Goal: Task Accomplishment & Management: Manage account settings

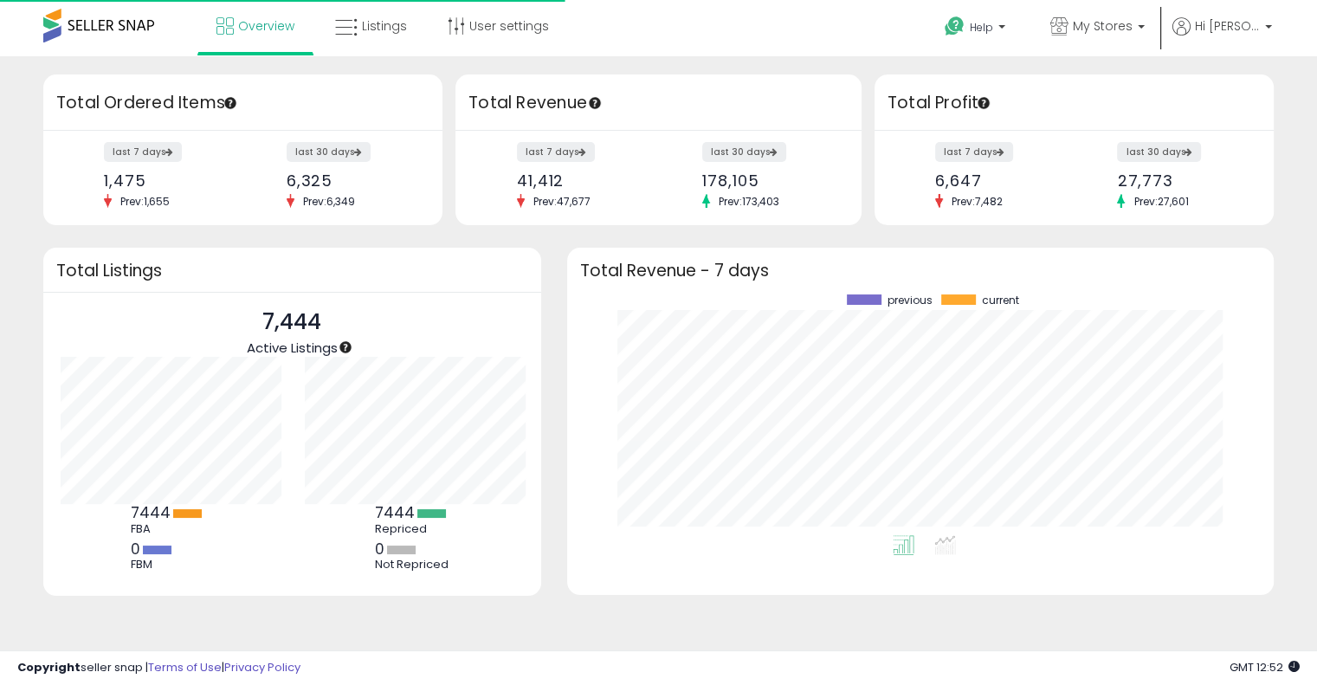
scroll to position [240, 672]
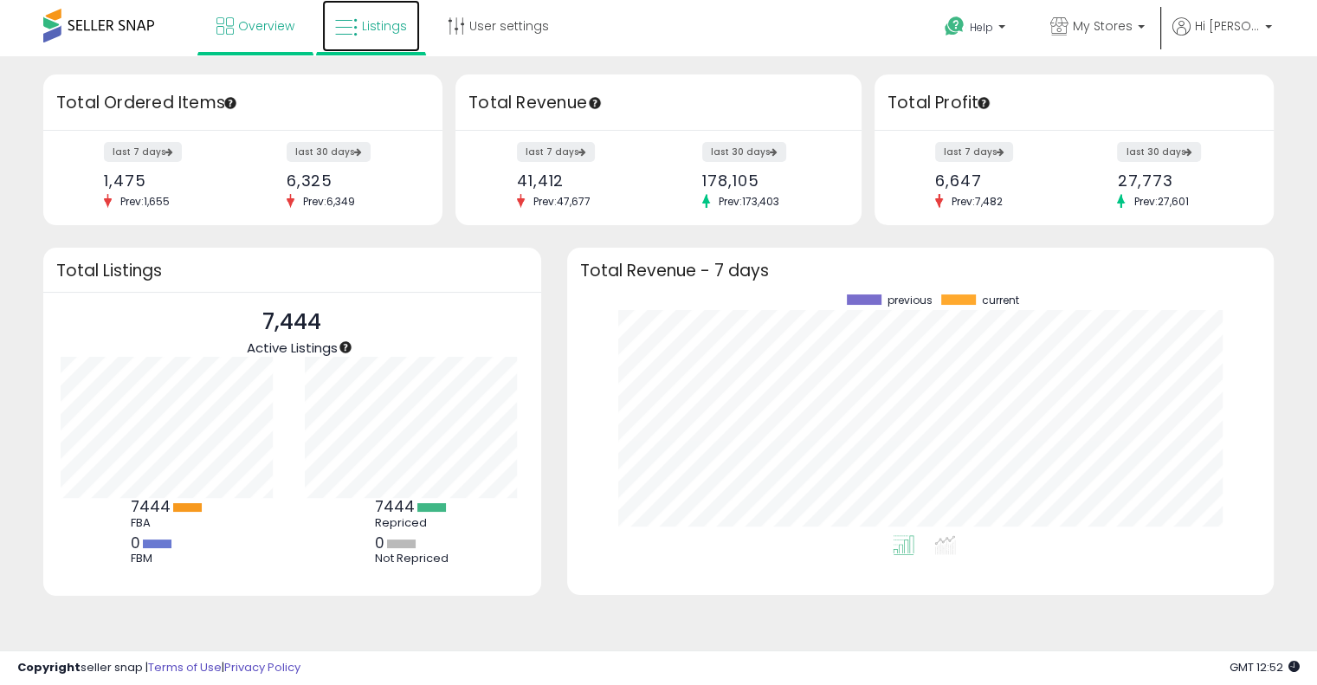
click at [329, 31] on link "Listings" at bounding box center [371, 26] width 98 height 52
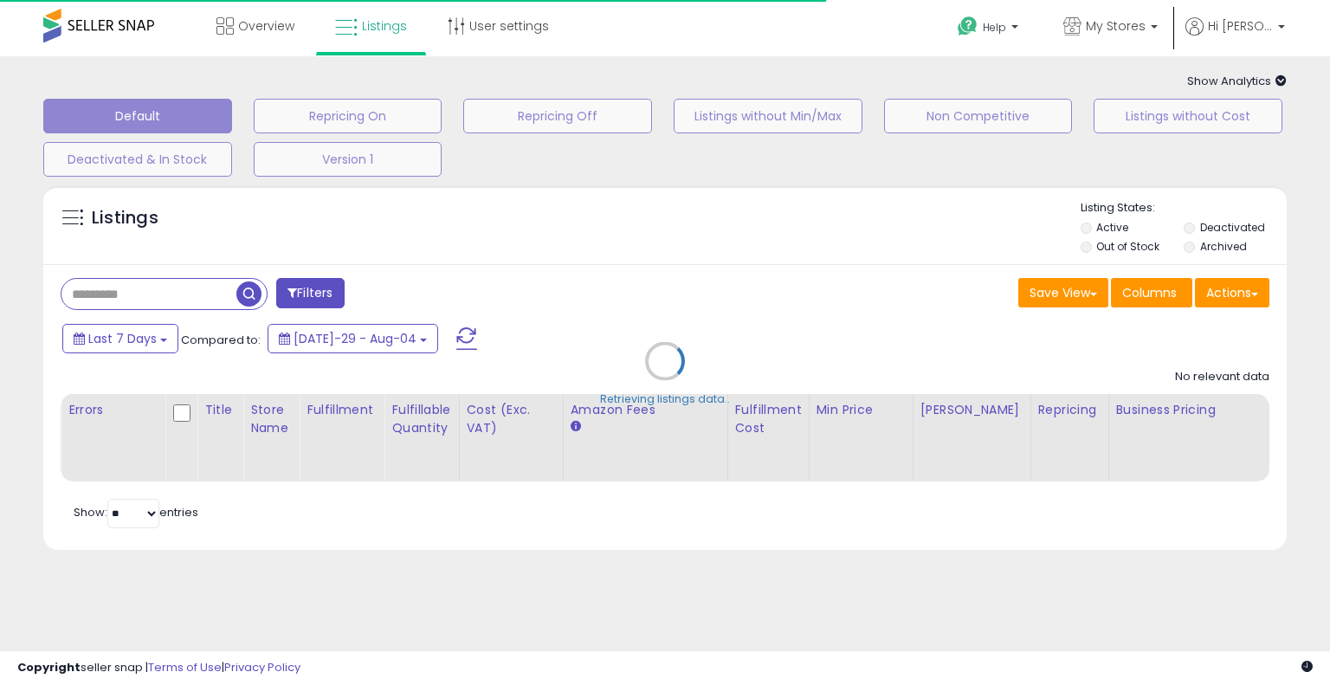
click at [174, 289] on div "Retrieving listings data.." at bounding box center [664, 374] width 1269 height 395
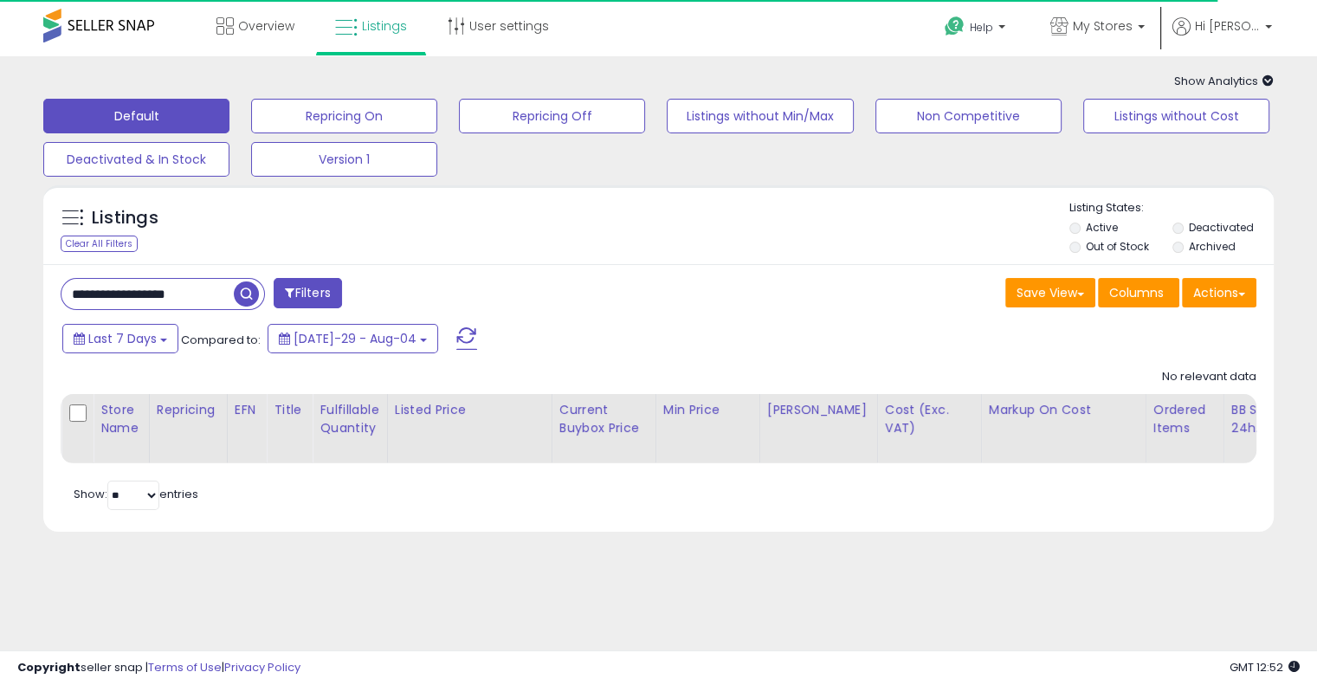
click at [174, 294] on input "**********" at bounding box center [147, 294] width 172 height 30
click at [174, 294] on input "**********" at bounding box center [206, 294] width 290 height 30
paste input "text"
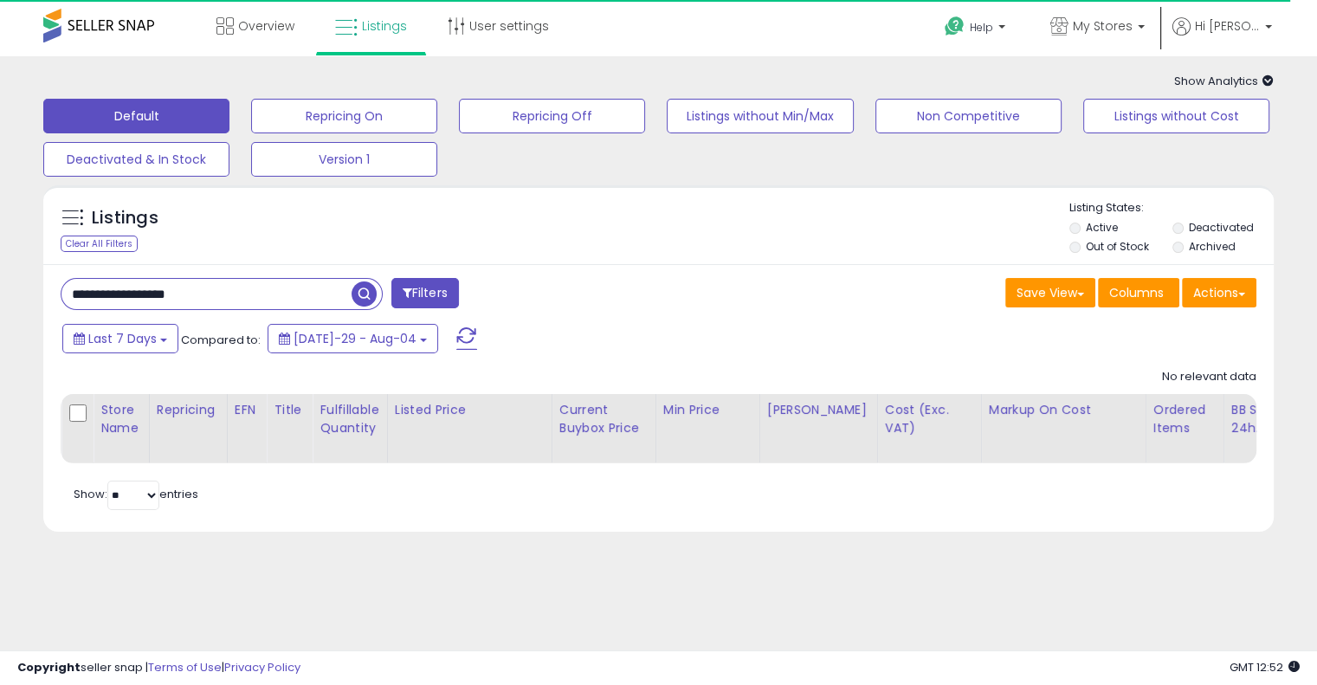
click at [364, 303] on span "button" at bounding box center [364, 293] width 25 height 25
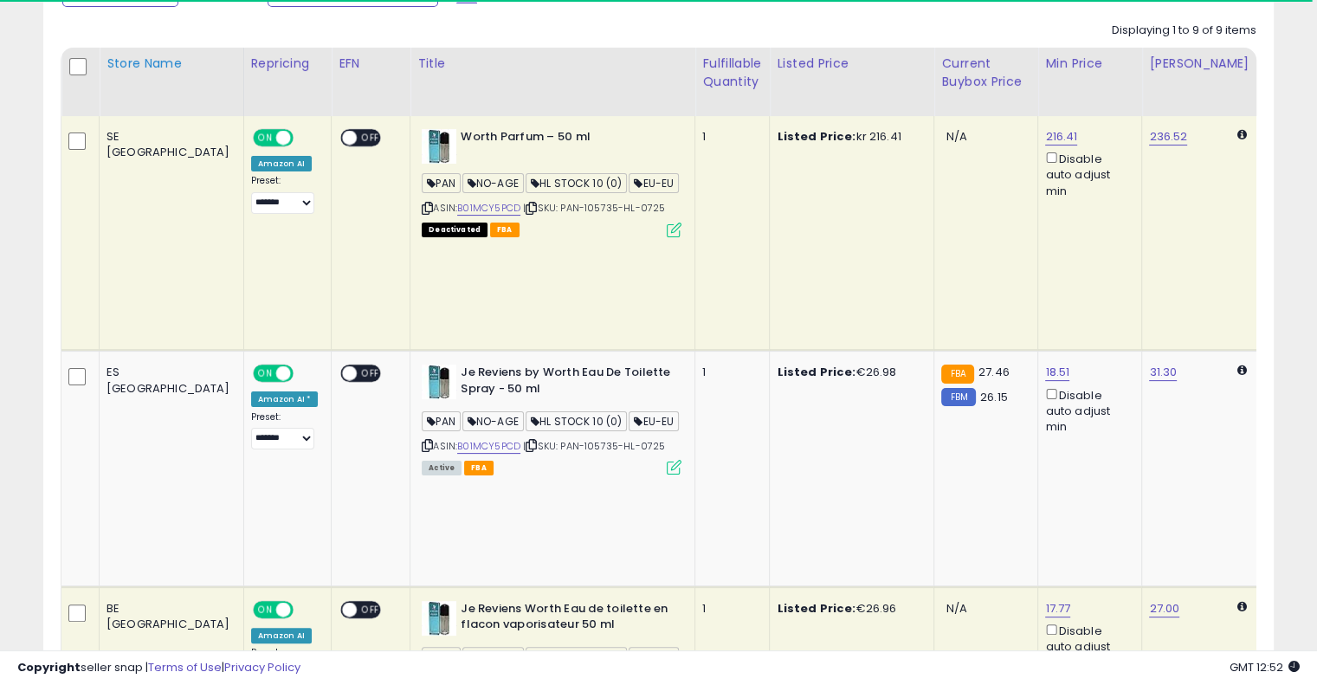
click at [122, 73] on div "Store Name" at bounding box center [172, 64] width 130 height 18
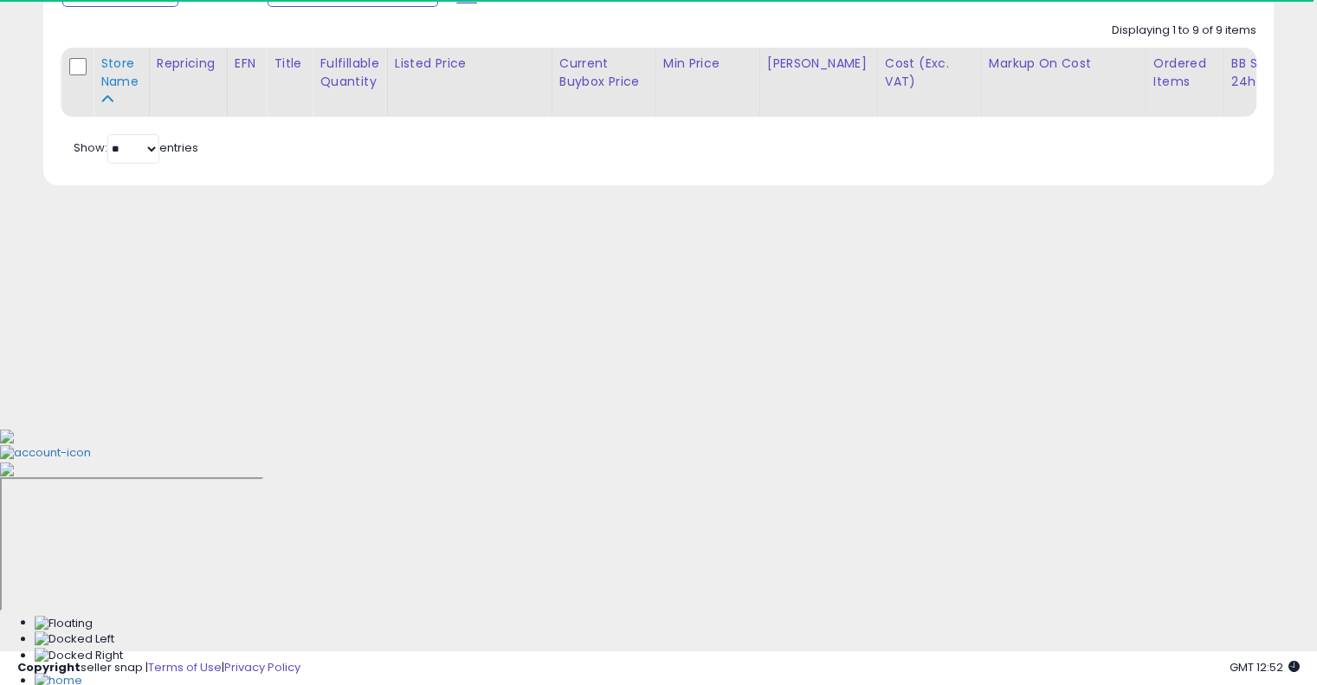
scroll to position [90, 0]
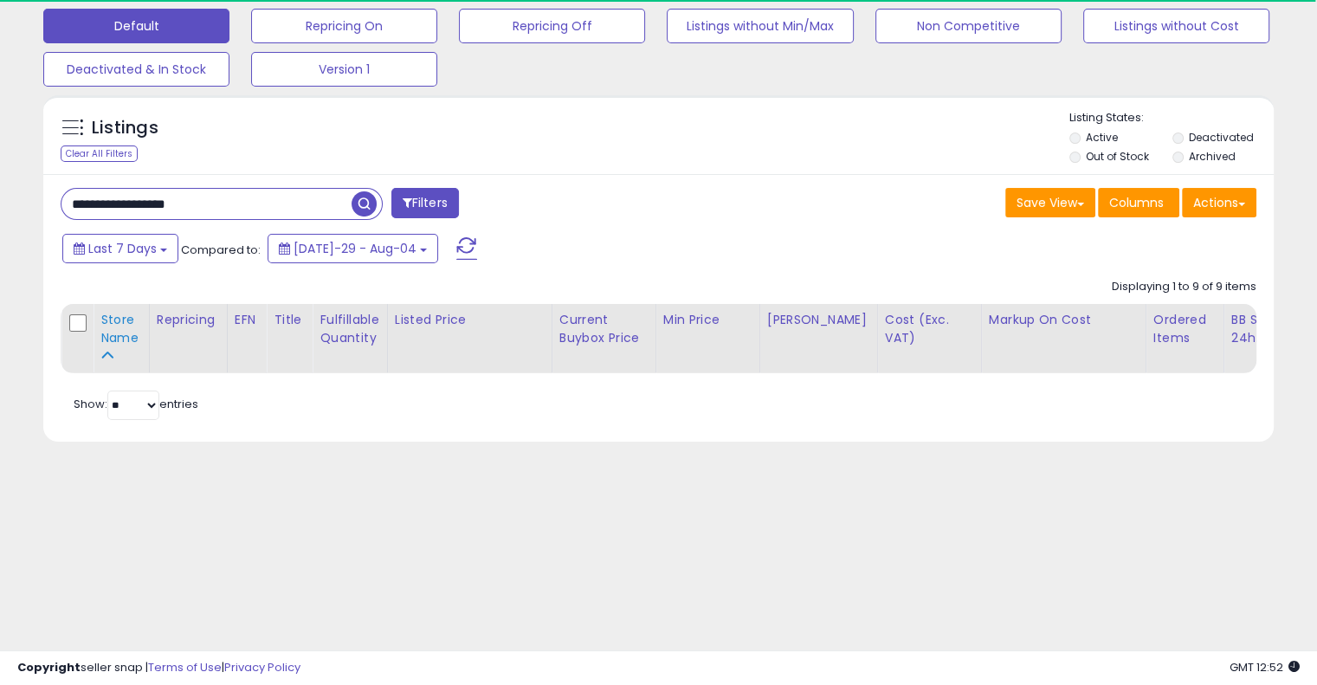
click at [117, 324] on div "Store Name" at bounding box center [121, 329] width 42 height 36
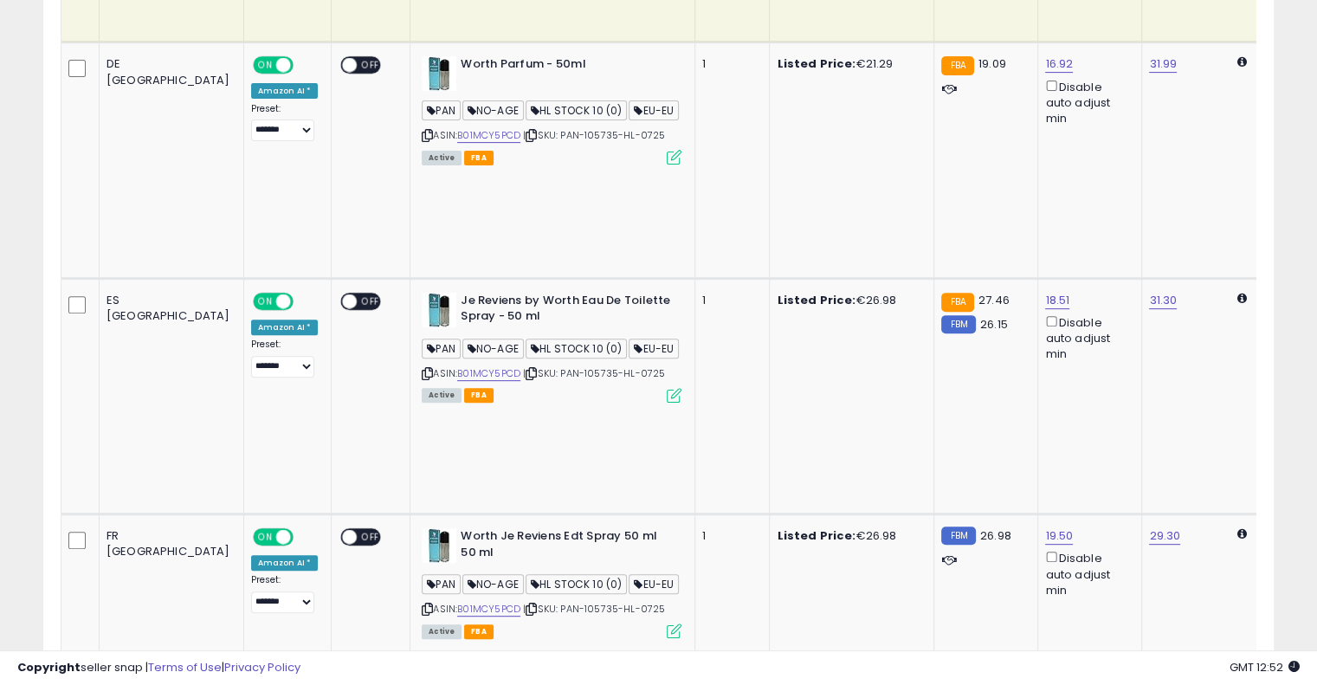
scroll to position [433, 0]
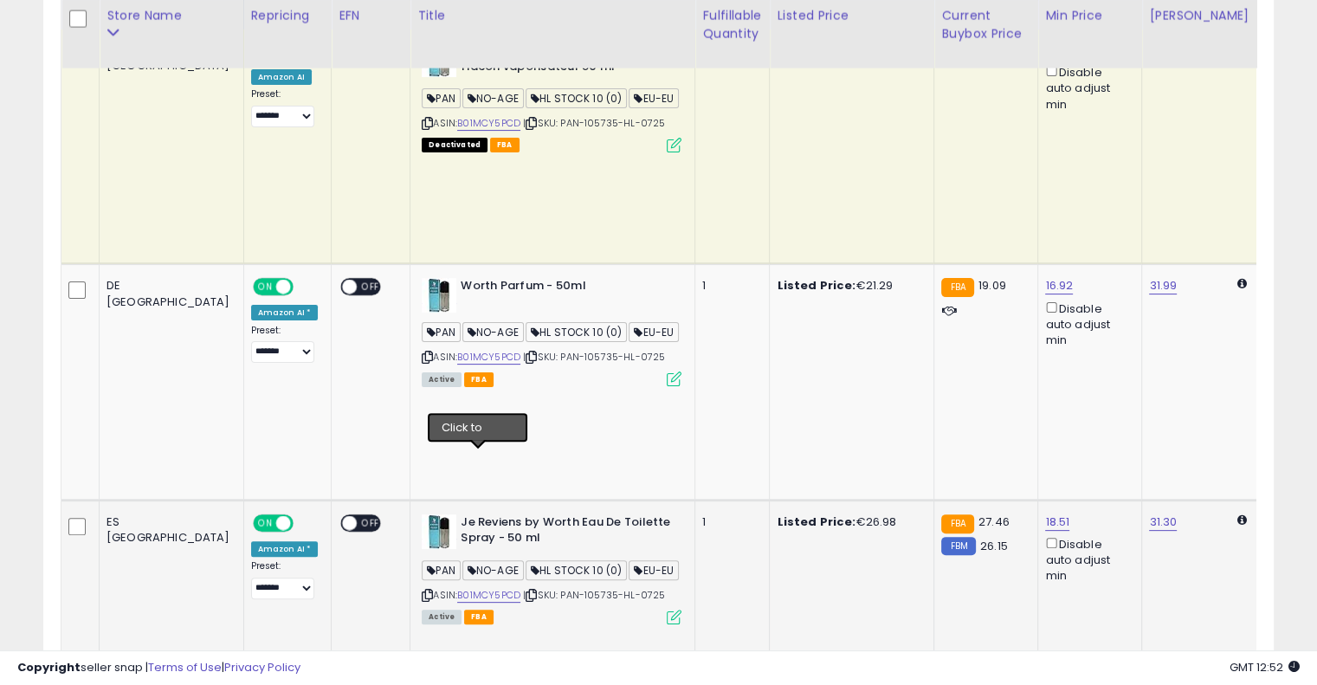
click at [526, 591] on icon at bounding box center [531, 596] width 11 height 10
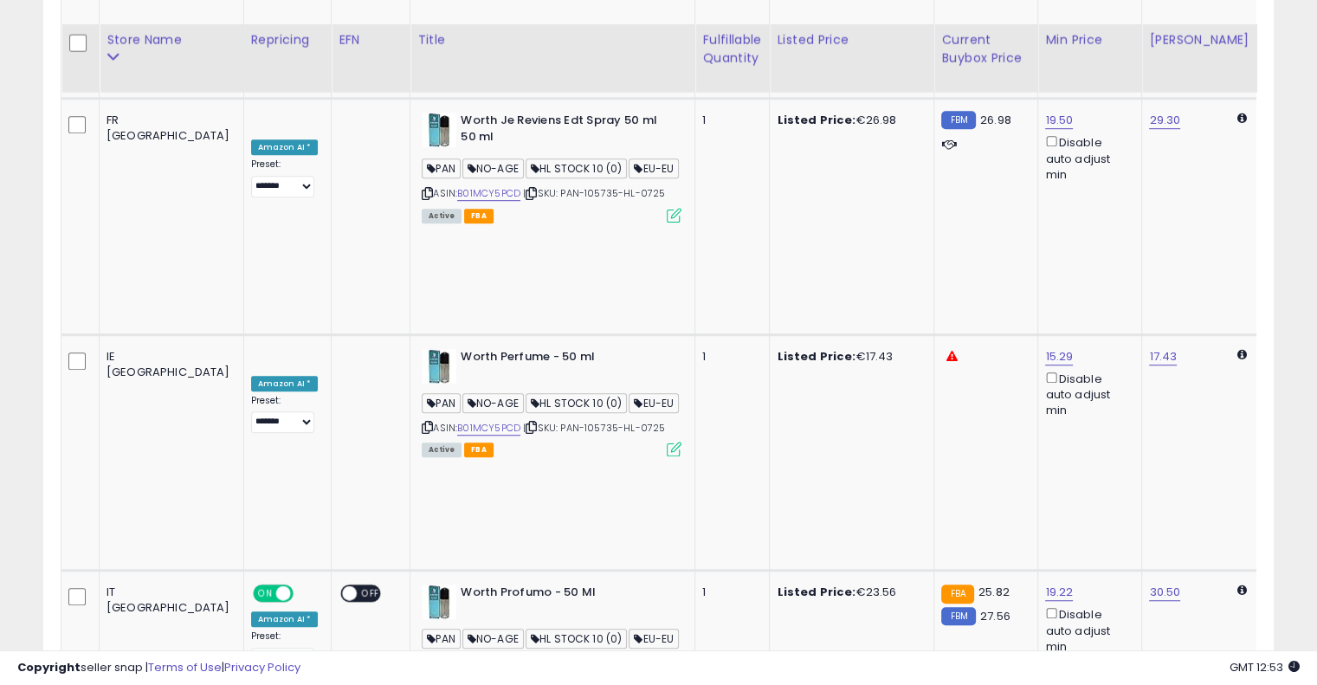
scroll to position [1067, 0]
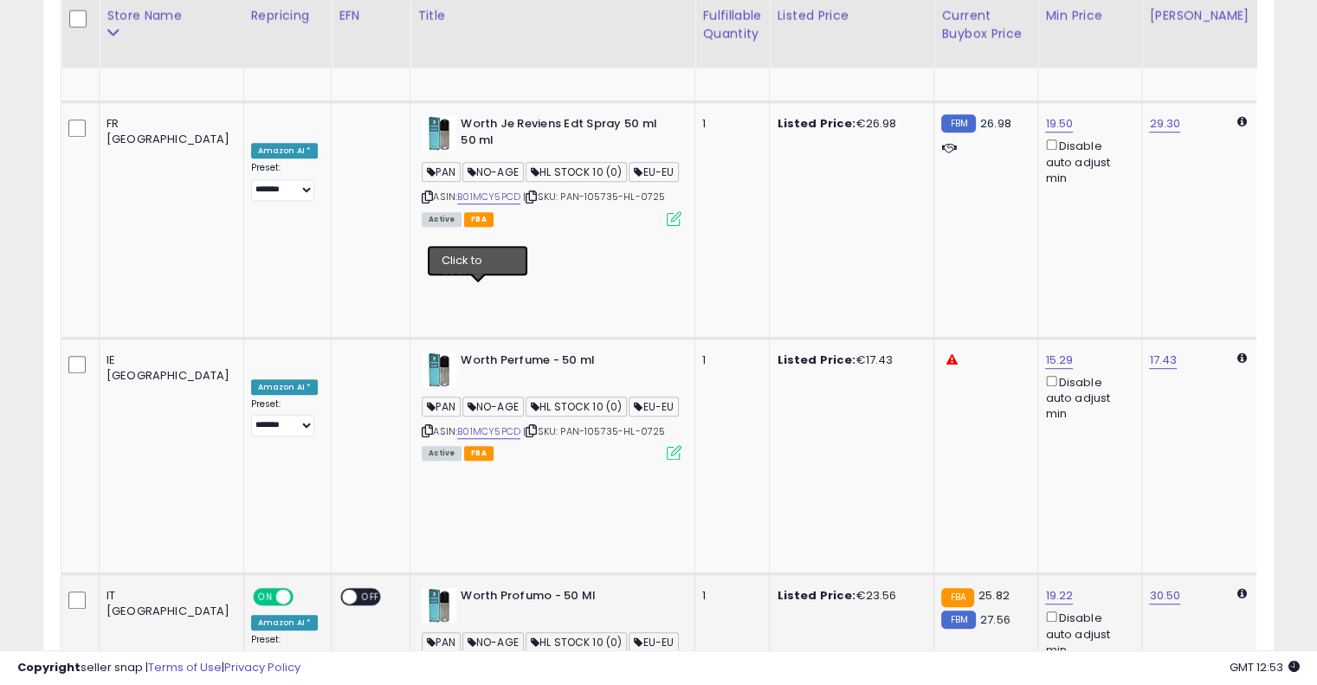
click at [526, 662] on icon at bounding box center [531, 667] width 11 height 10
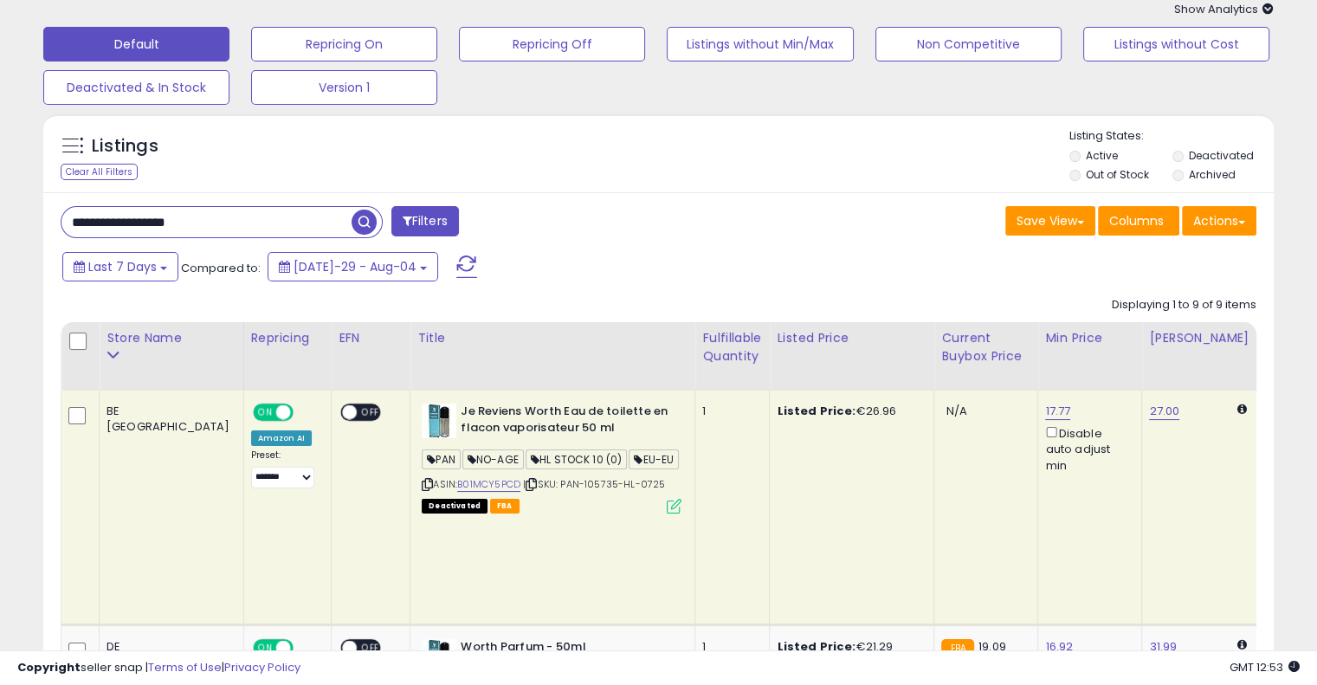
scroll to position [0, 0]
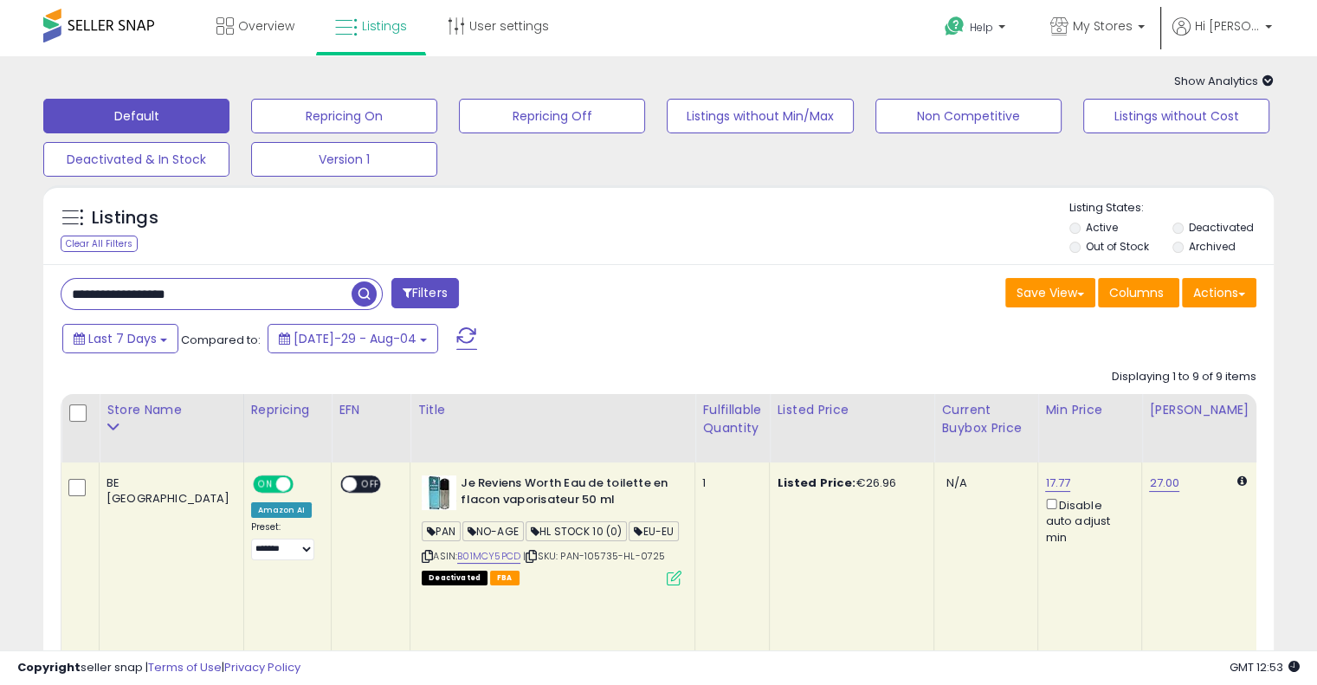
drag, startPoint x: 232, startPoint y: 293, endPoint x: 0, endPoint y: 300, distance: 232.2
paste input "text"
click at [361, 282] on span "button" at bounding box center [364, 293] width 25 height 25
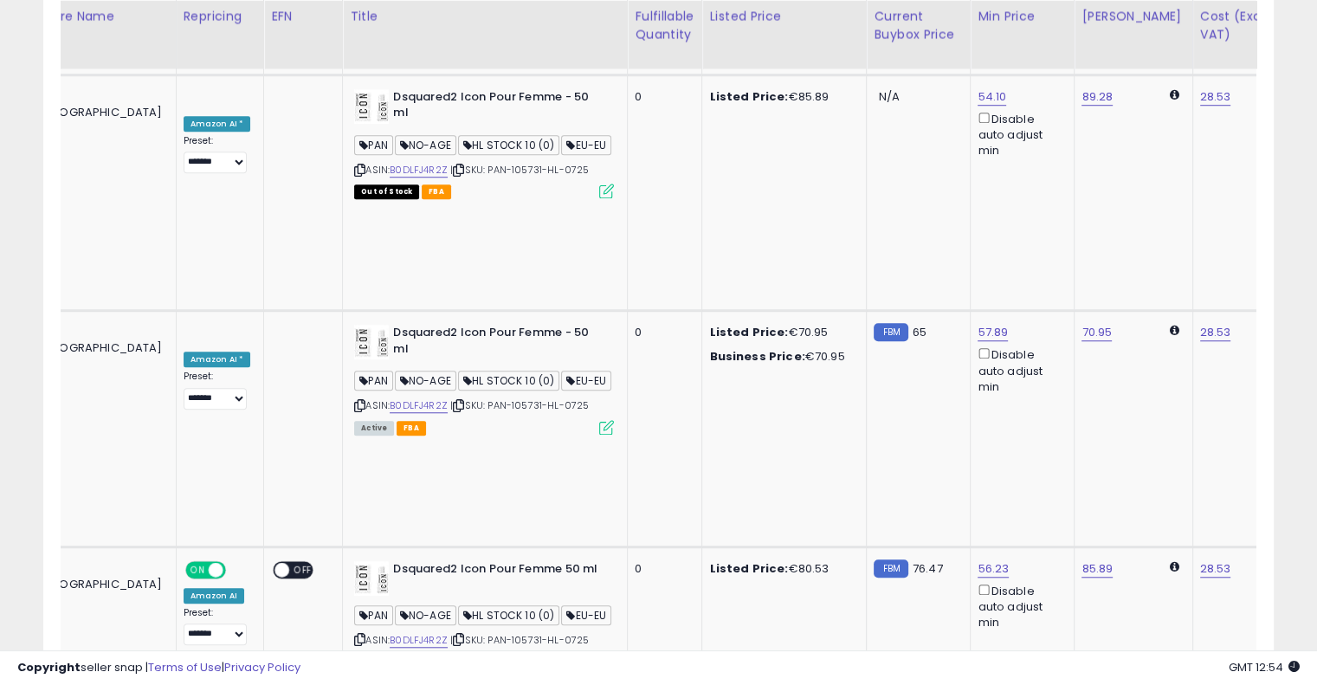
scroll to position [0, 385]
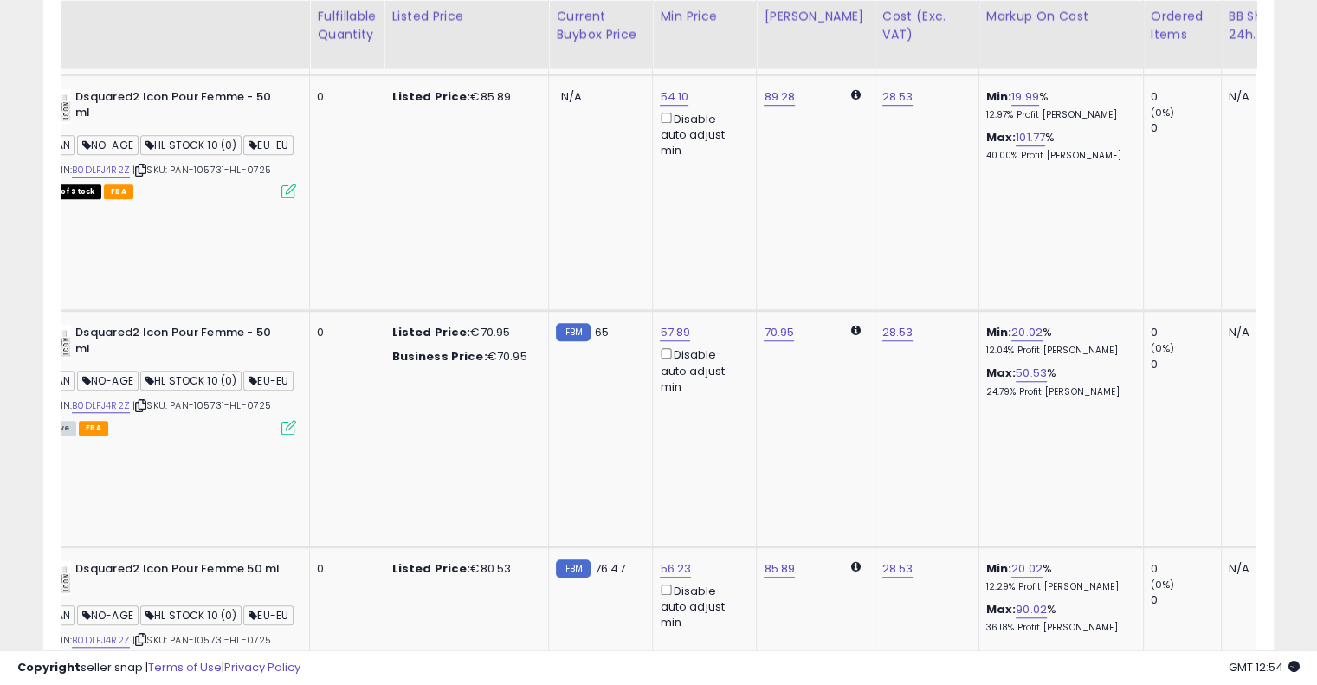
drag, startPoint x: 641, startPoint y: 280, endPoint x: 747, endPoint y: 283, distance: 106.6
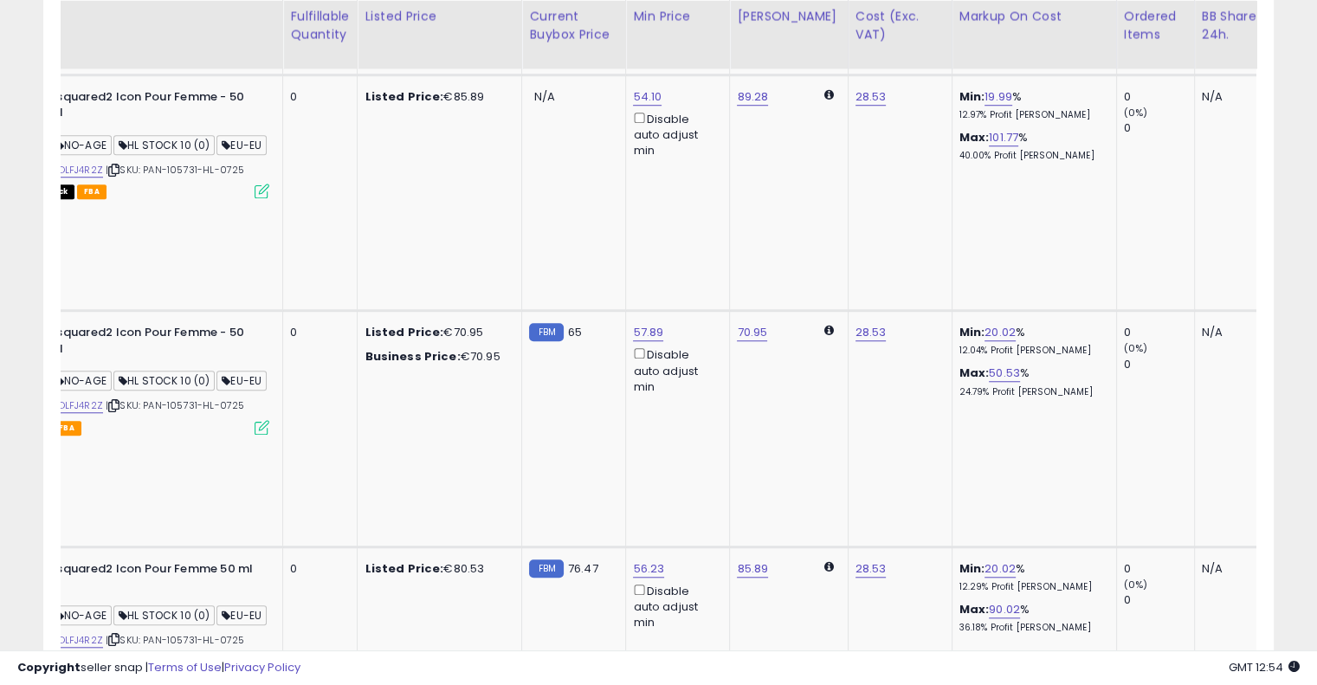
scroll to position [0, 0]
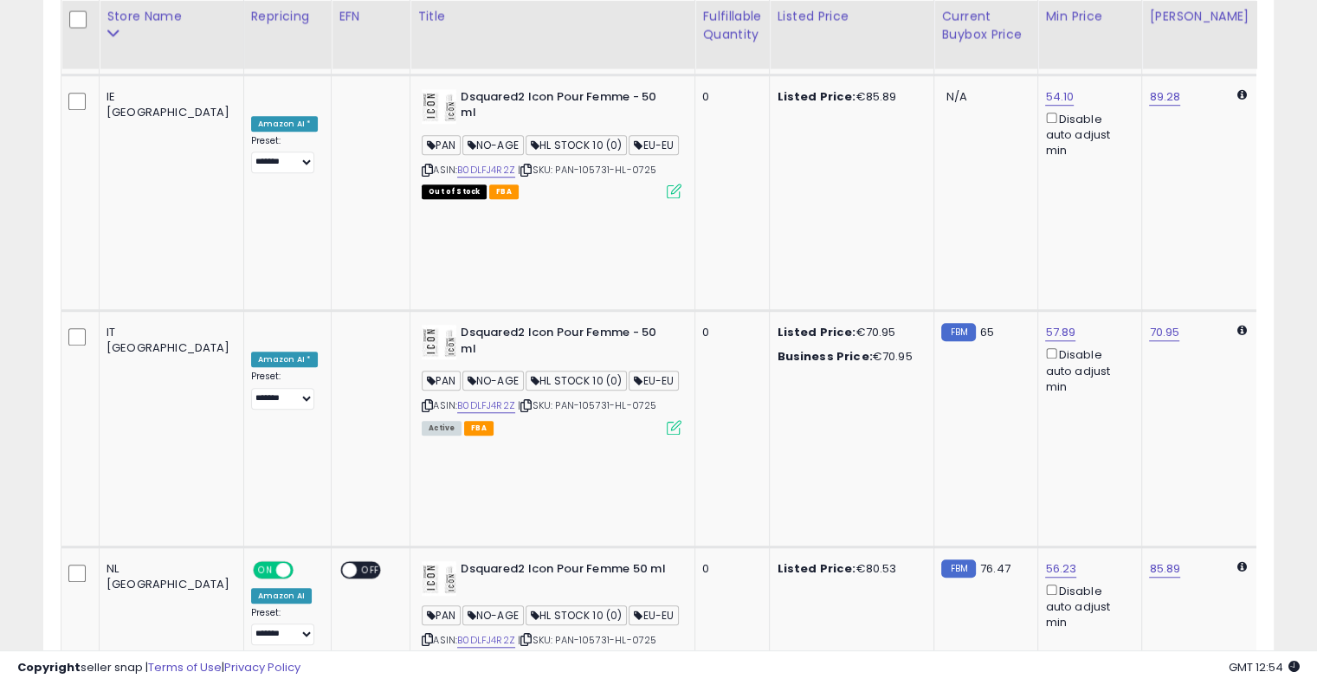
drag, startPoint x: 681, startPoint y: 311, endPoint x: 415, endPoint y: 307, distance: 266.7
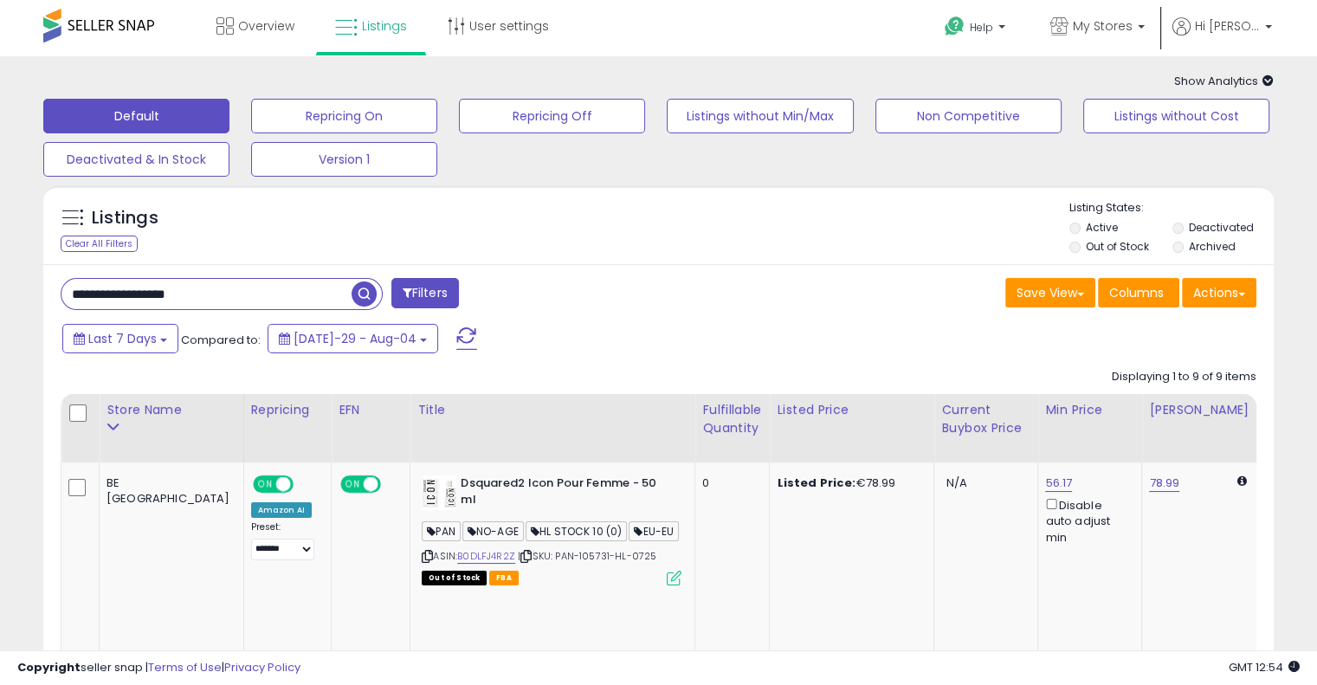
drag, startPoint x: 223, startPoint y: 287, endPoint x: 0, endPoint y: 279, distance: 222.7
paste input "text"
click at [356, 294] on span "button" at bounding box center [364, 293] width 25 height 25
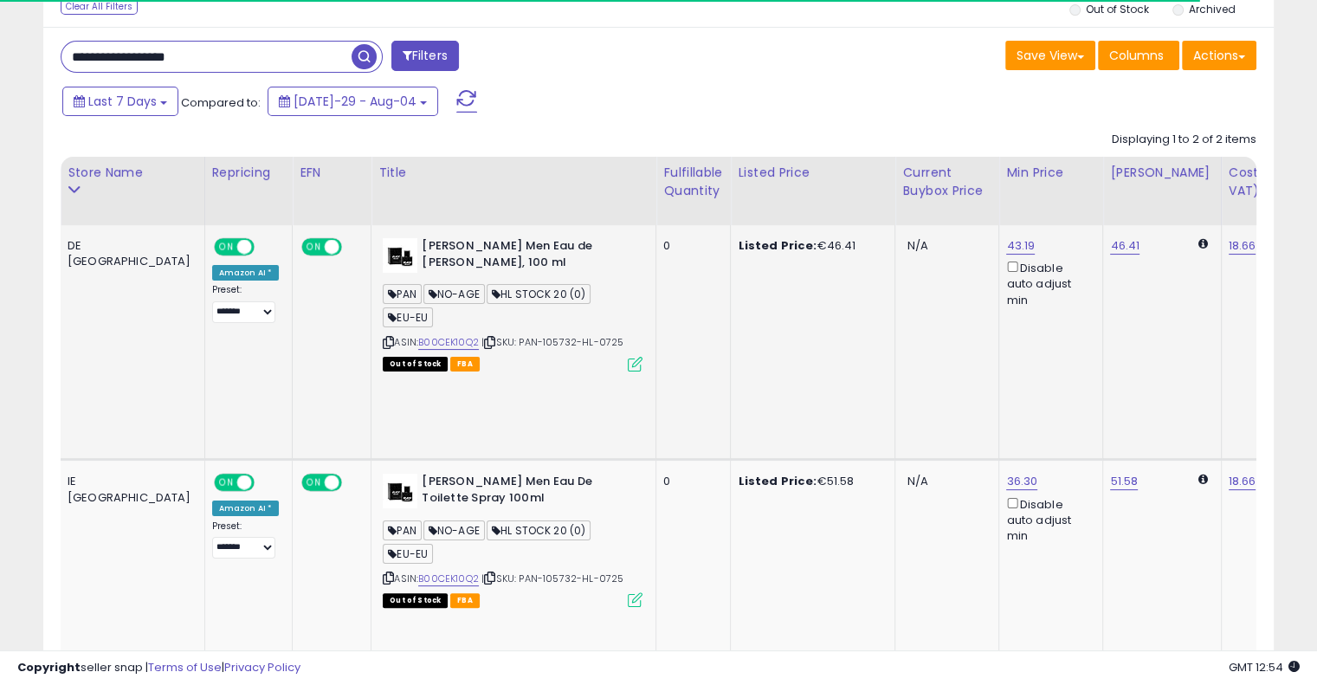
scroll to position [0, 184]
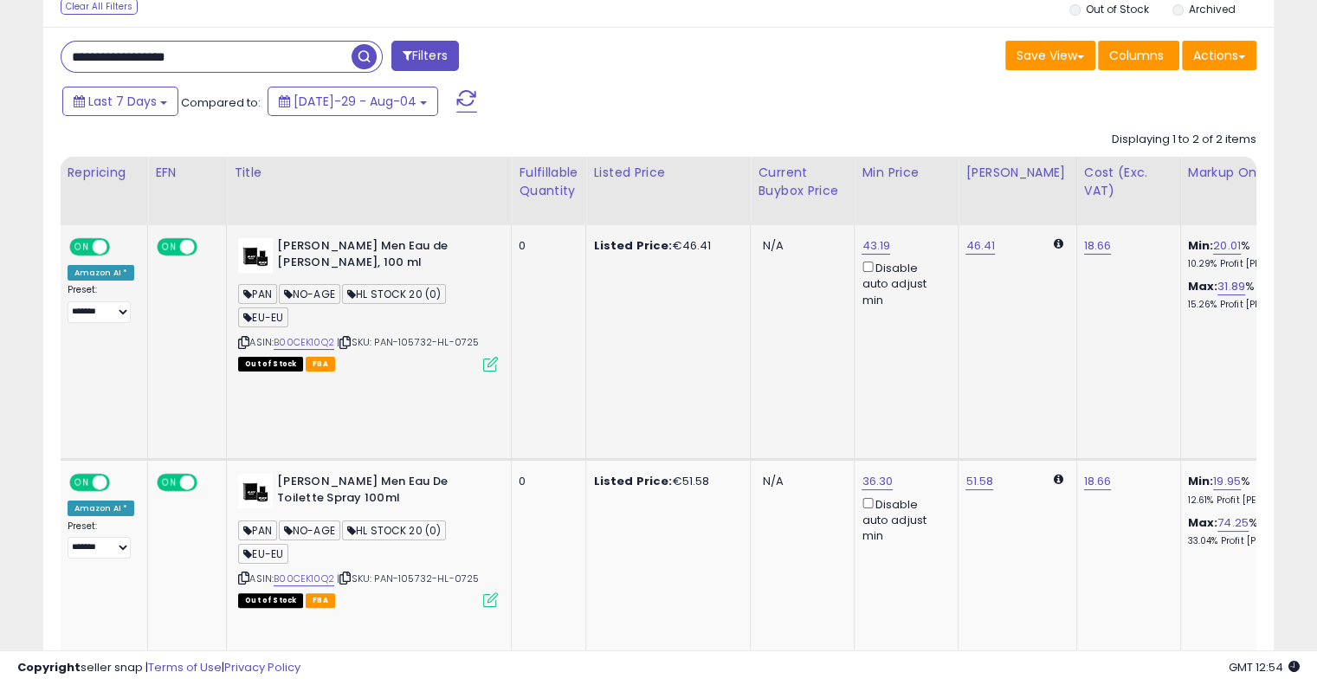
drag, startPoint x: 655, startPoint y: 337, endPoint x: 759, endPoint y: 330, distance: 104.1
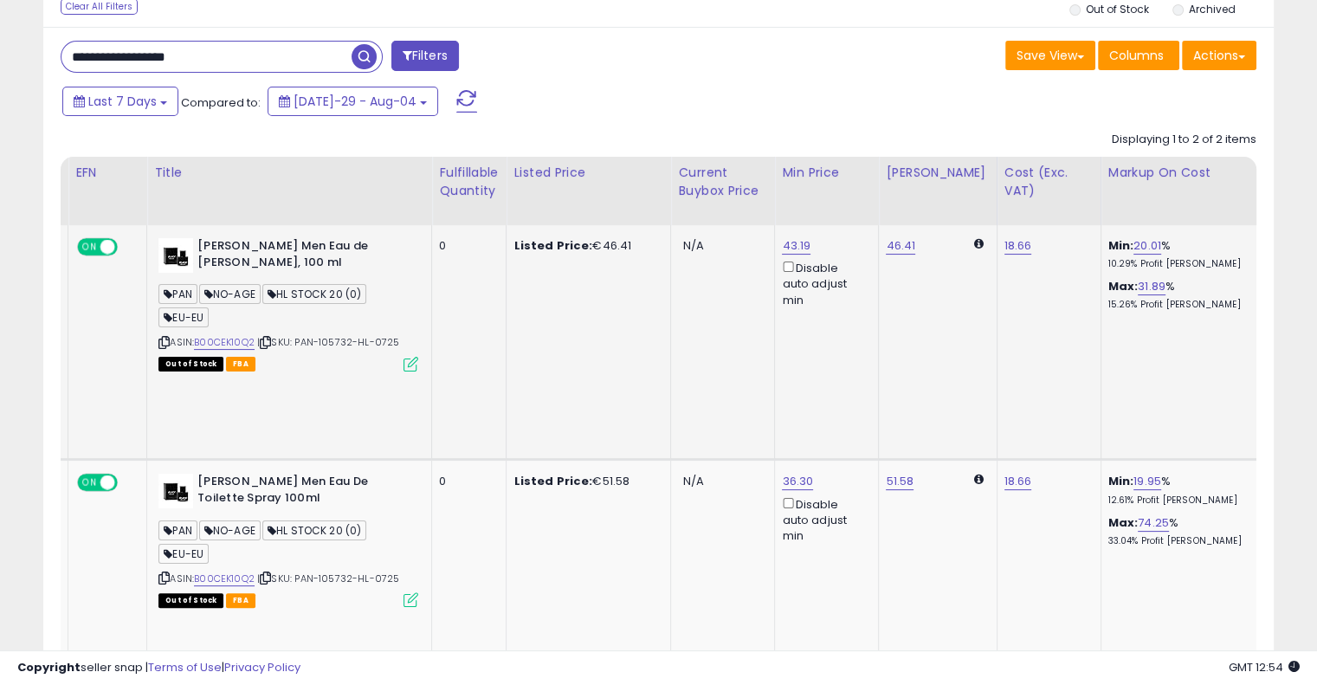
scroll to position [0, 0]
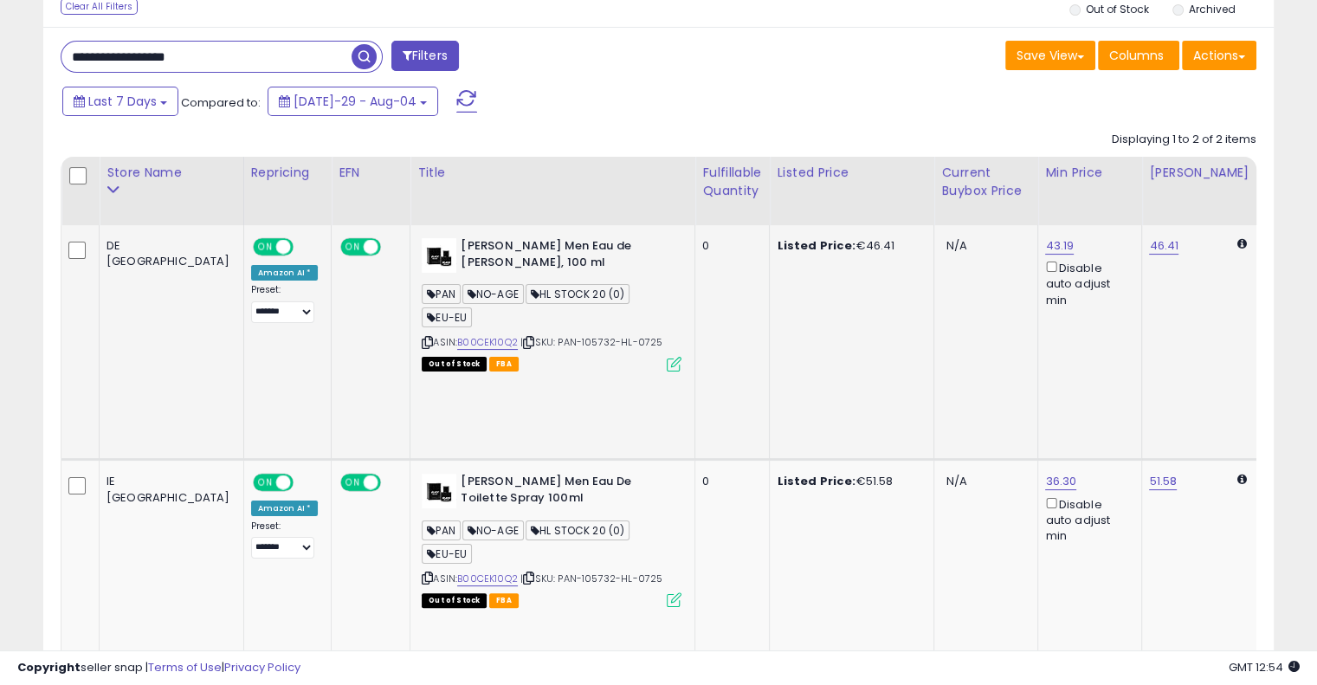
drag, startPoint x: 733, startPoint y: 345, endPoint x: 658, endPoint y: 344, distance: 75.4
click at [457, 336] on link "B00CEK10Q2" at bounding box center [487, 342] width 61 height 15
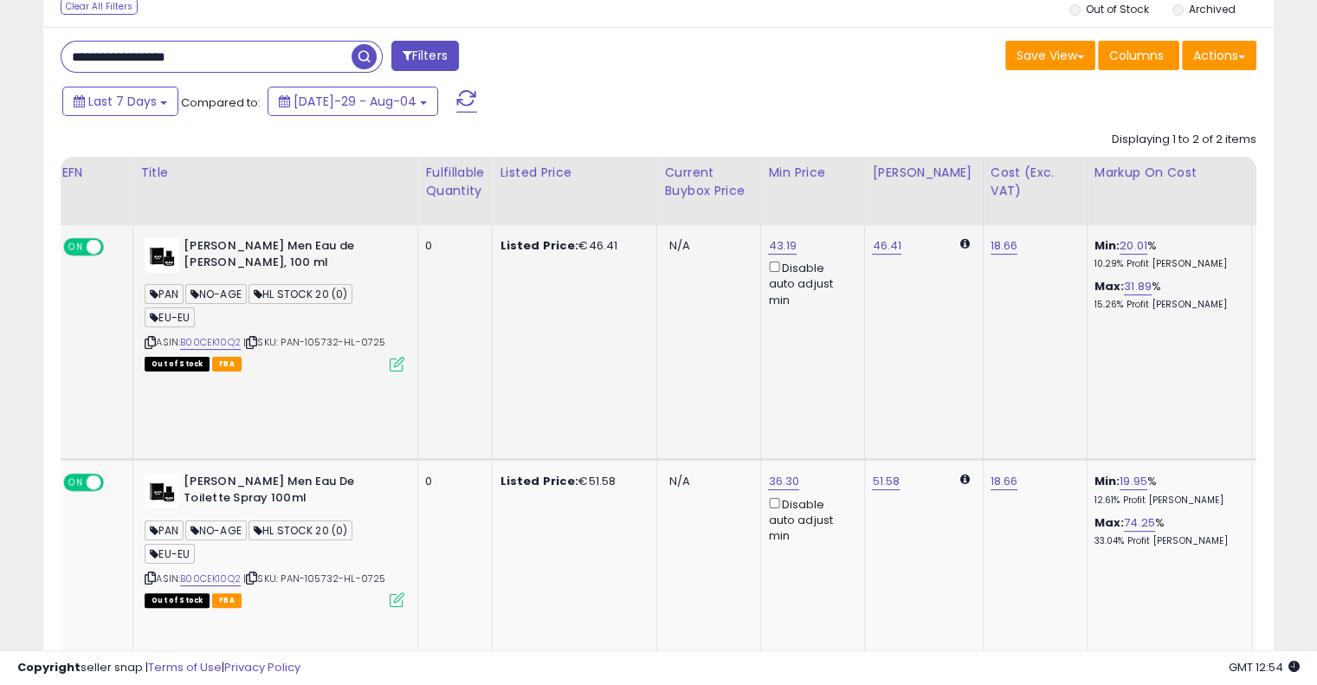
drag, startPoint x: 844, startPoint y: 380, endPoint x: 972, endPoint y: 365, distance: 129.1
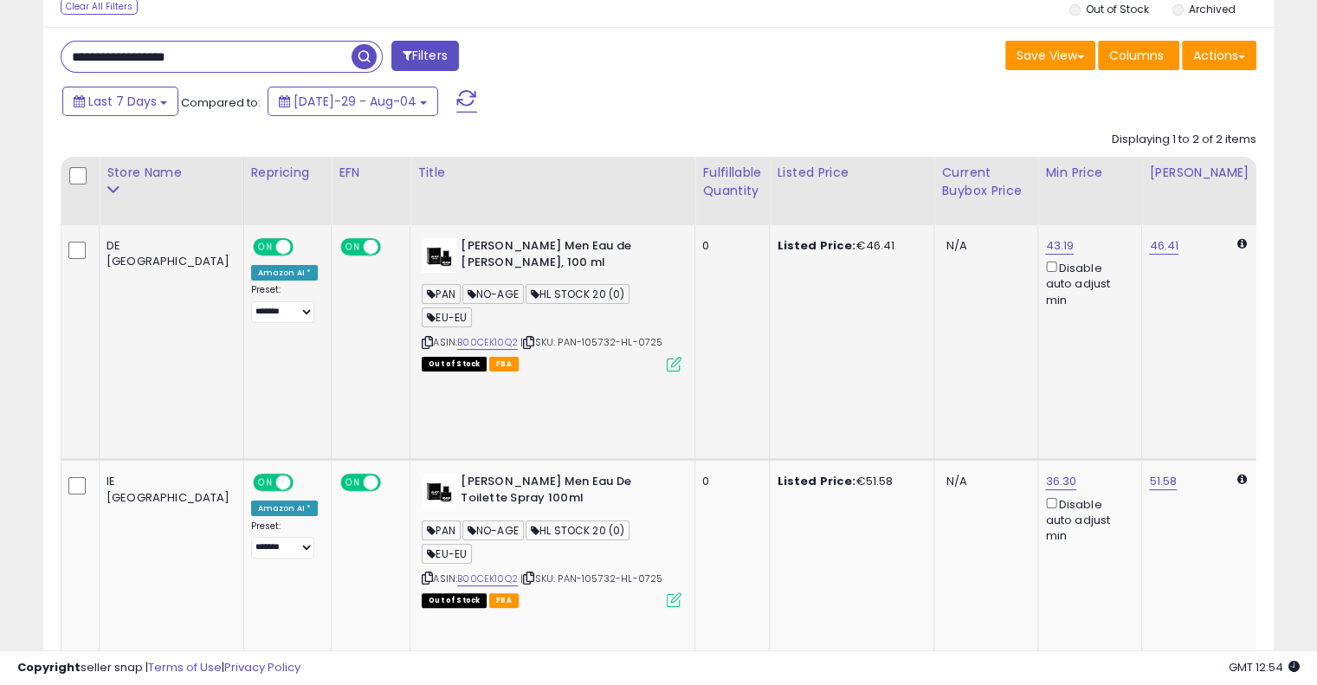
drag, startPoint x: 864, startPoint y: 358, endPoint x: 618, endPoint y: 352, distance: 246.0
click at [523, 345] on icon at bounding box center [528, 343] width 11 height 10
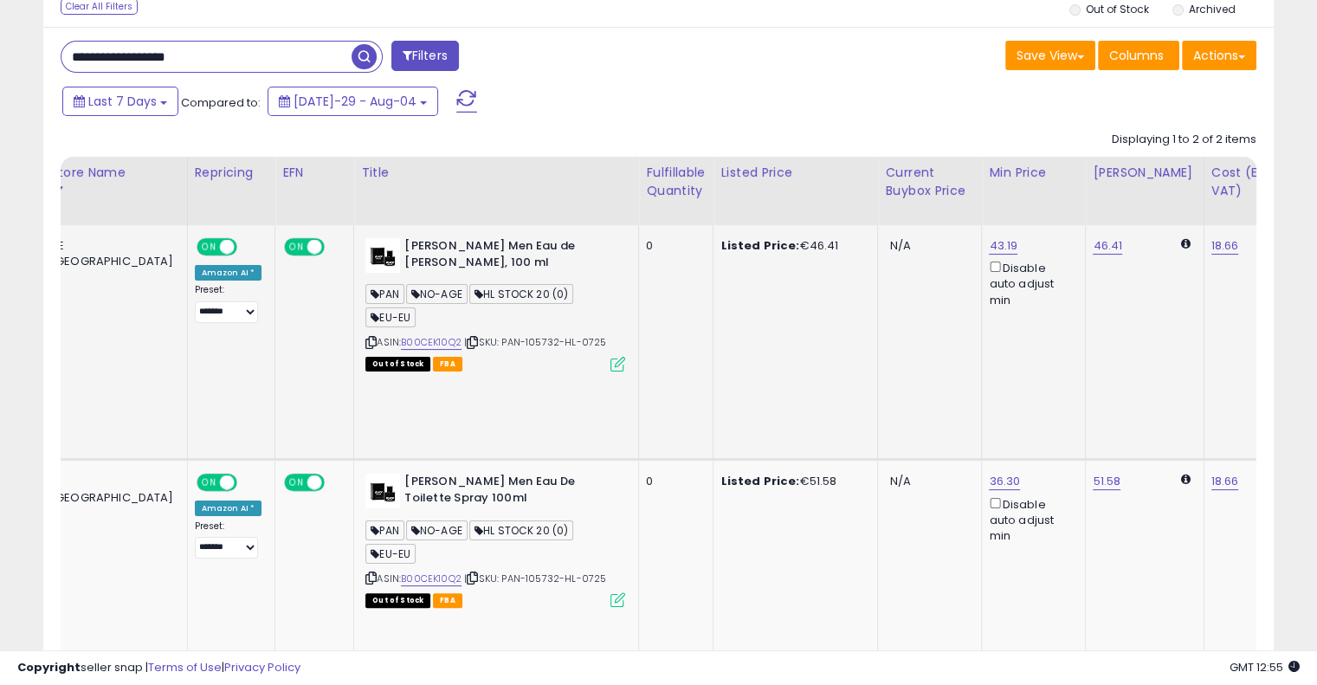
scroll to position [0, 135]
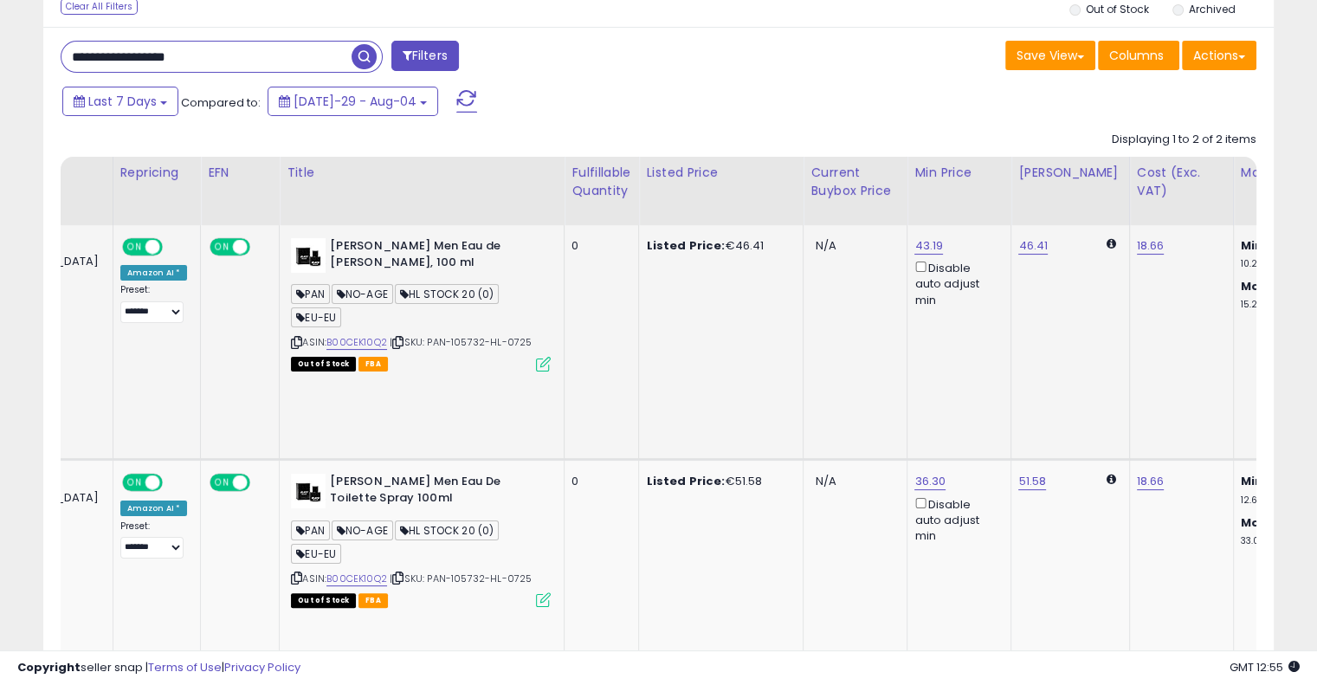
drag, startPoint x: 984, startPoint y: 320, endPoint x: 1056, endPoint y: 314, distance: 73.0
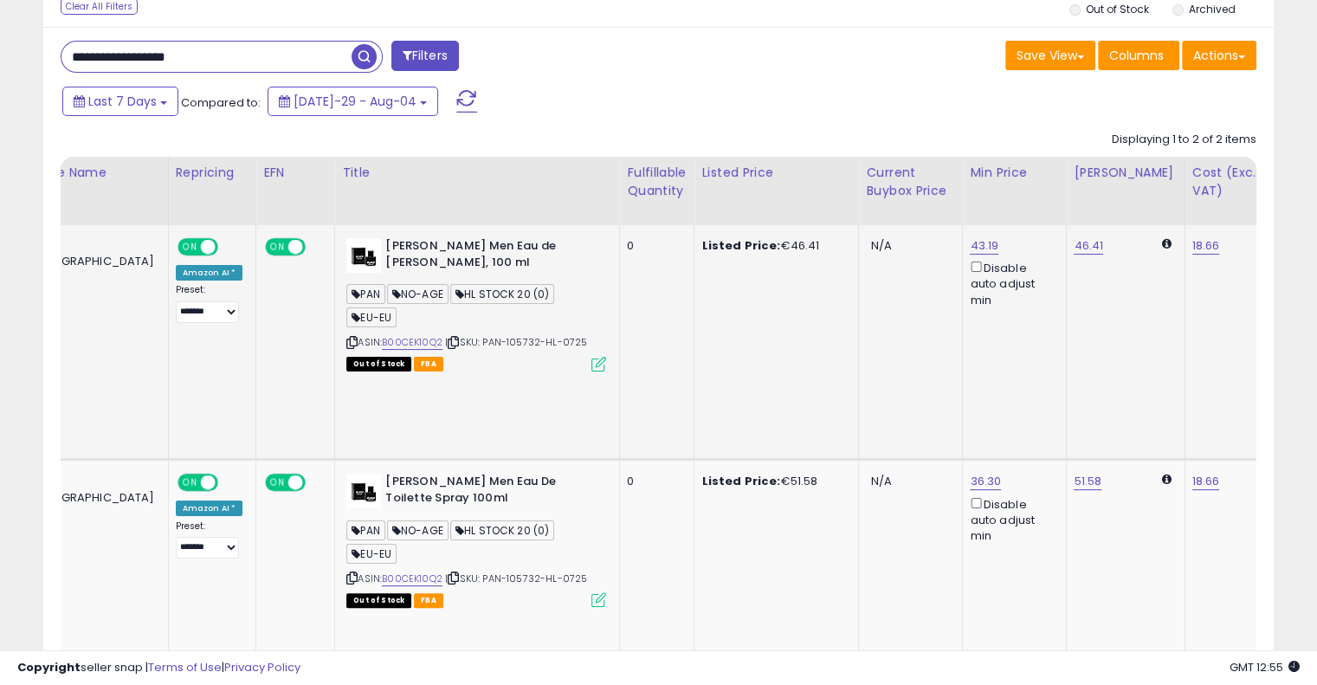
scroll to position [0, 0]
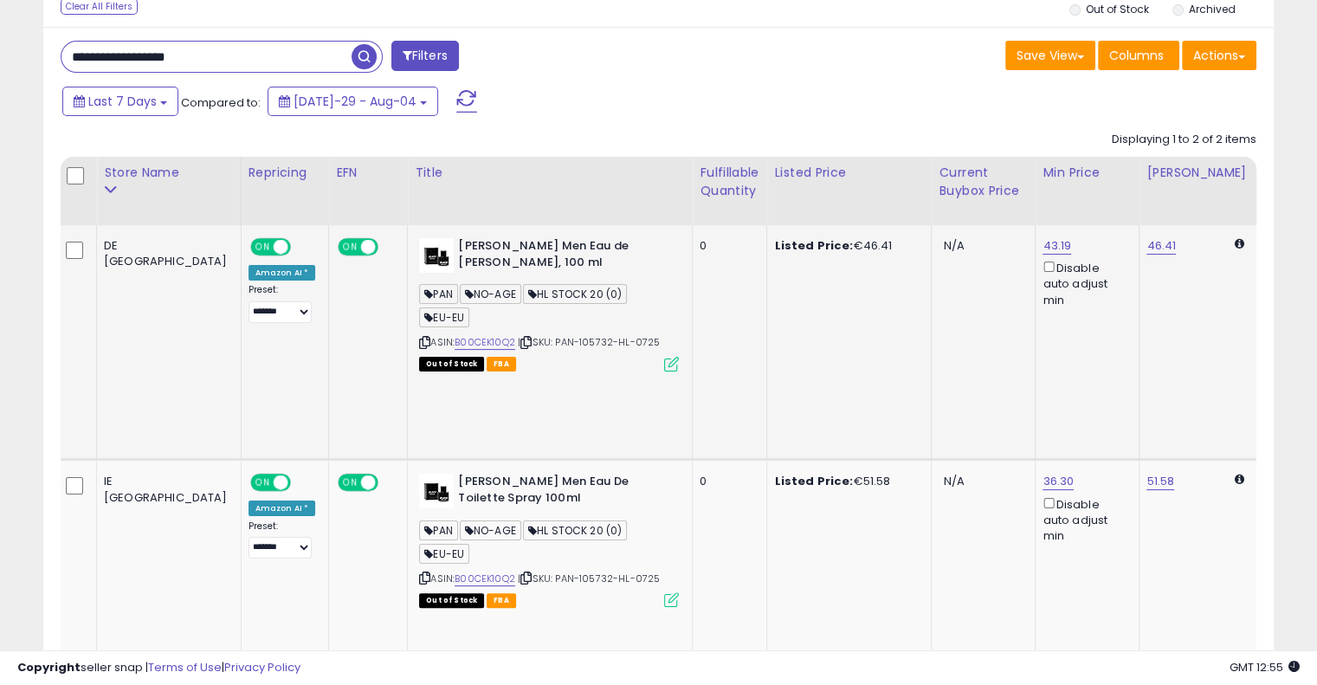
drag, startPoint x: 1056, startPoint y: 314, endPoint x: 964, endPoint y: 317, distance: 92.7
drag, startPoint x: 231, startPoint y: 61, endPoint x: 5, endPoint y: 55, distance: 226.1
click at [5, 55] on div "**********" at bounding box center [658, 324] width 1317 height 1011
paste input "text"
click at [358, 52] on span "button" at bounding box center [364, 56] width 25 height 25
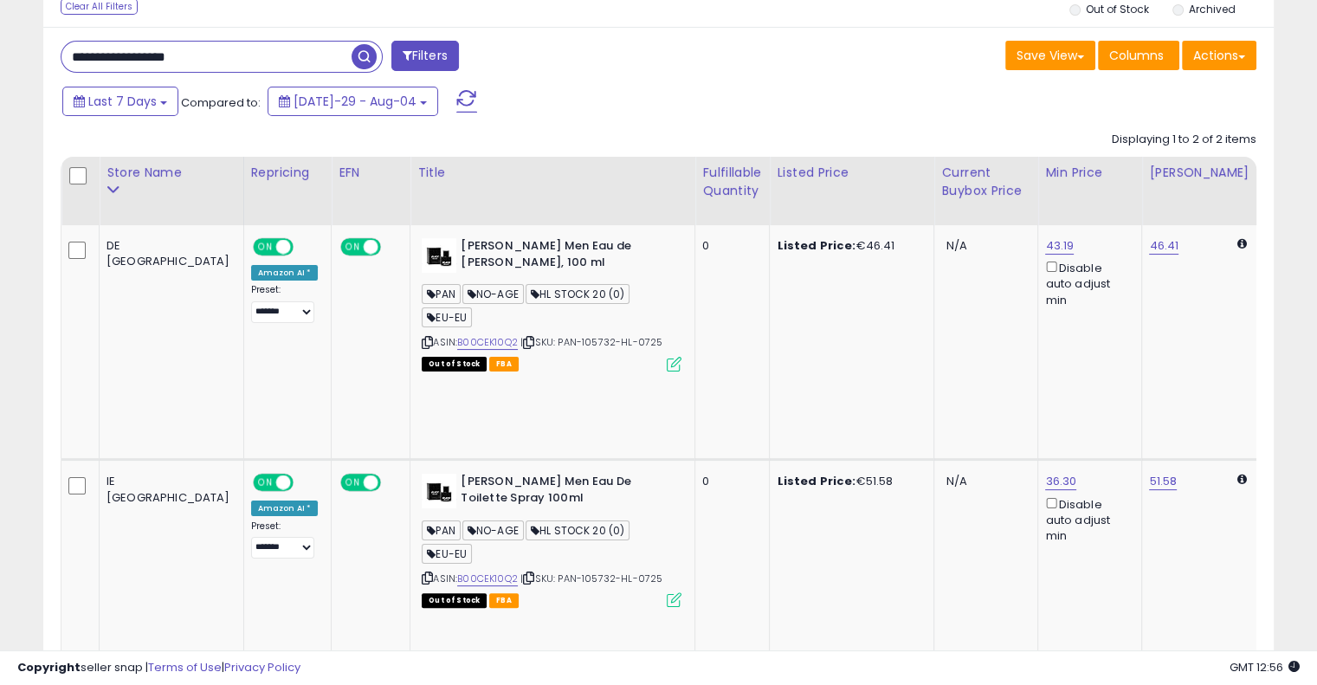
scroll to position [90, 0]
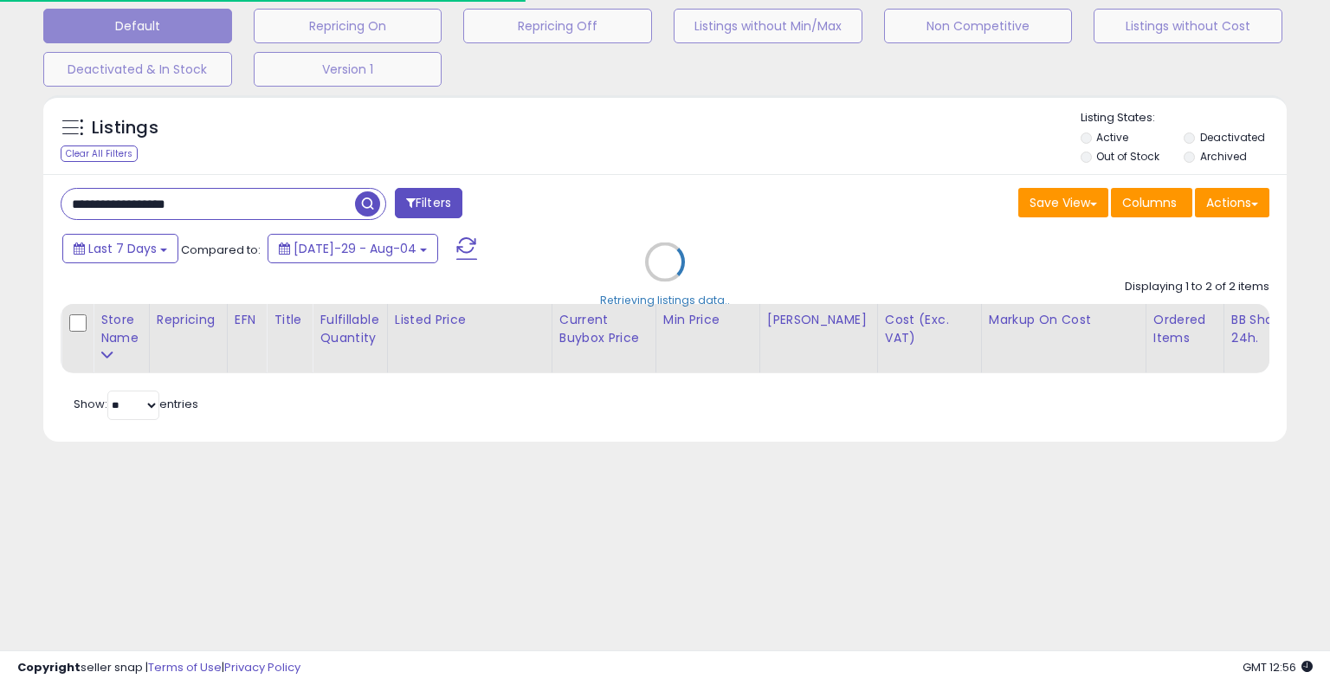
click at [630, 66] on div "Default Repricing On Repricing Off Listings without Min/Max Non Competitive Lis…" at bounding box center [665, 43] width 1287 height 87
click at [617, 179] on div "Retrieving listings data.." at bounding box center [664, 275] width 1269 height 377
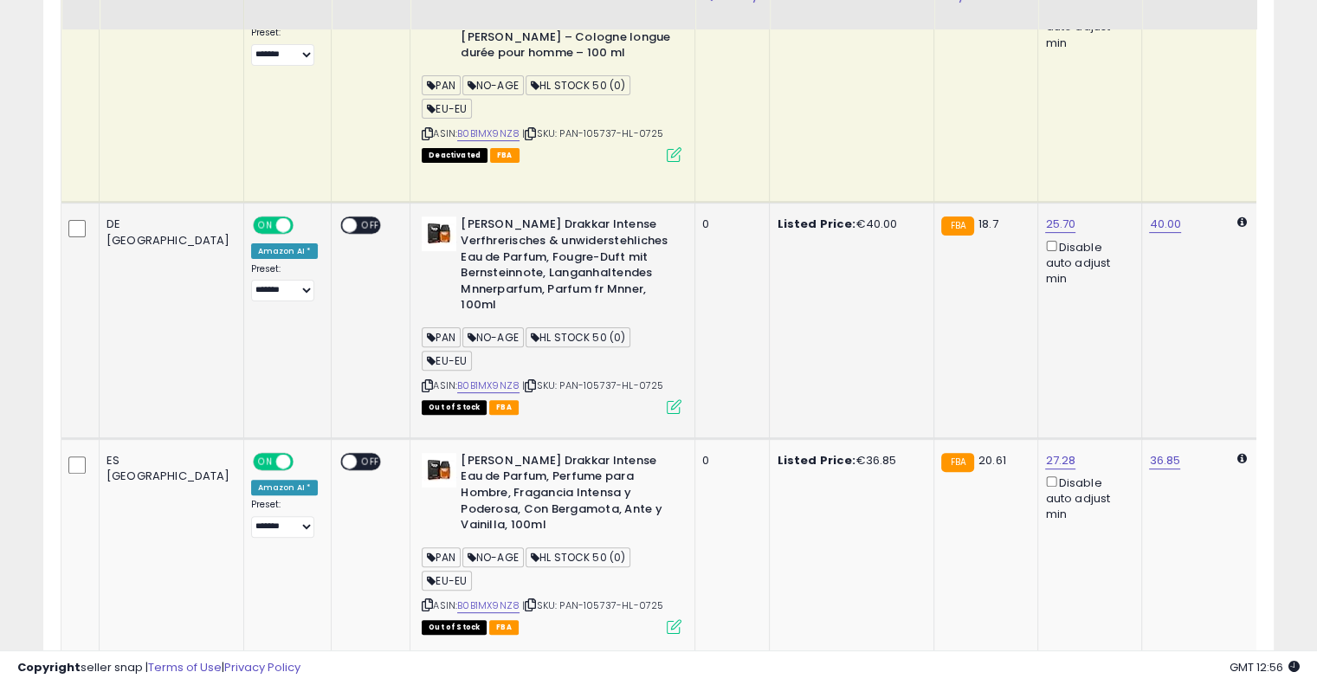
scroll to position [526, 0]
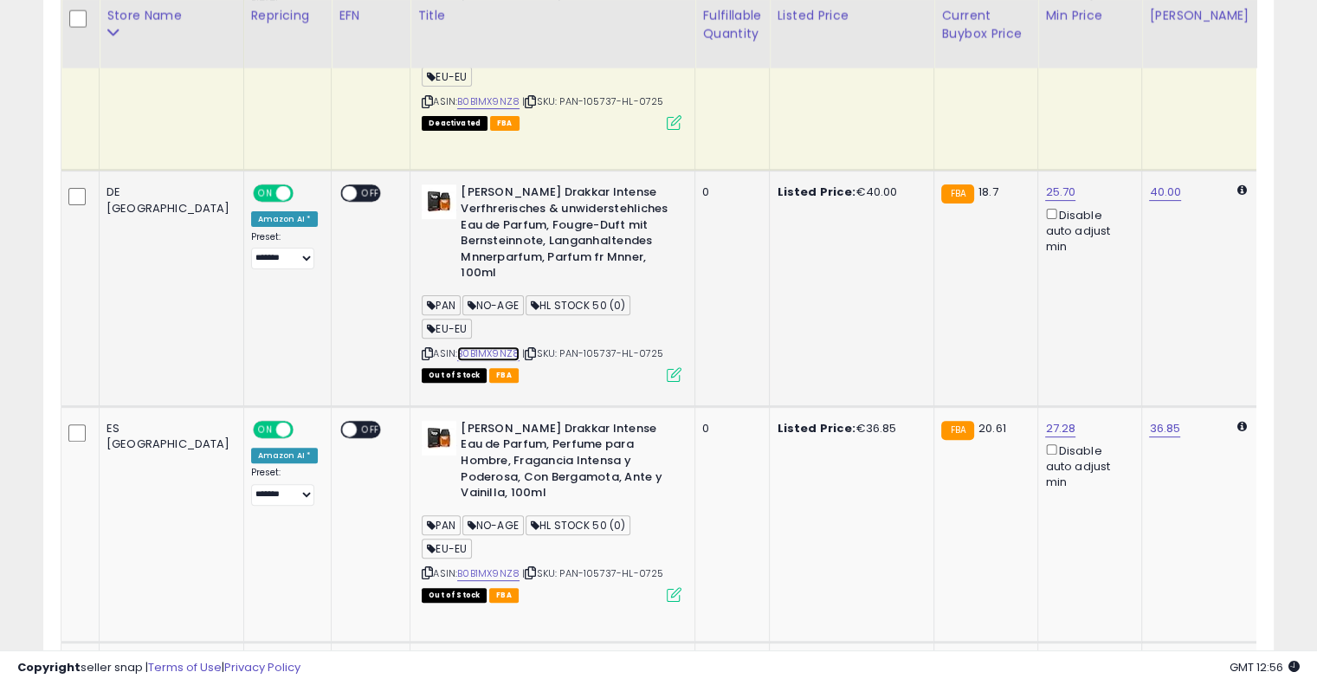
click at [457, 346] on link "B0B1MX9NZ8" at bounding box center [488, 353] width 62 height 15
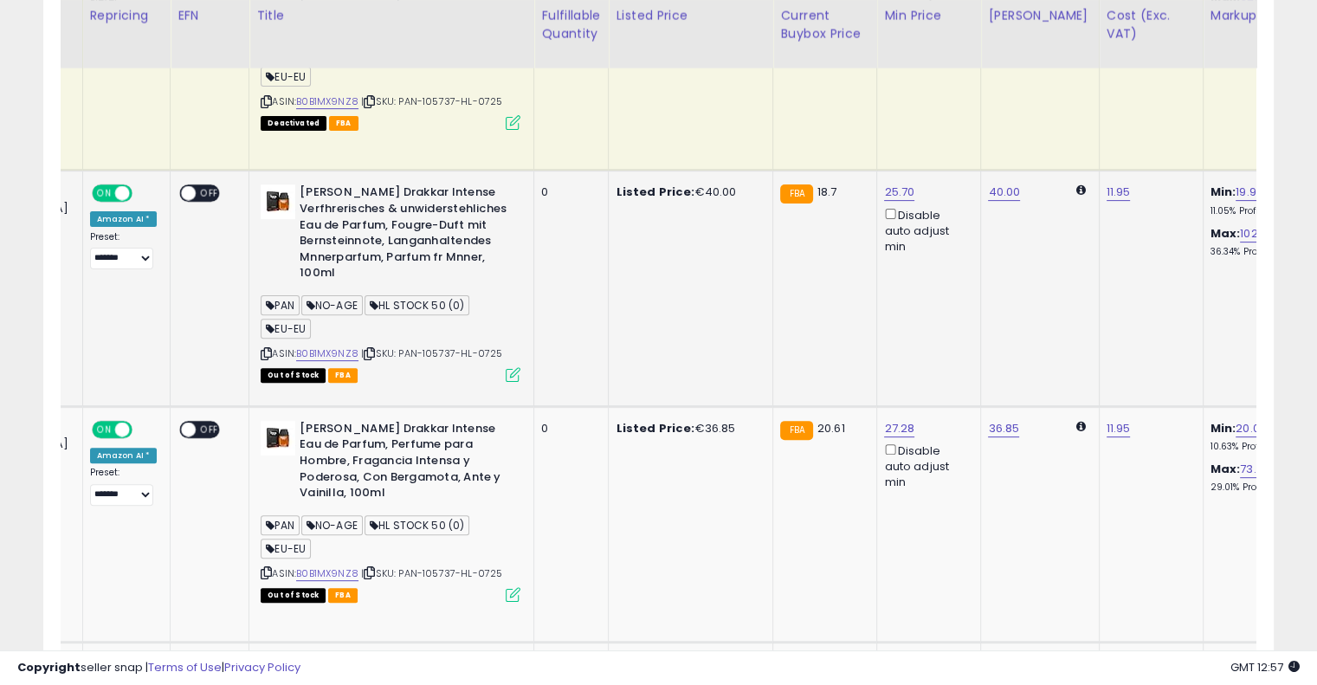
scroll to position [0, 281]
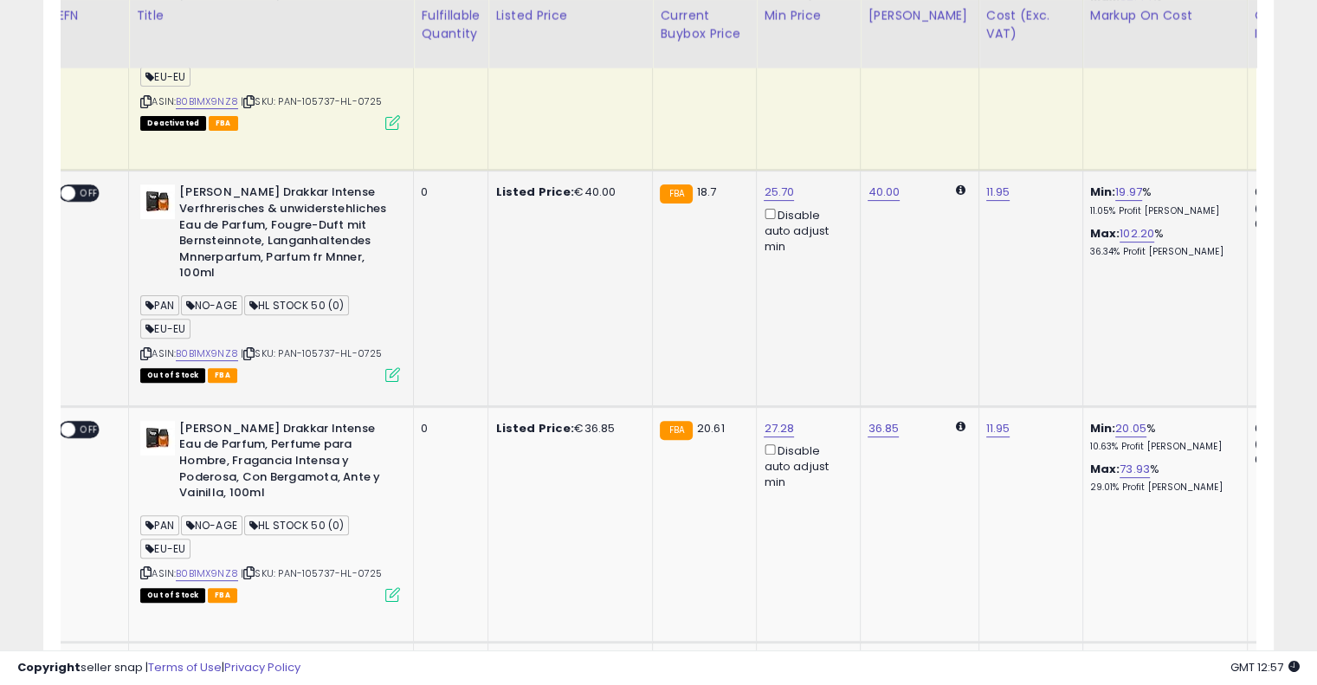
drag, startPoint x: 811, startPoint y: 266, endPoint x: 928, endPoint y: 253, distance: 117.6
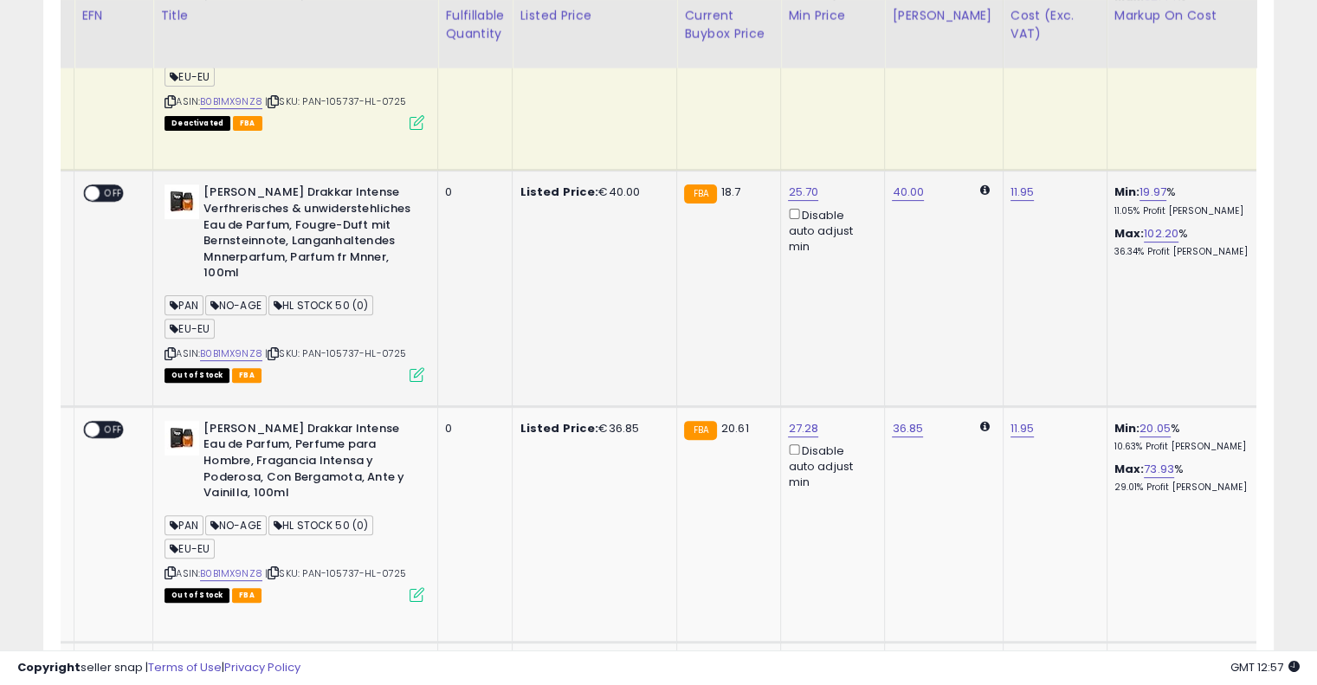
scroll to position [0, 132]
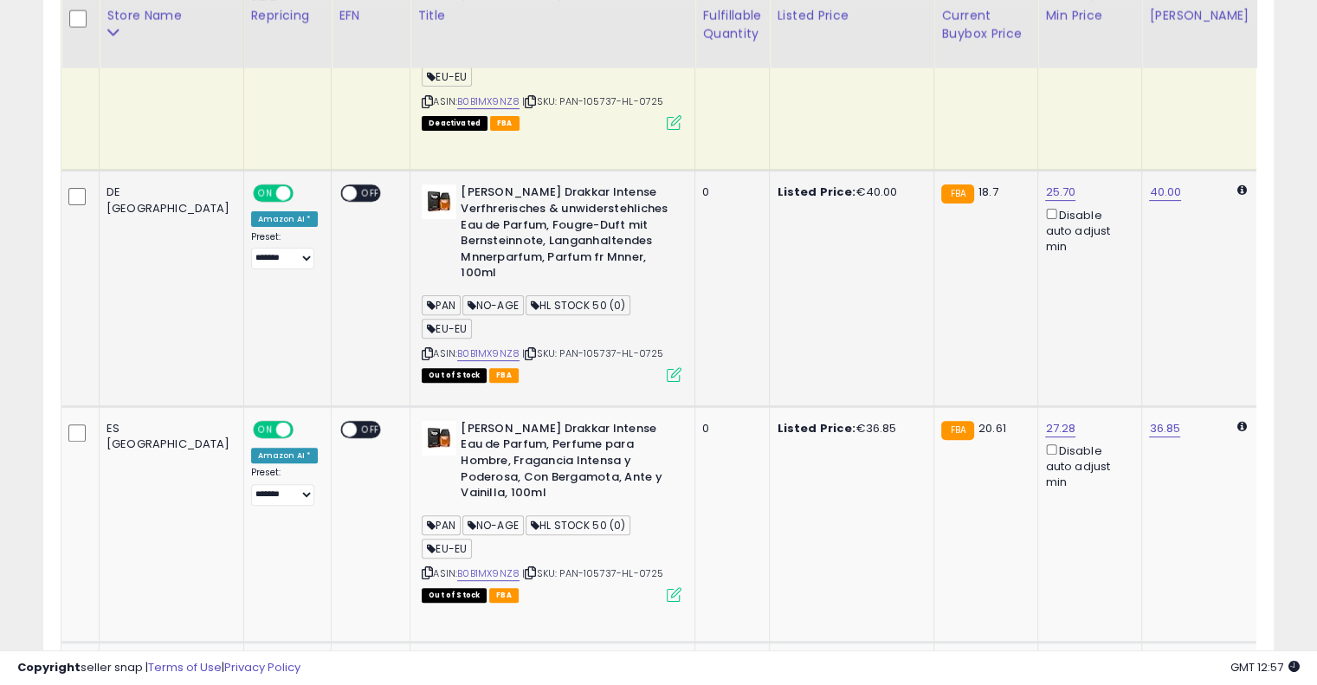
drag, startPoint x: 888, startPoint y: 262, endPoint x: 782, endPoint y: 138, distance: 164.0
click at [525, 349] on icon at bounding box center [530, 354] width 11 height 10
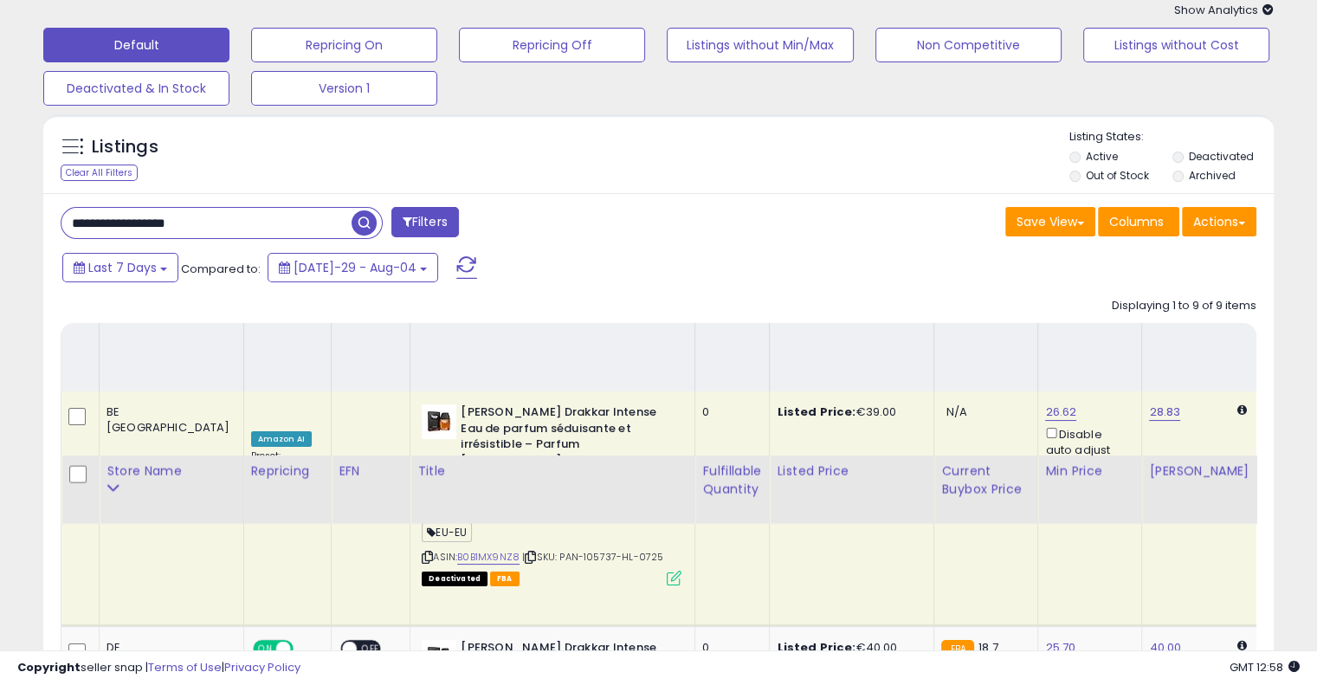
scroll to position [0, 0]
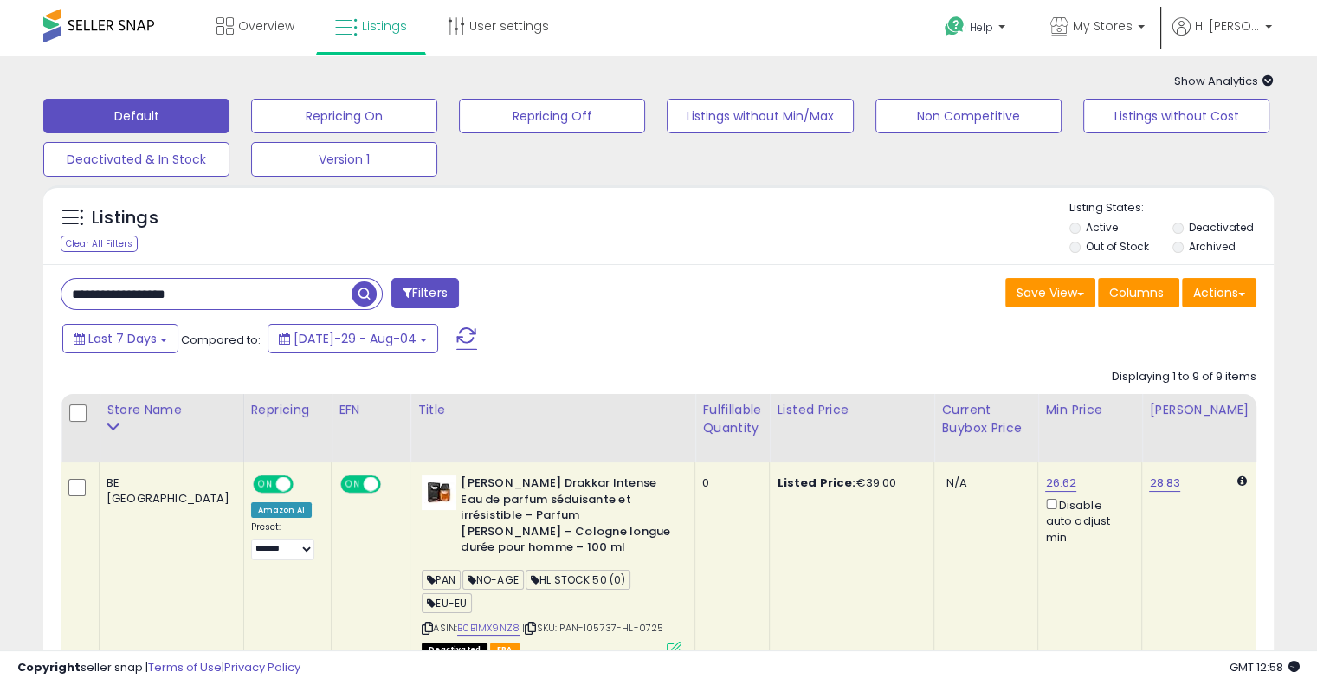
drag, startPoint x: 229, startPoint y: 290, endPoint x: 280, endPoint y: 283, distance: 50.7
paste input "text"
click at [371, 287] on span "button" at bounding box center [364, 293] width 25 height 25
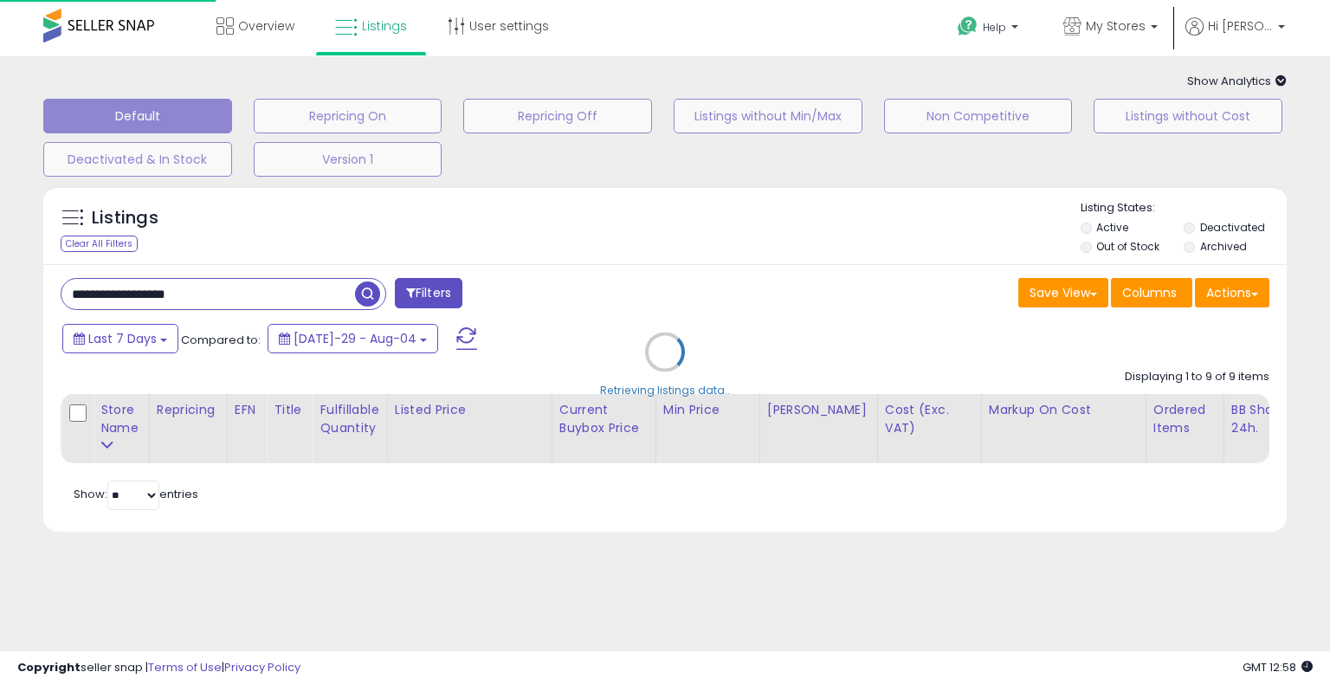
click at [721, 224] on div "Retrieving listings data.." at bounding box center [664, 365] width 1269 height 377
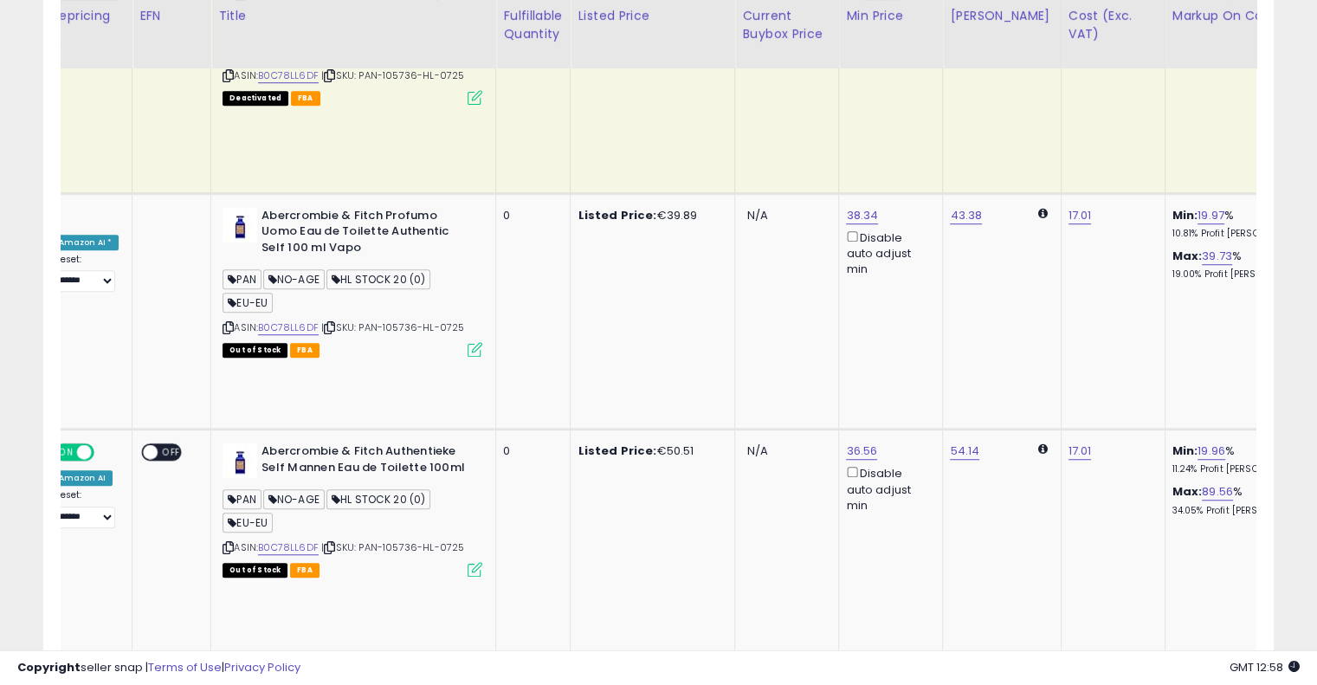
scroll to position [0, 305]
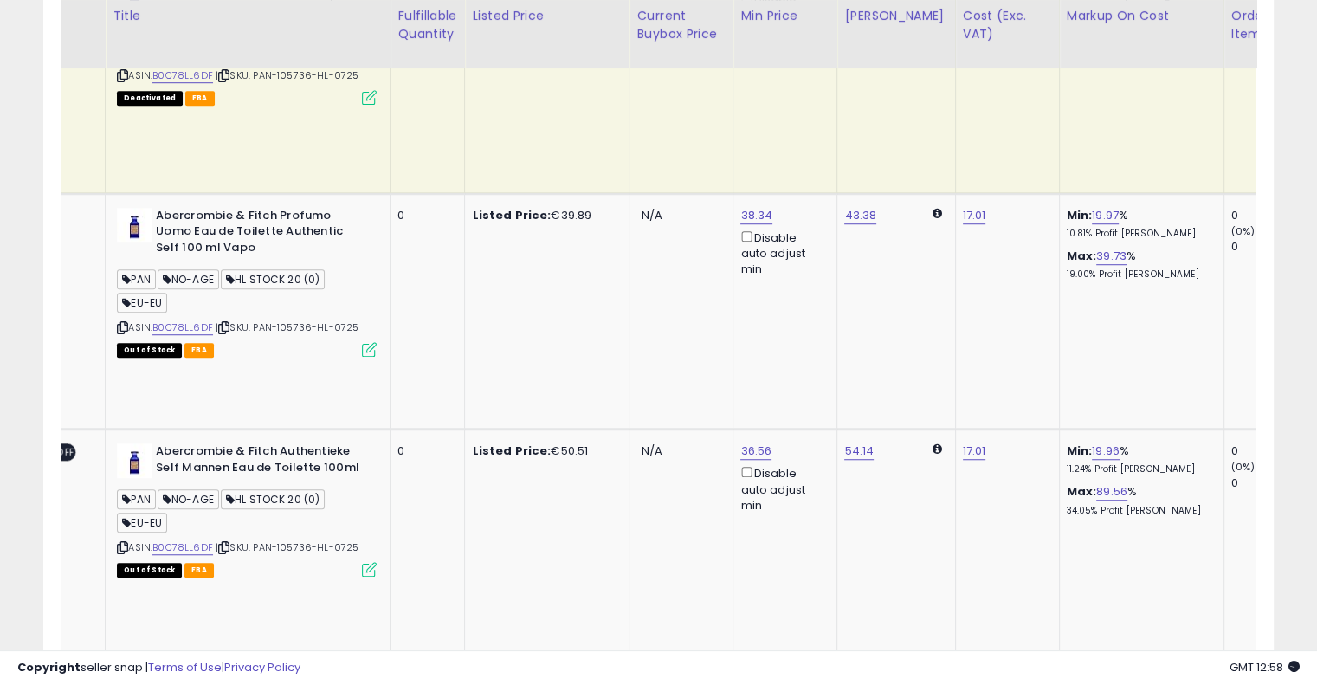
drag, startPoint x: 732, startPoint y: 264, endPoint x: 845, endPoint y: 262, distance: 113.5
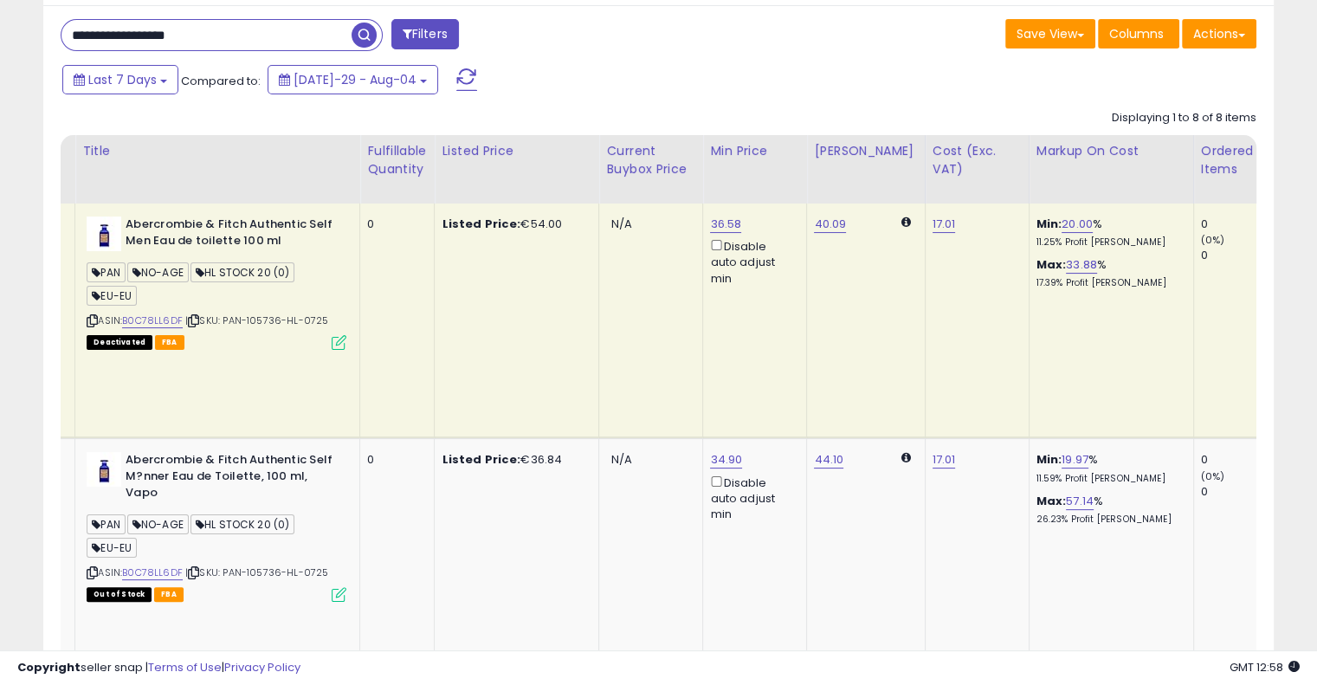
scroll to position [0, 0]
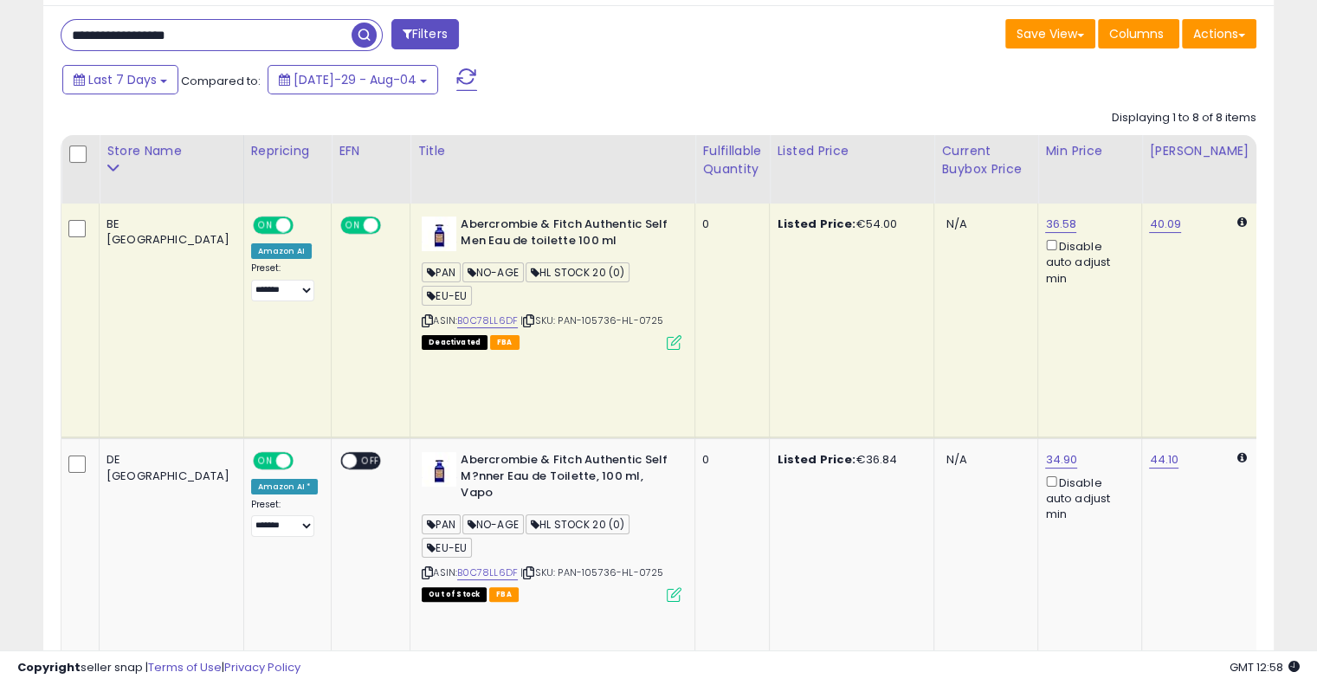
drag, startPoint x: 790, startPoint y: 280, endPoint x: 686, endPoint y: 316, distance: 110.1
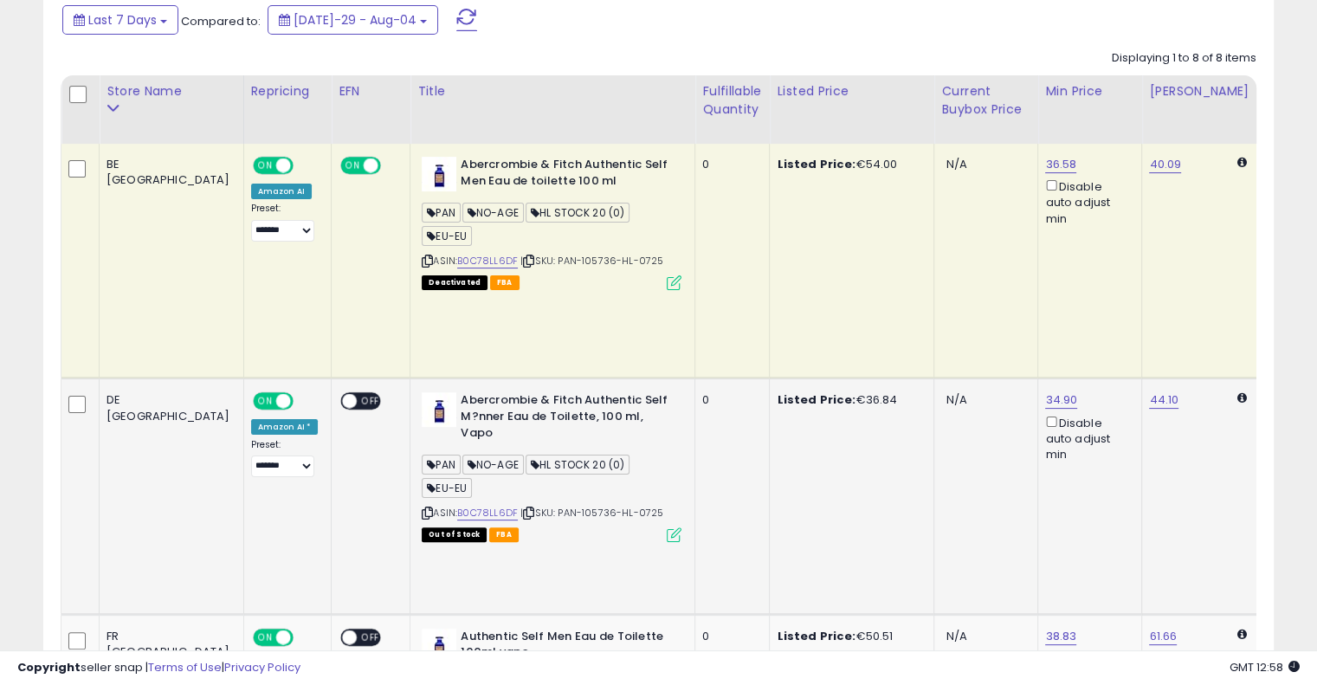
scroll to position [345, 0]
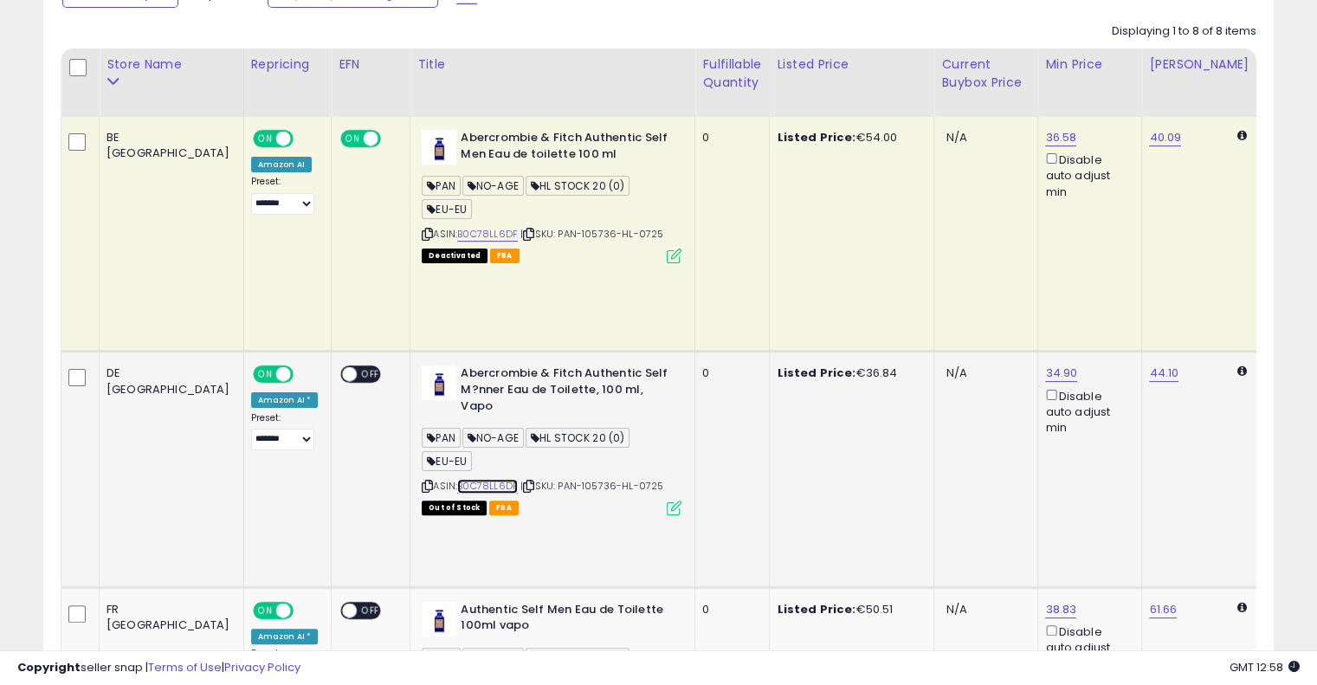
click at [457, 479] on link "B0C78LL6DF" at bounding box center [487, 486] width 61 height 15
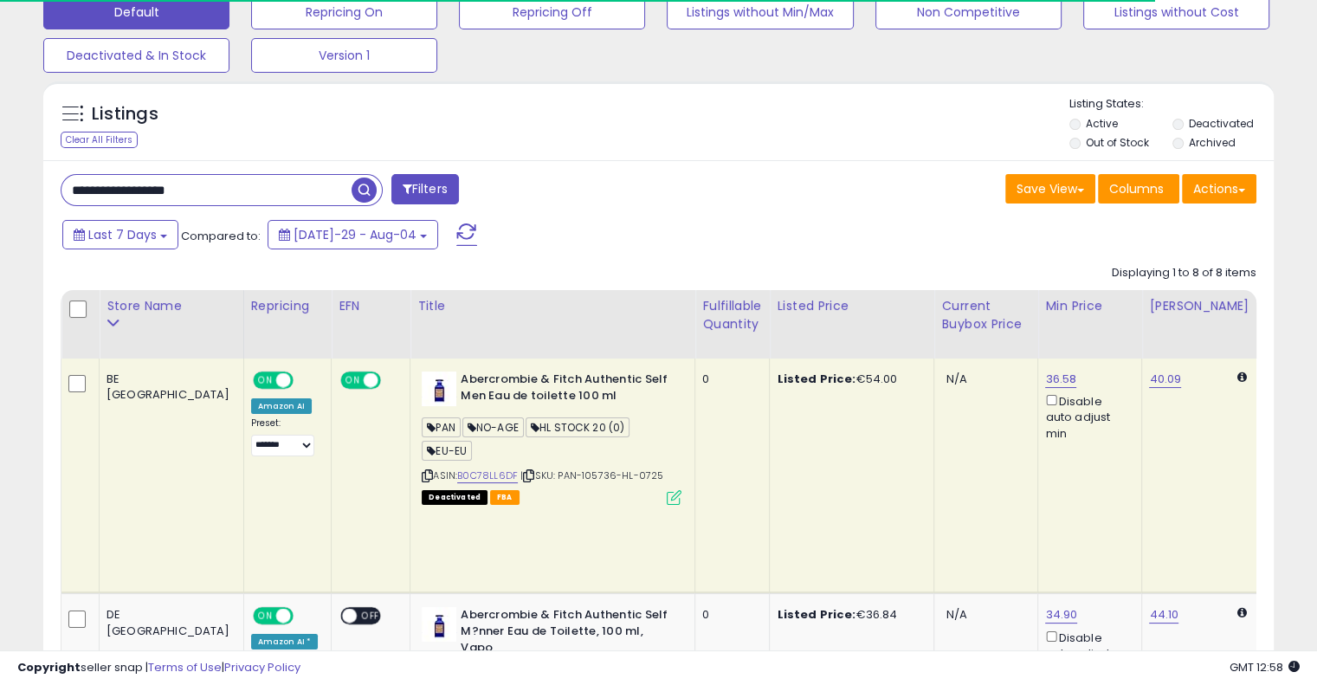
scroll to position [0, 0]
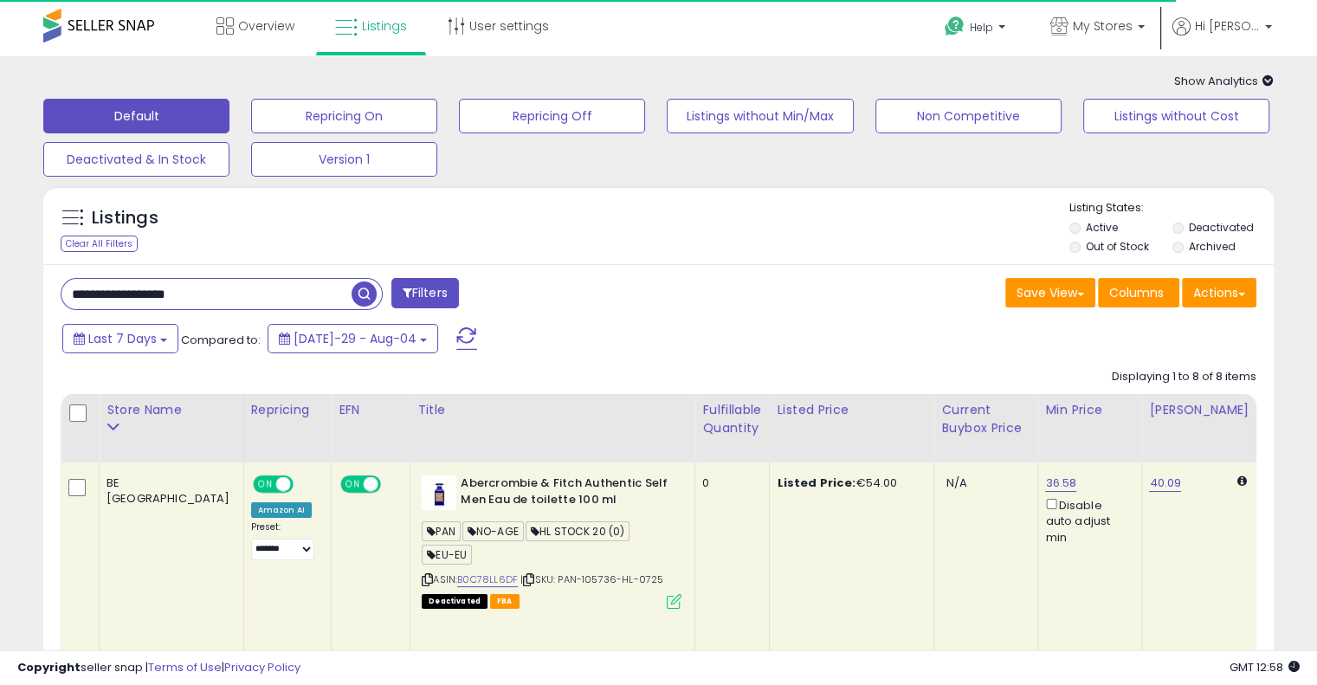
drag, startPoint x: 253, startPoint y: 298, endPoint x: 0, endPoint y: 293, distance: 252.9
paste input "text"
click at [363, 290] on span "button" at bounding box center [364, 293] width 25 height 25
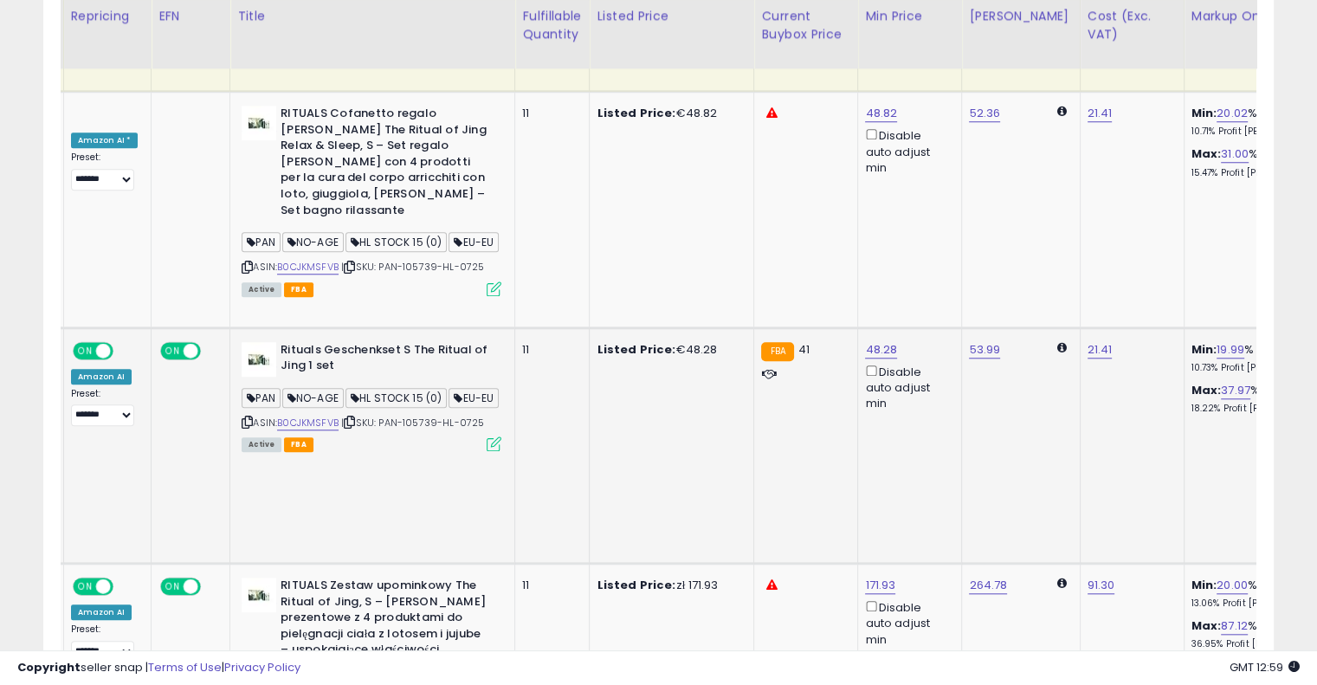
scroll to position [0, 238]
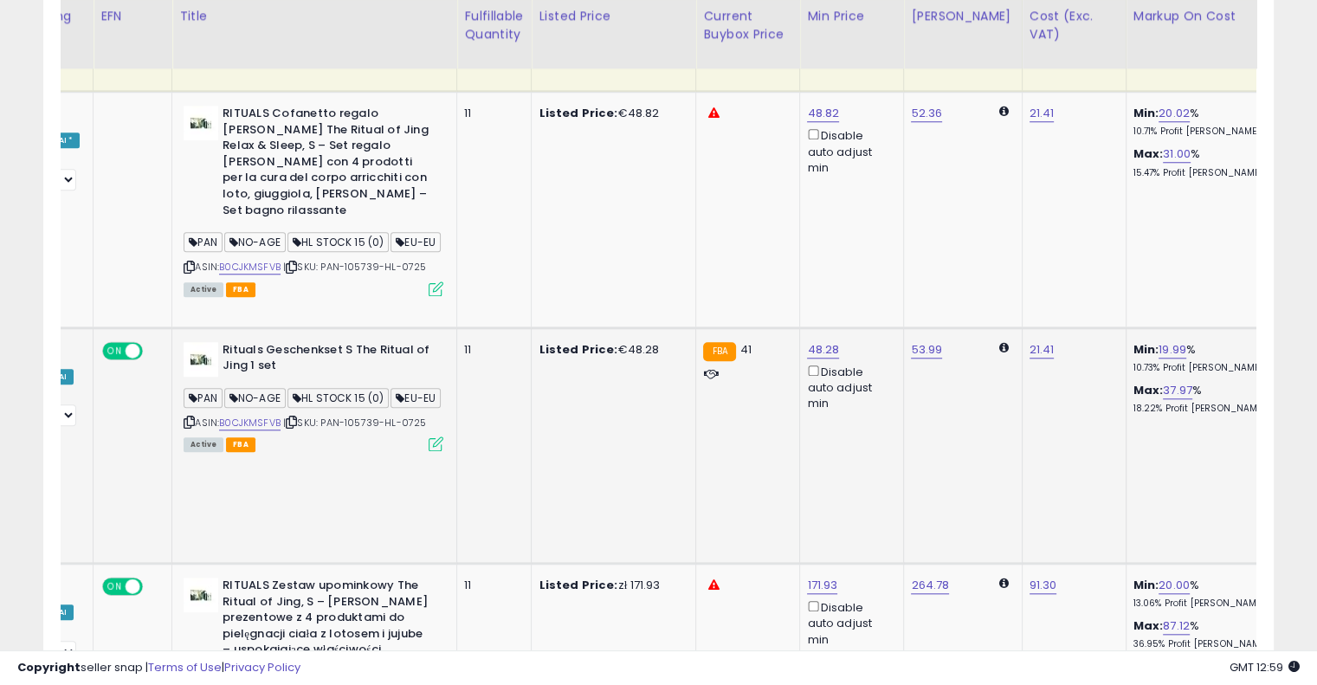
drag, startPoint x: 617, startPoint y: 349, endPoint x: 703, endPoint y: 326, distance: 89.5
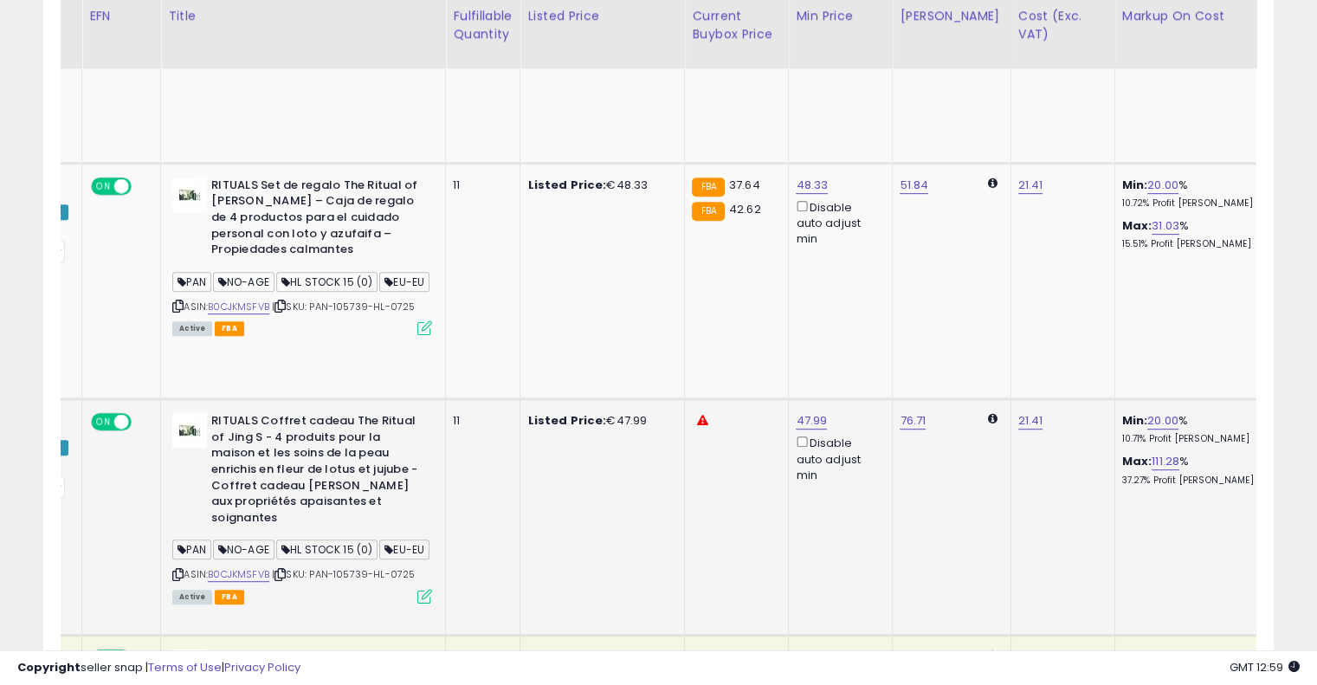
scroll to position [0, 0]
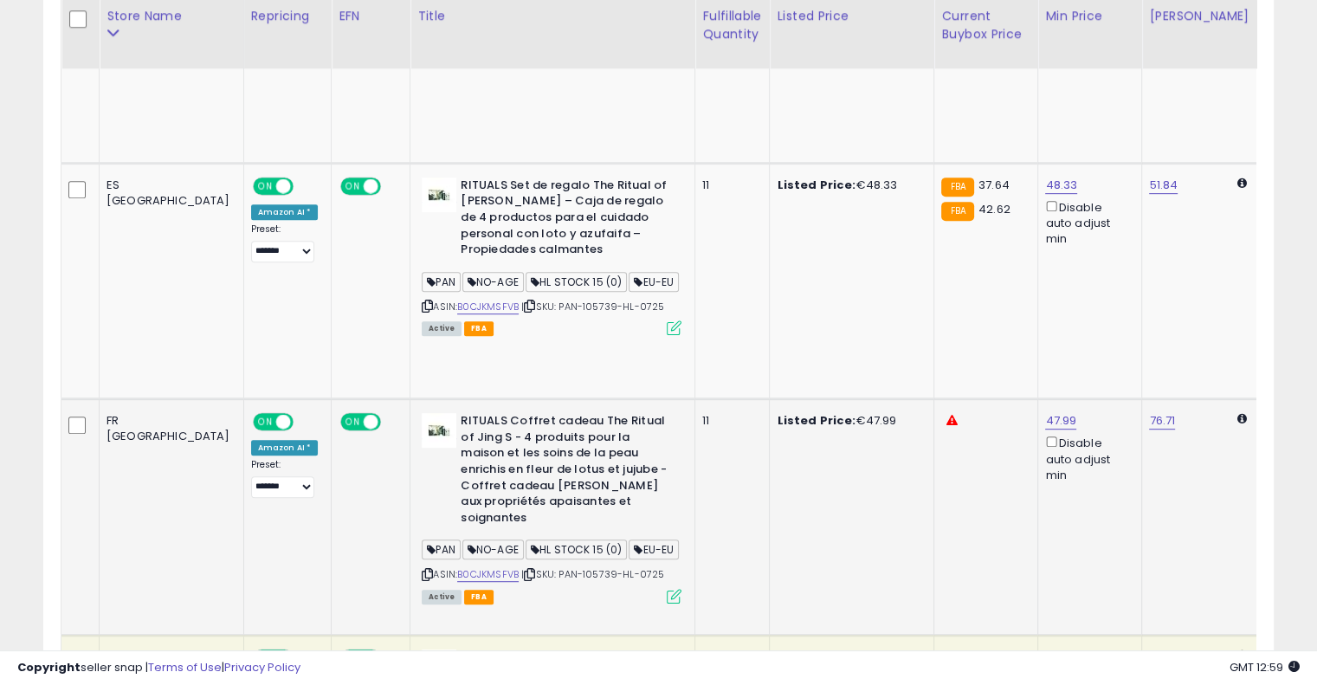
drag, startPoint x: 802, startPoint y: 387, endPoint x: 655, endPoint y: 385, distance: 146.3
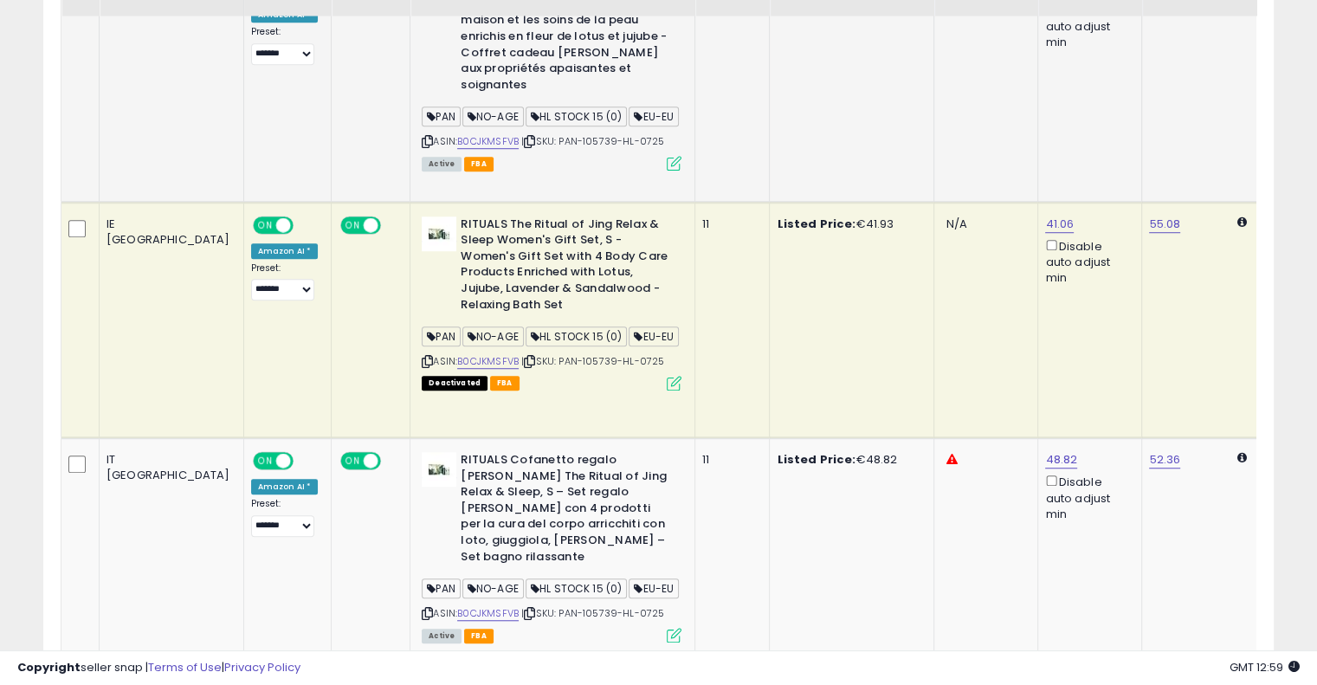
scroll to position [1030, 0]
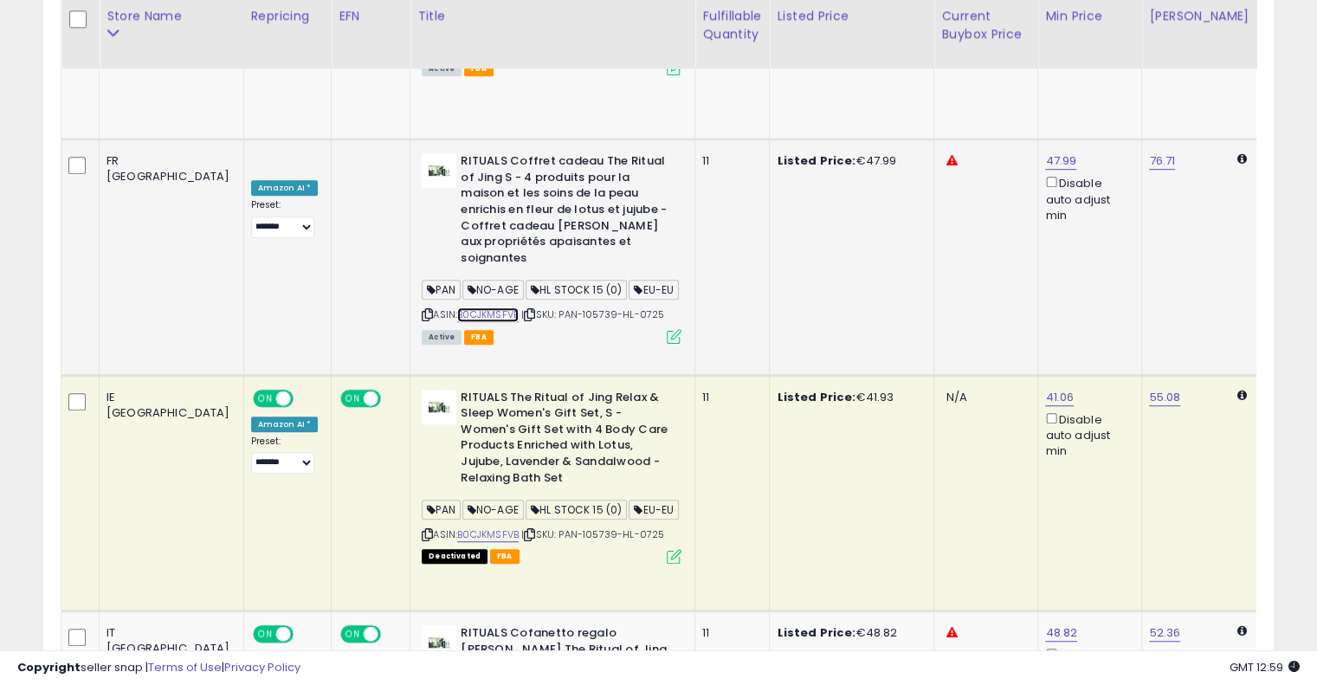
click at [457, 307] on link "B0CJKMSFVB" at bounding box center [487, 314] width 61 height 15
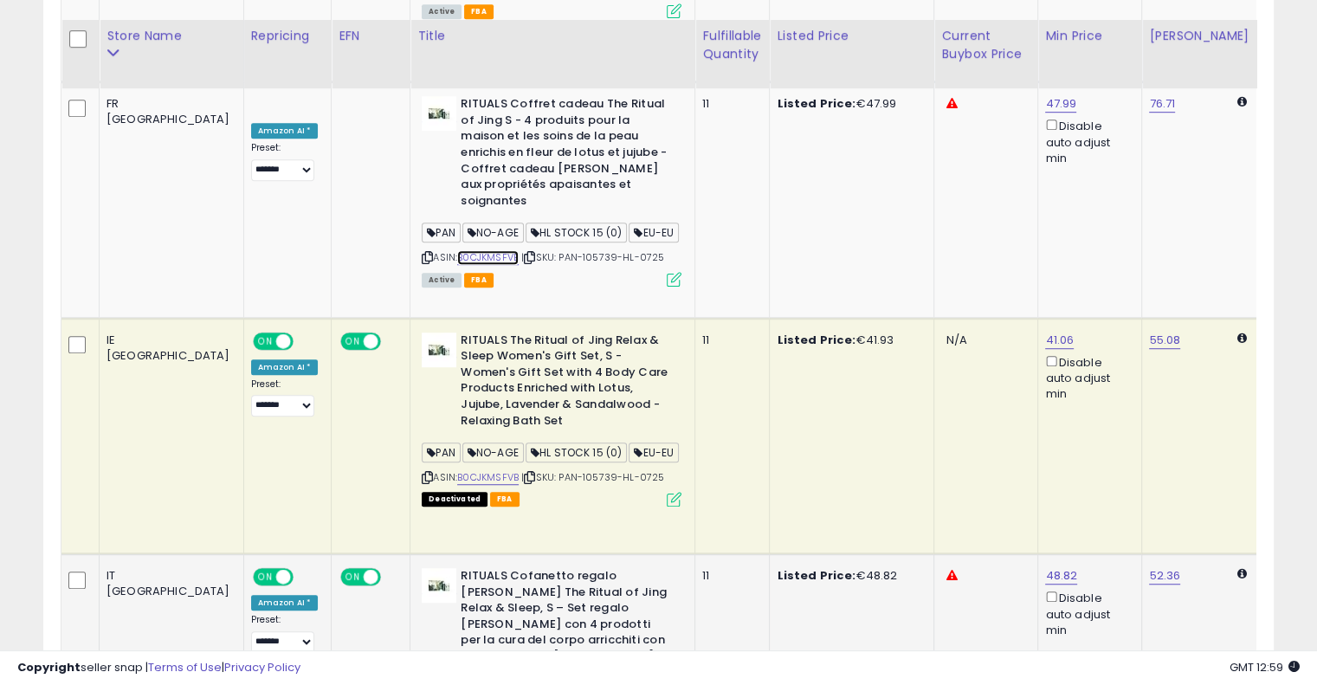
scroll to position [1116, 0]
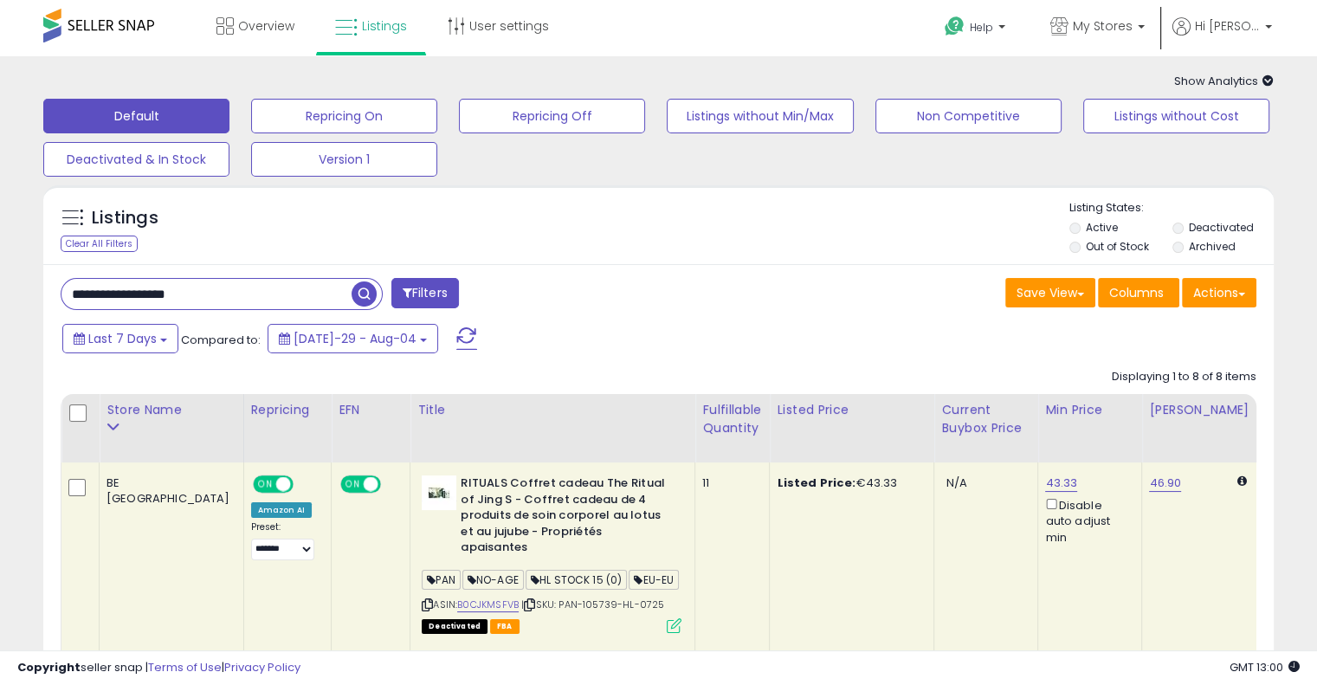
scroll to position [0, 0]
drag, startPoint x: 274, startPoint y: 299, endPoint x: 40, endPoint y: 262, distance: 236.7
paste input "text"
click at [366, 287] on span "button" at bounding box center [364, 293] width 25 height 25
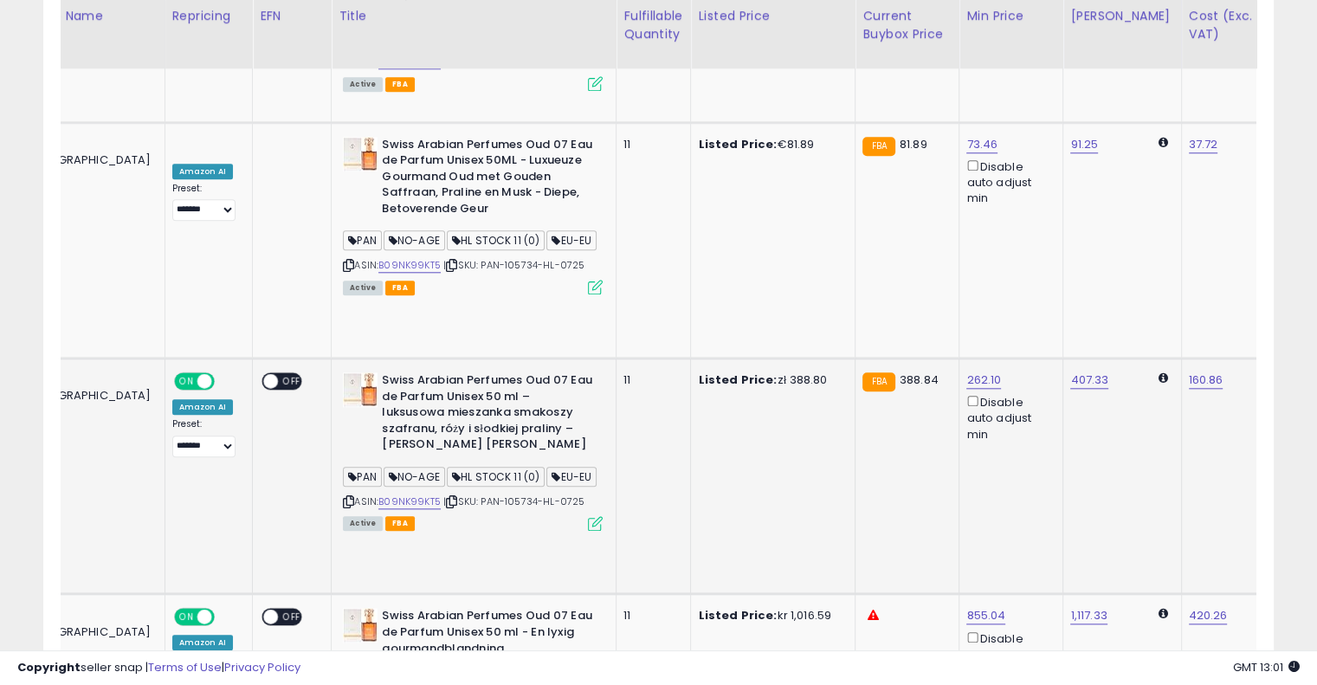
scroll to position [0, 285]
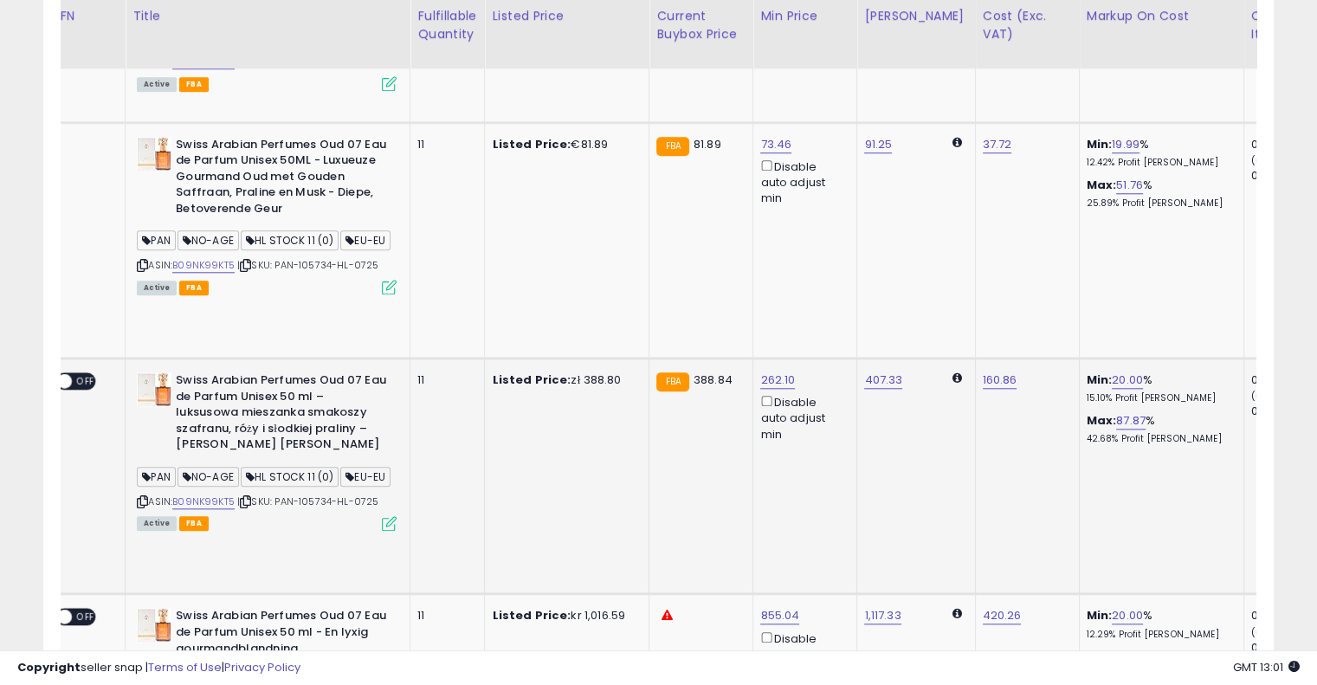
drag, startPoint x: 691, startPoint y: 270, endPoint x: 814, endPoint y: 260, distance: 123.4
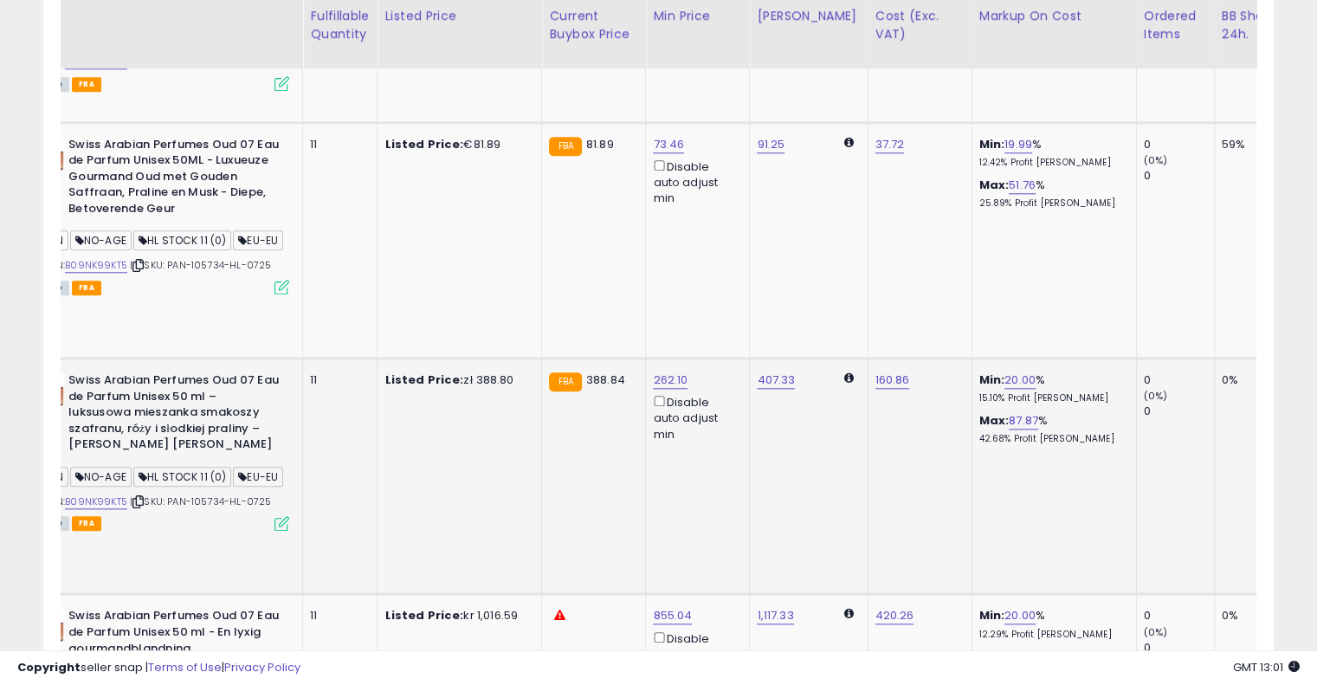
scroll to position [0, 113]
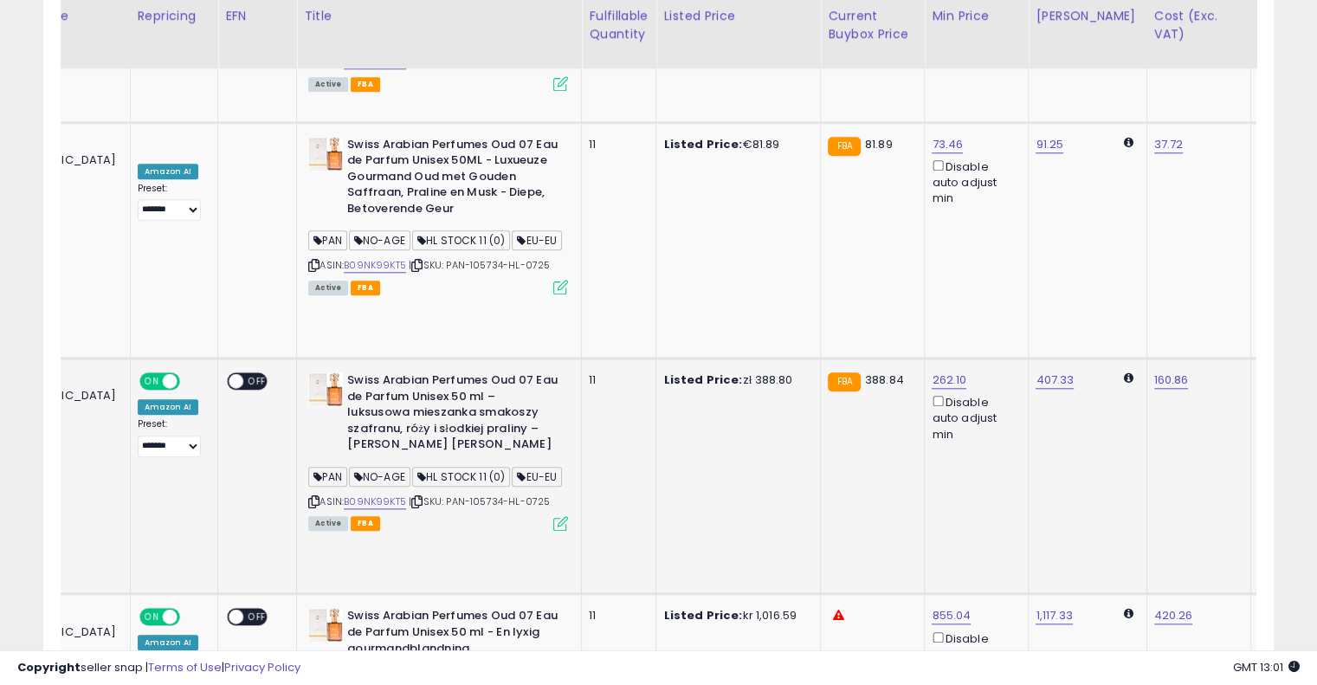
drag, startPoint x: 830, startPoint y: 214, endPoint x: 669, endPoint y: 205, distance: 161.3
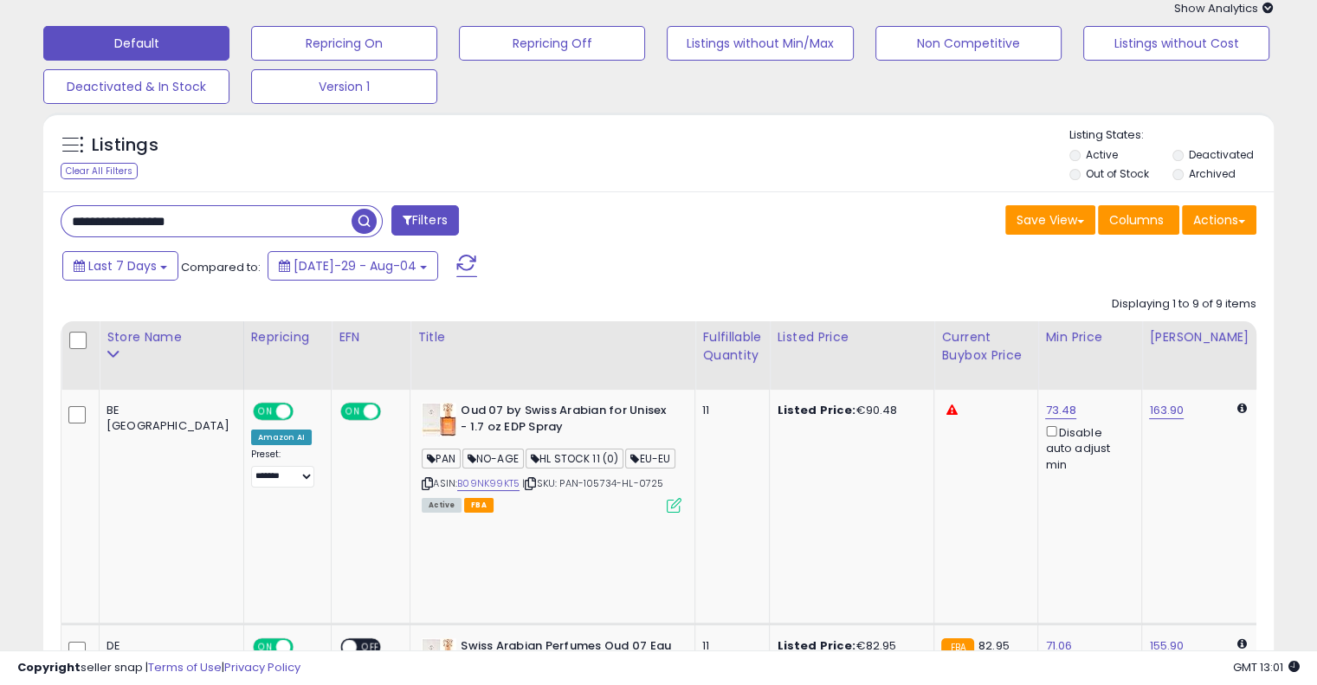
scroll to position [0, 0]
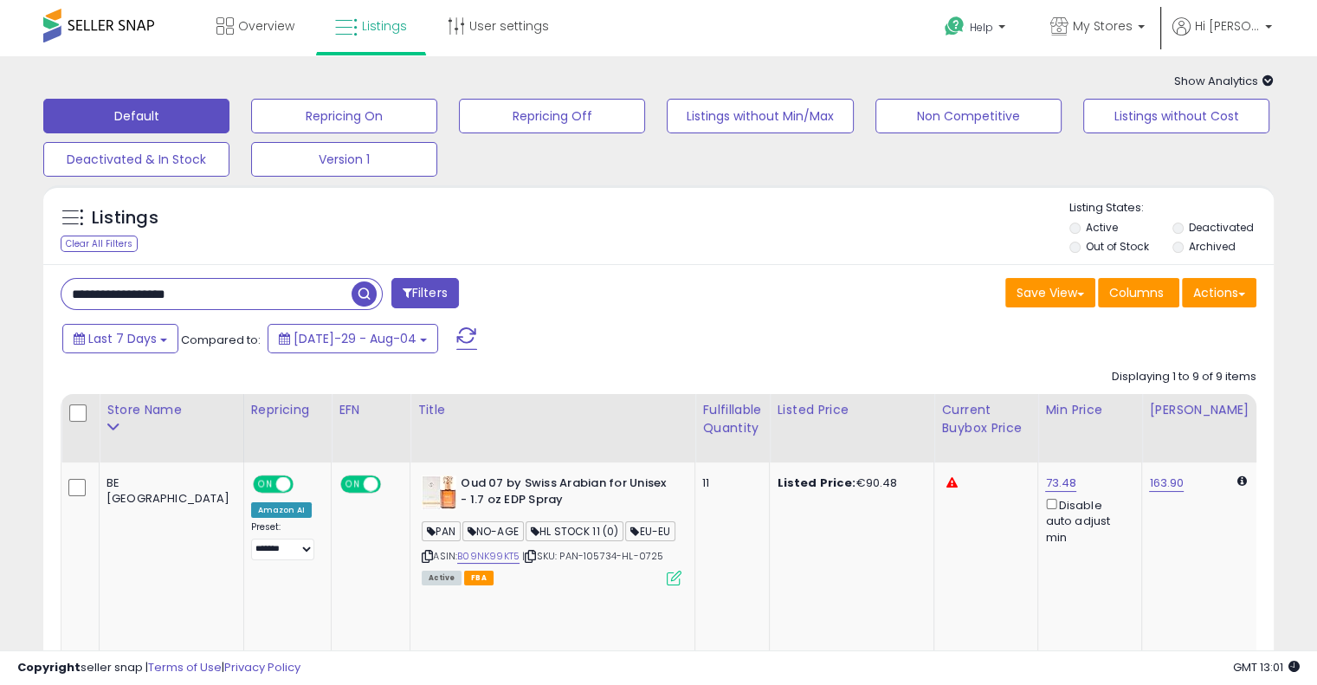
drag, startPoint x: 286, startPoint y: 289, endPoint x: 59, endPoint y: 262, distance: 228.6
paste input "text"
click at [365, 288] on span "button" at bounding box center [364, 293] width 25 height 25
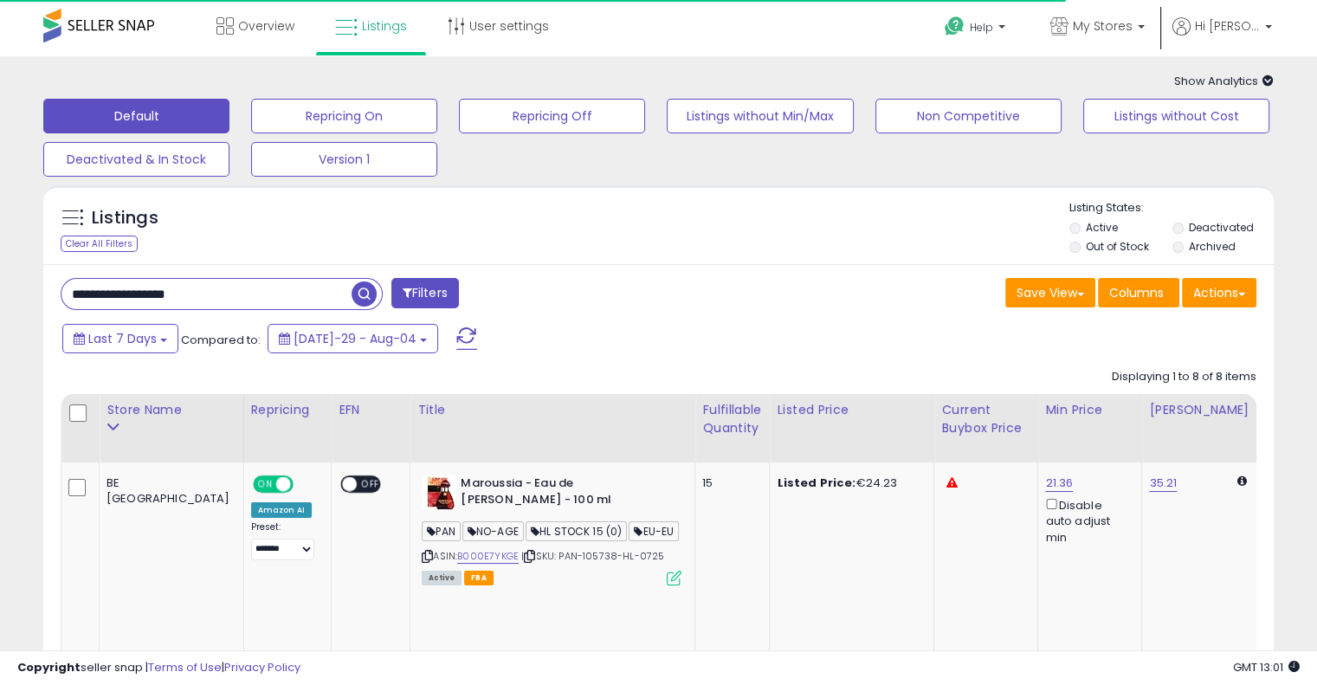
click at [639, 232] on div "Listings Clear All Filters Listing States:" at bounding box center [658, 229] width 1230 height 59
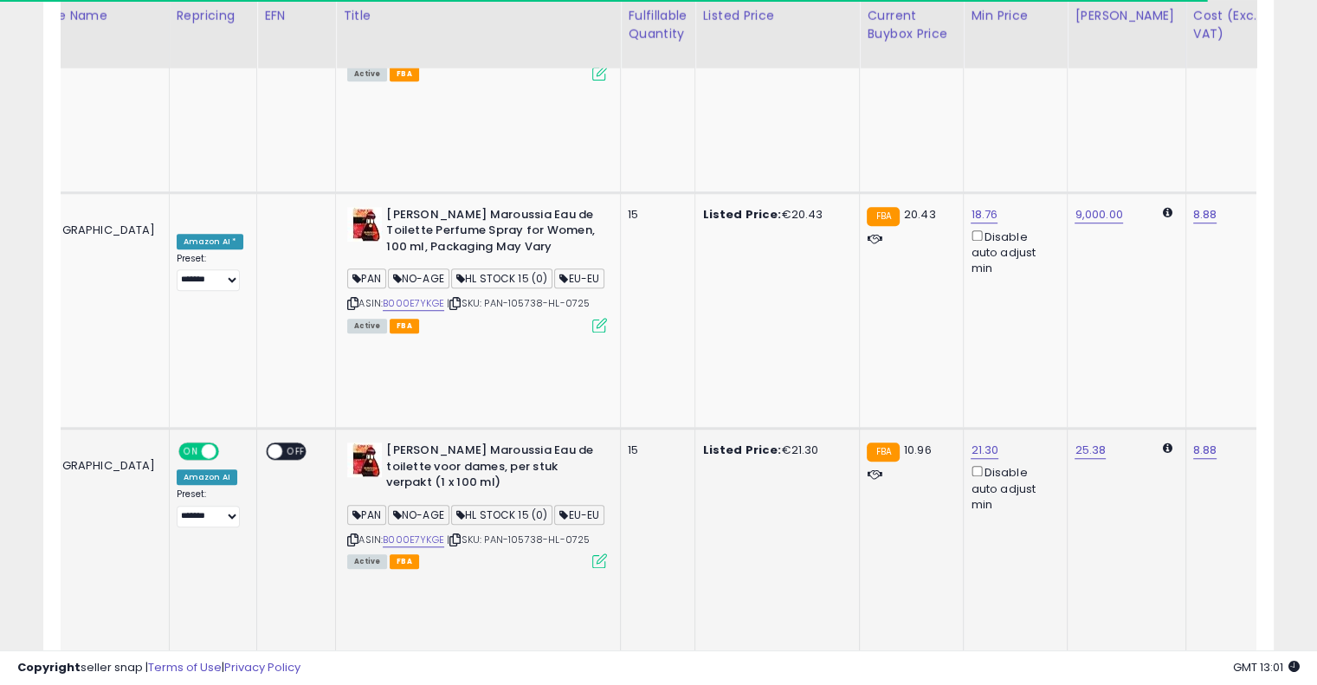
scroll to position [0, 188]
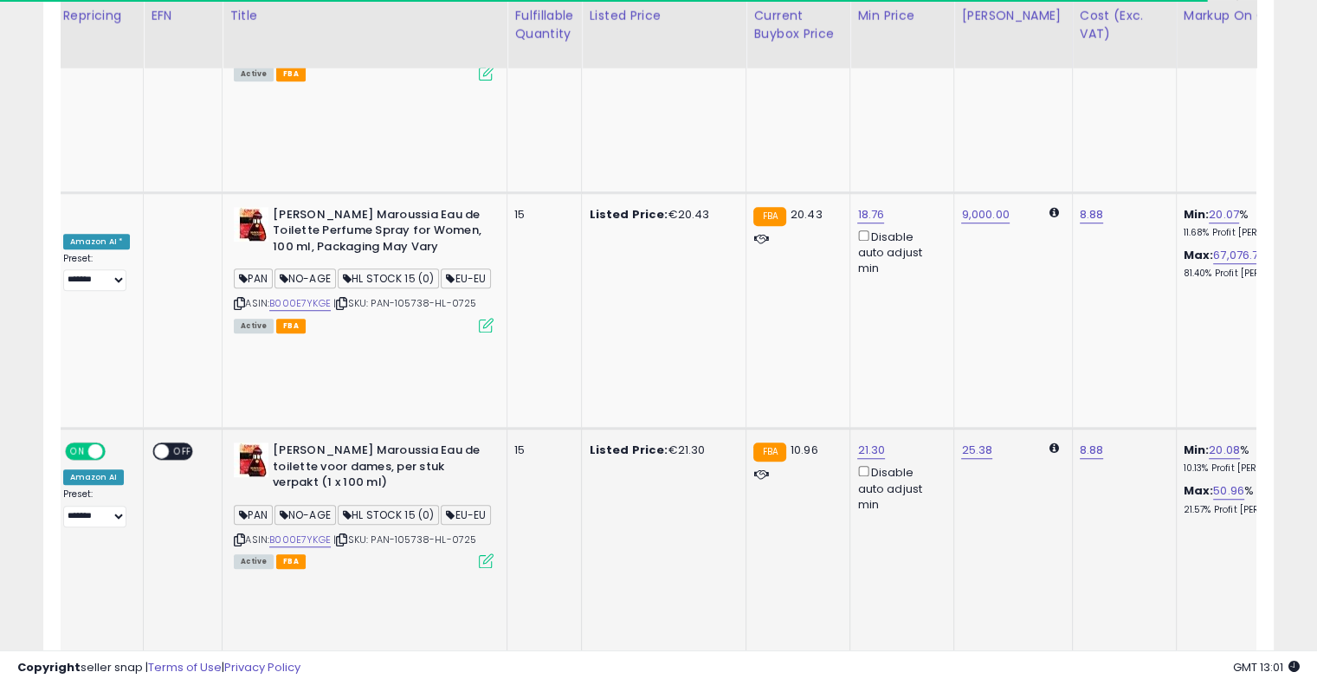
drag, startPoint x: 644, startPoint y: 236, endPoint x: 758, endPoint y: 220, distance: 114.5
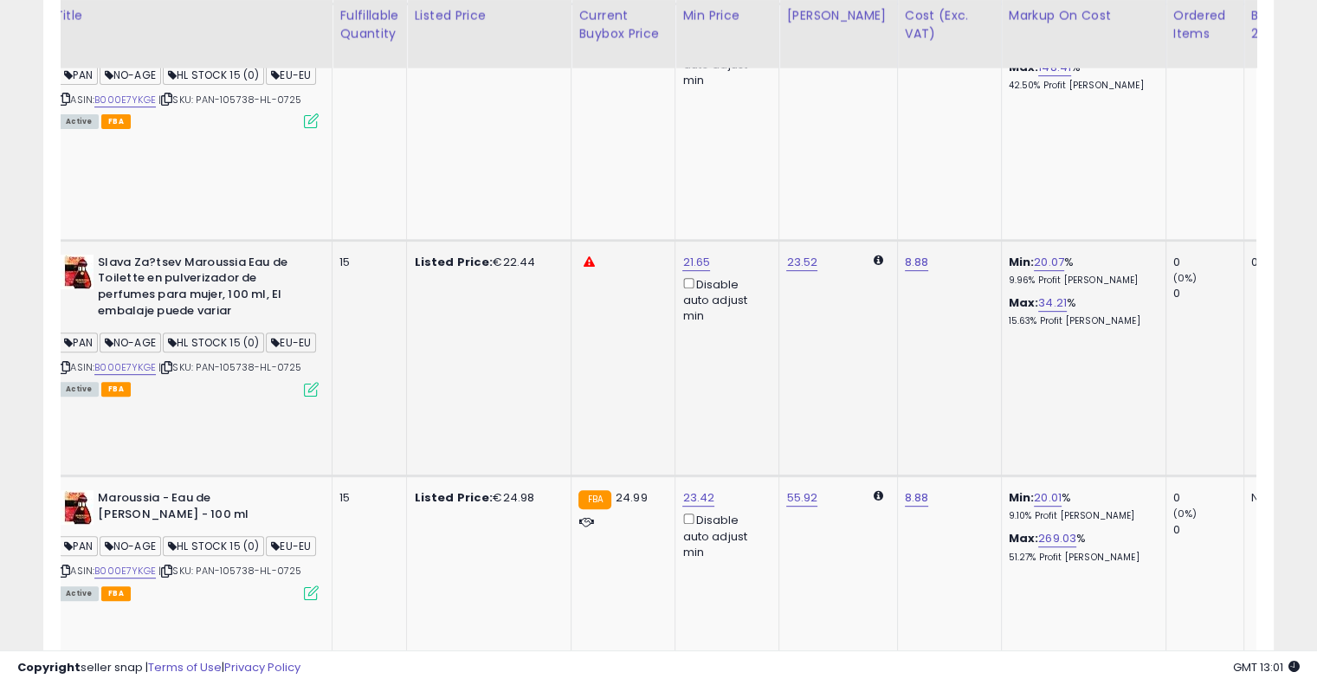
scroll to position [0, 0]
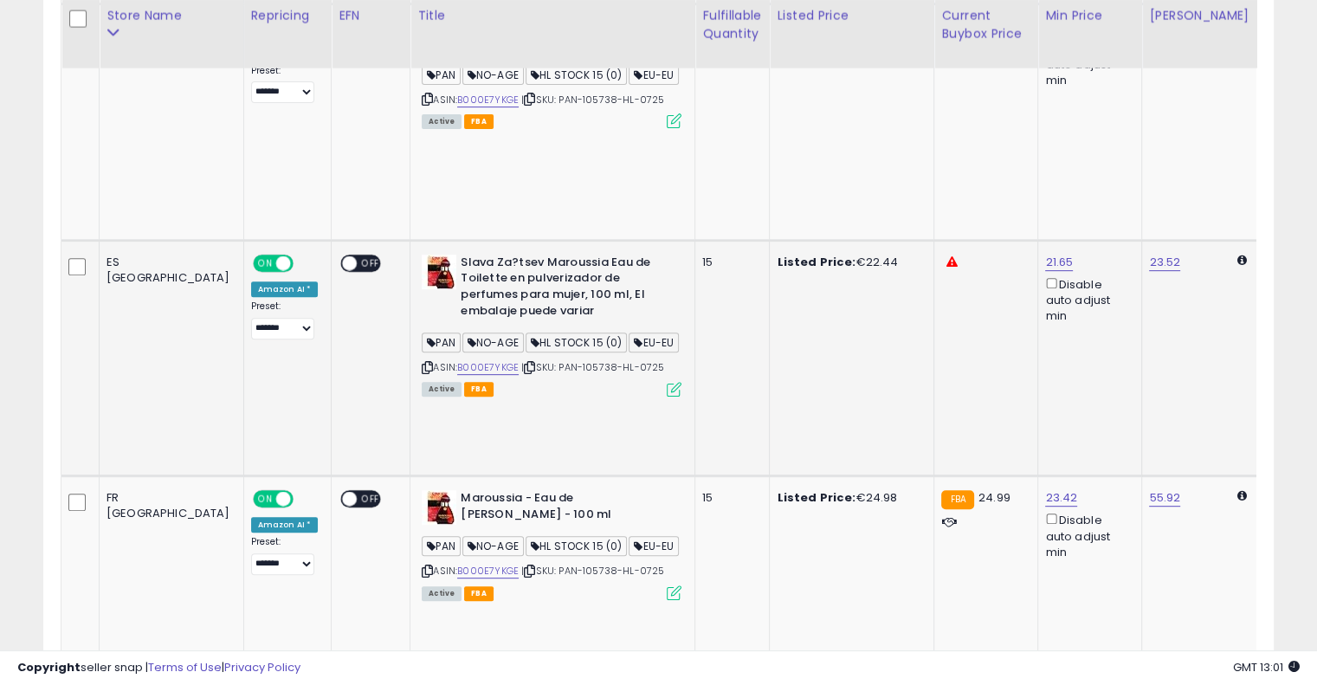
drag, startPoint x: 750, startPoint y: 223, endPoint x: 471, endPoint y: 217, distance: 278.9
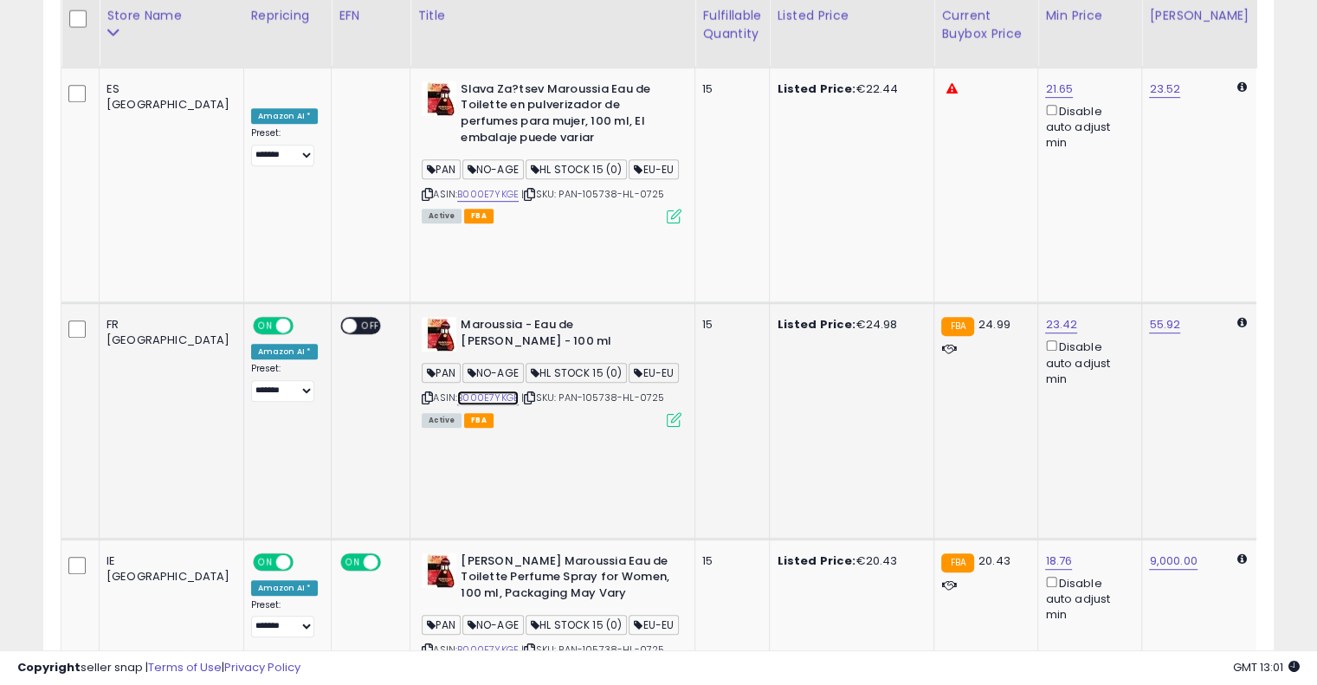
click at [457, 391] on link "B000E7YKGE" at bounding box center [487, 398] width 61 height 15
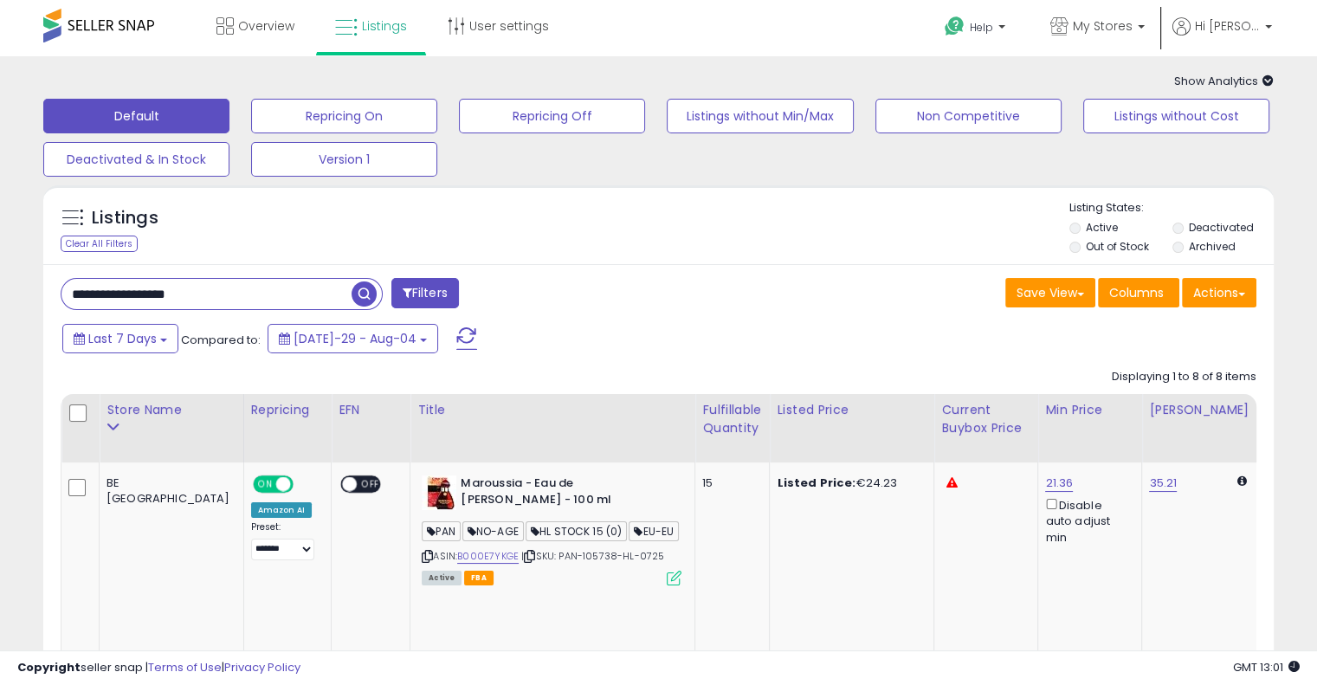
drag, startPoint x: 236, startPoint y: 298, endPoint x: 303, endPoint y: 284, distance: 68.9
paste input "text"
click at [367, 289] on span "button" at bounding box center [364, 293] width 25 height 25
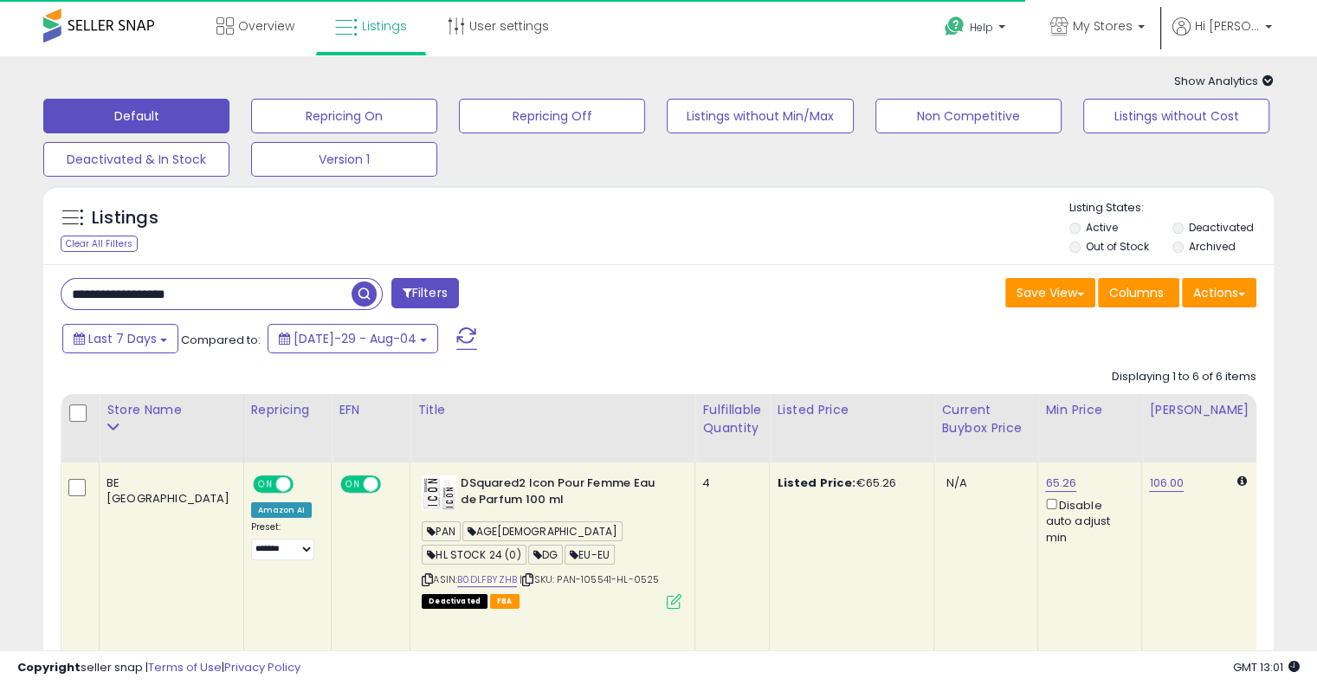
click at [660, 294] on div "Save View Save As New View Update Current View Columns Actions Import Export Vi…" at bounding box center [964, 295] width 611 height 34
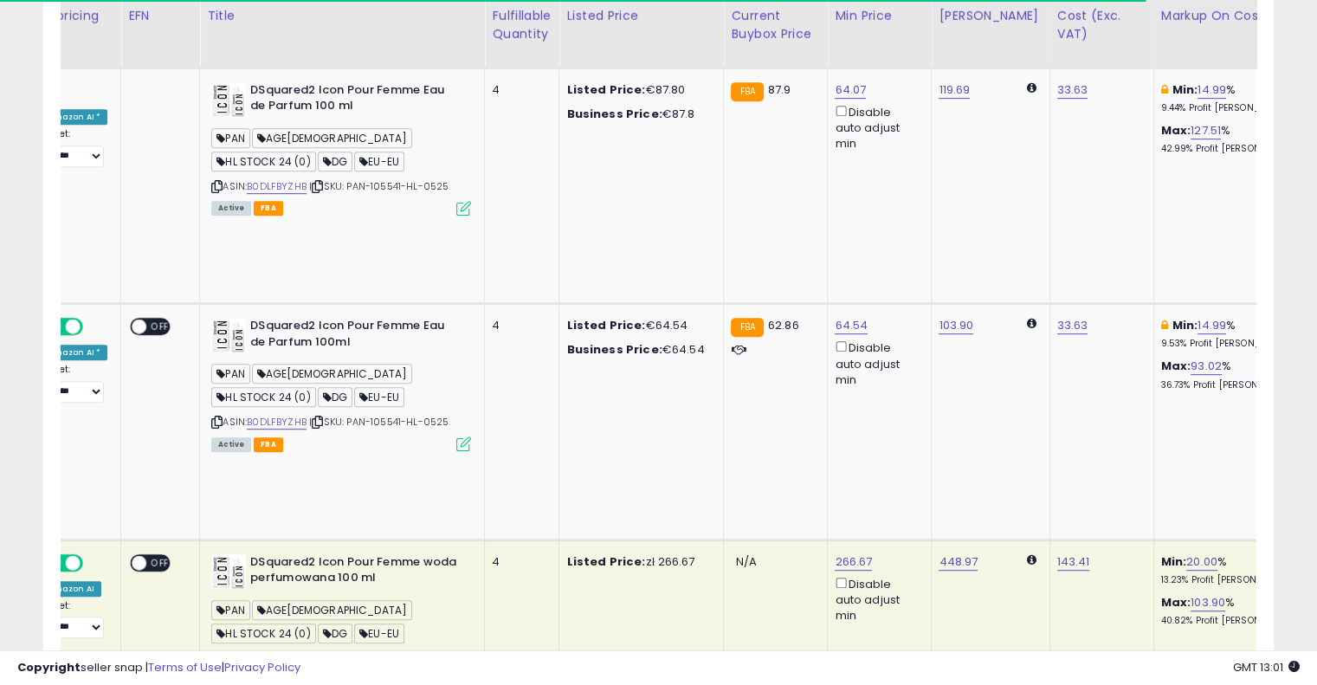
drag, startPoint x: 671, startPoint y: 290, endPoint x: 817, endPoint y: 276, distance: 146.1
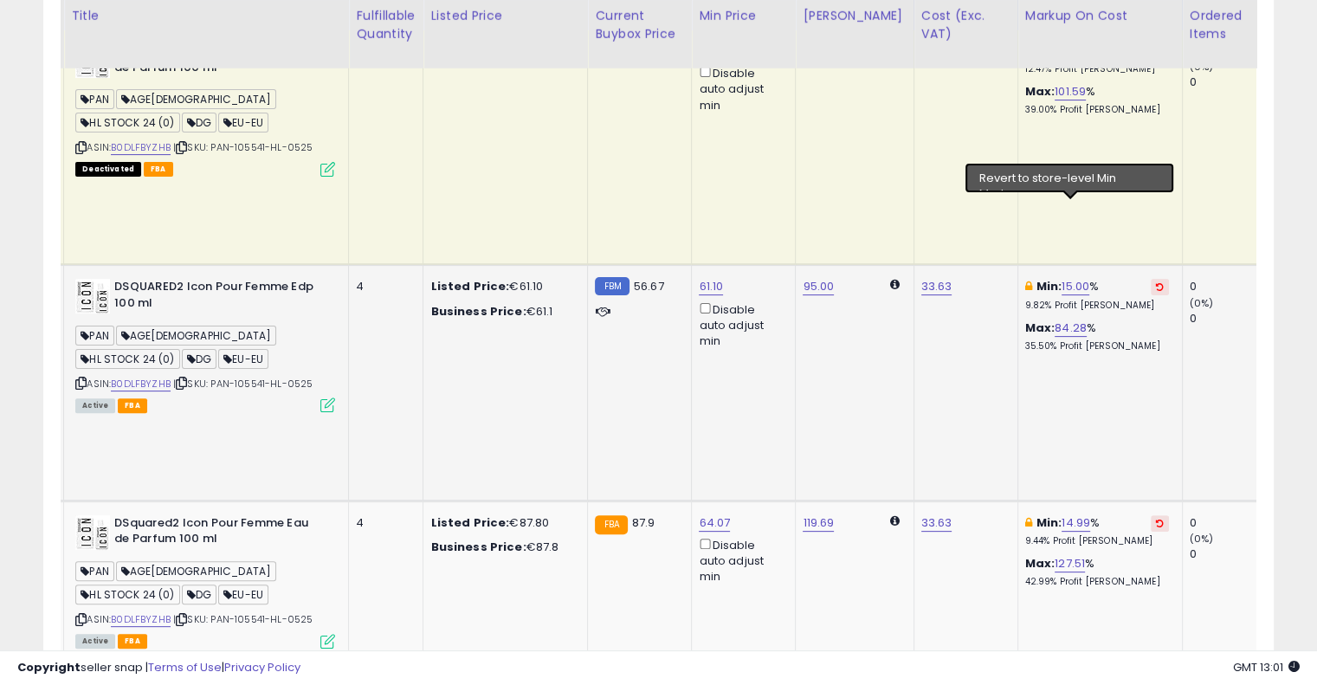
click at [1156, 282] on icon at bounding box center [1160, 286] width 8 height 9
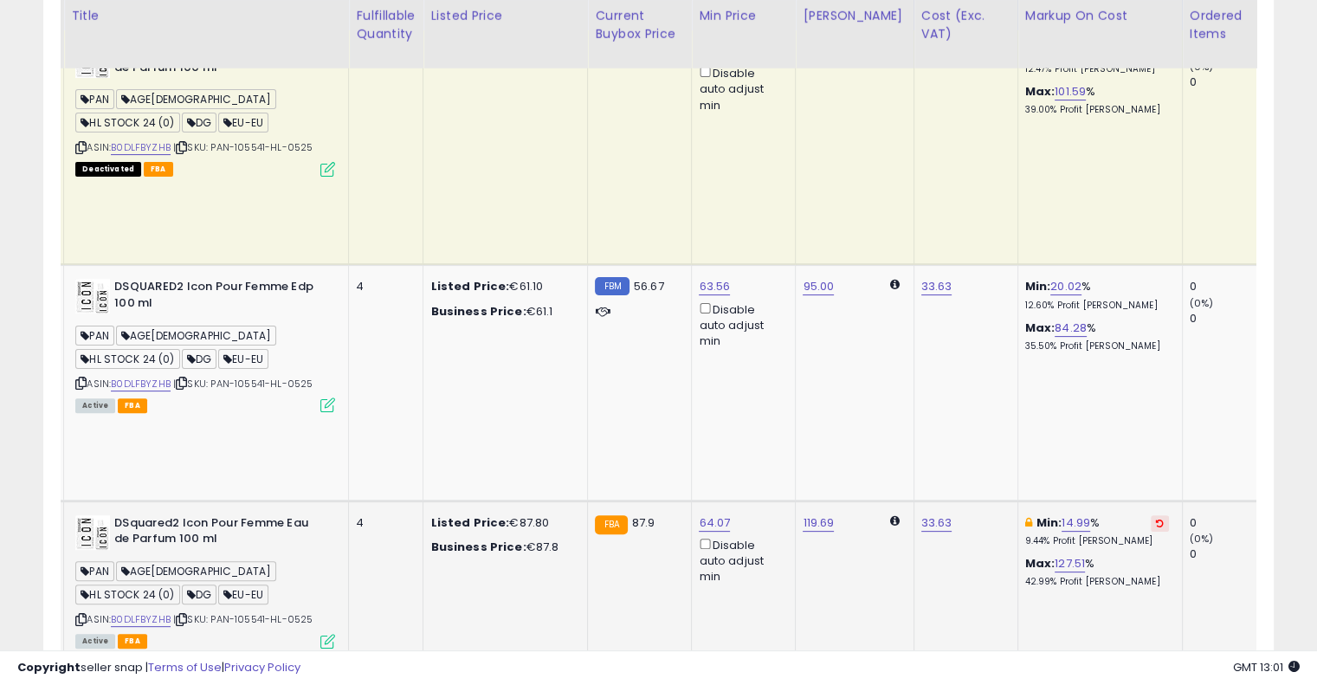
click at [1151, 515] on button at bounding box center [1160, 523] width 18 height 16
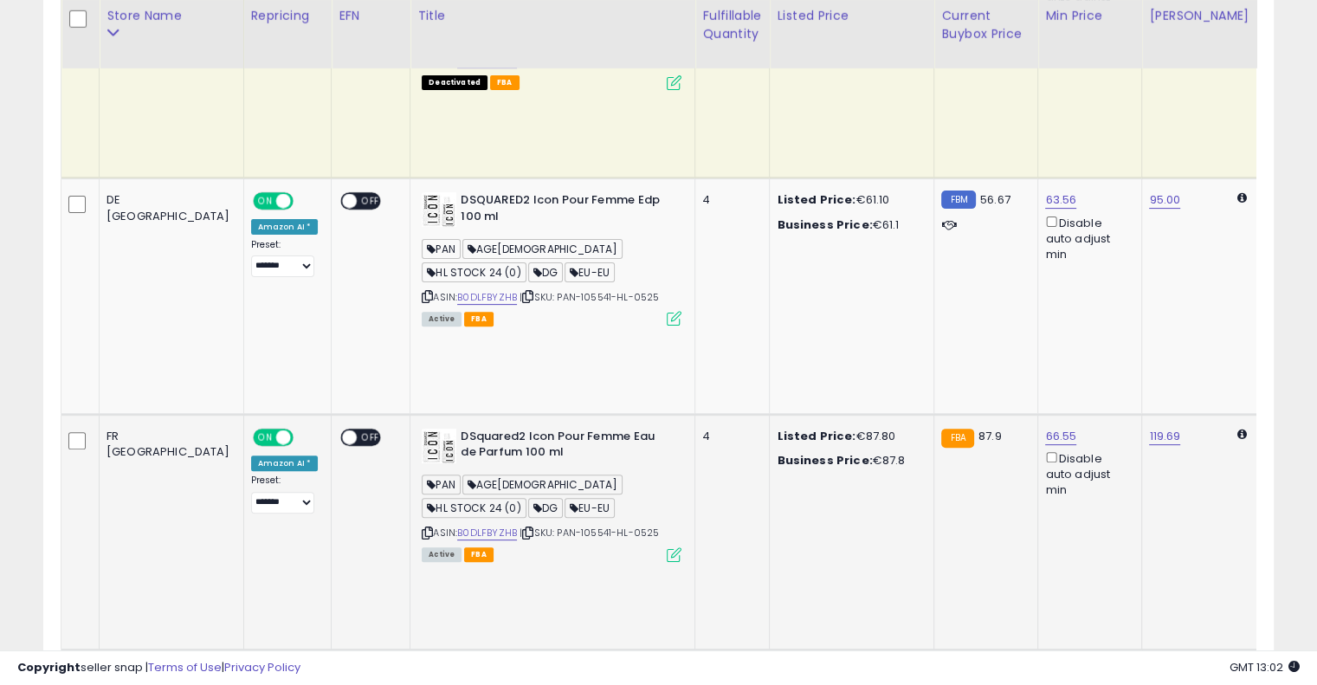
drag, startPoint x: 879, startPoint y: 345, endPoint x: 720, endPoint y: 344, distance: 158.5
click at [457, 526] on link "B0DLFBYZHB" at bounding box center [487, 533] width 60 height 15
click at [522, 528] on icon at bounding box center [527, 533] width 11 height 10
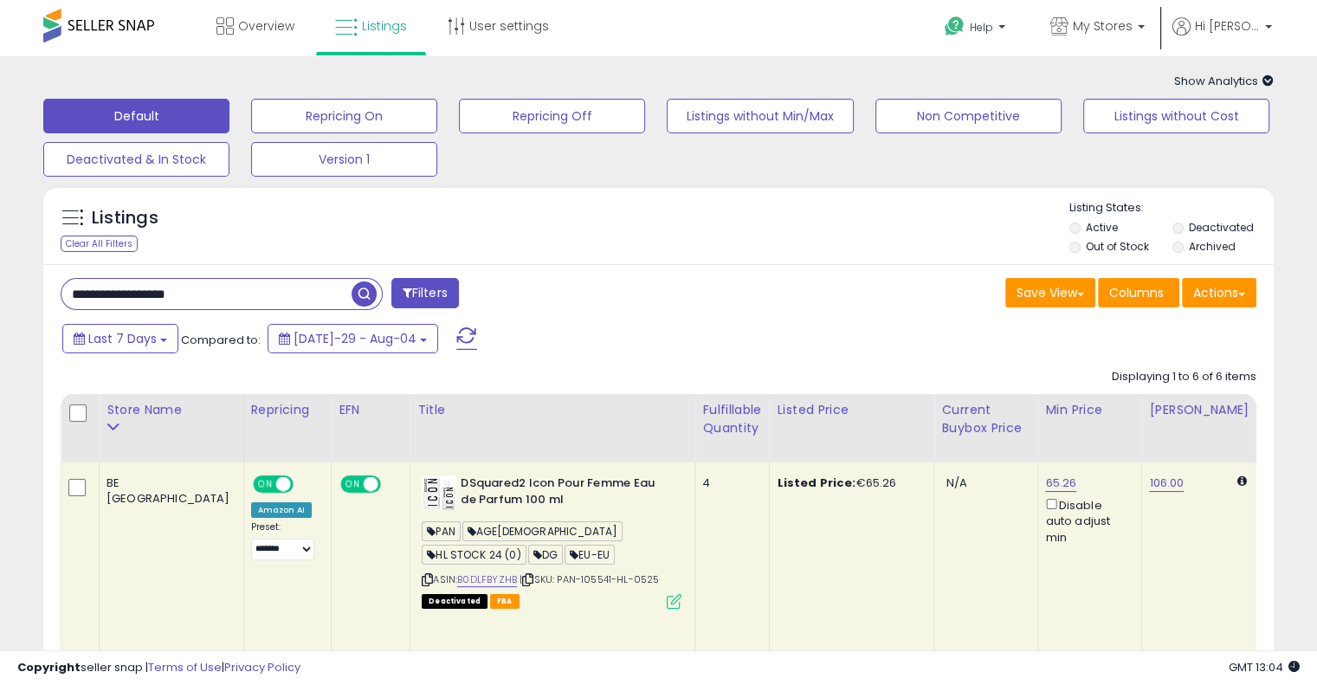
drag, startPoint x: 238, startPoint y: 298, endPoint x: 38, endPoint y: 247, distance: 206.4
paste input "text"
type input "**********"
drag, startPoint x: 374, startPoint y: 295, endPoint x: 431, endPoint y: 276, distance: 60.2
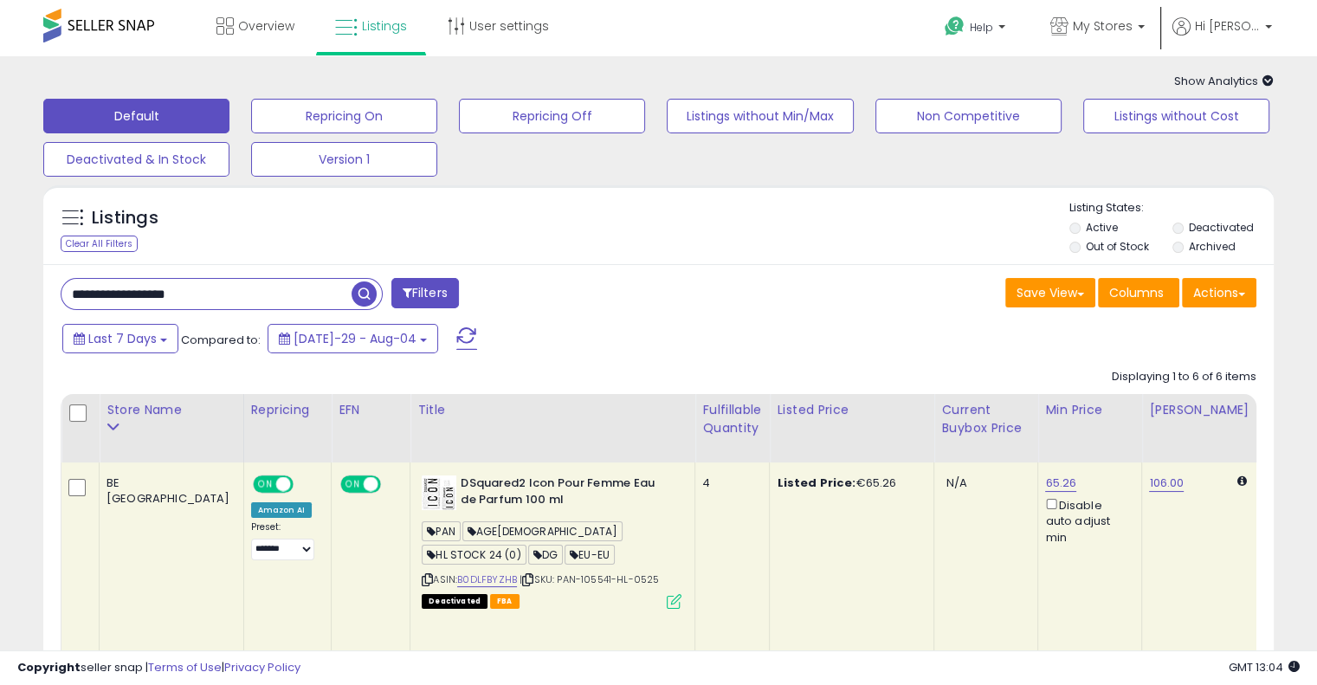
click at [374, 294] on span "button" at bounding box center [364, 293] width 25 height 25
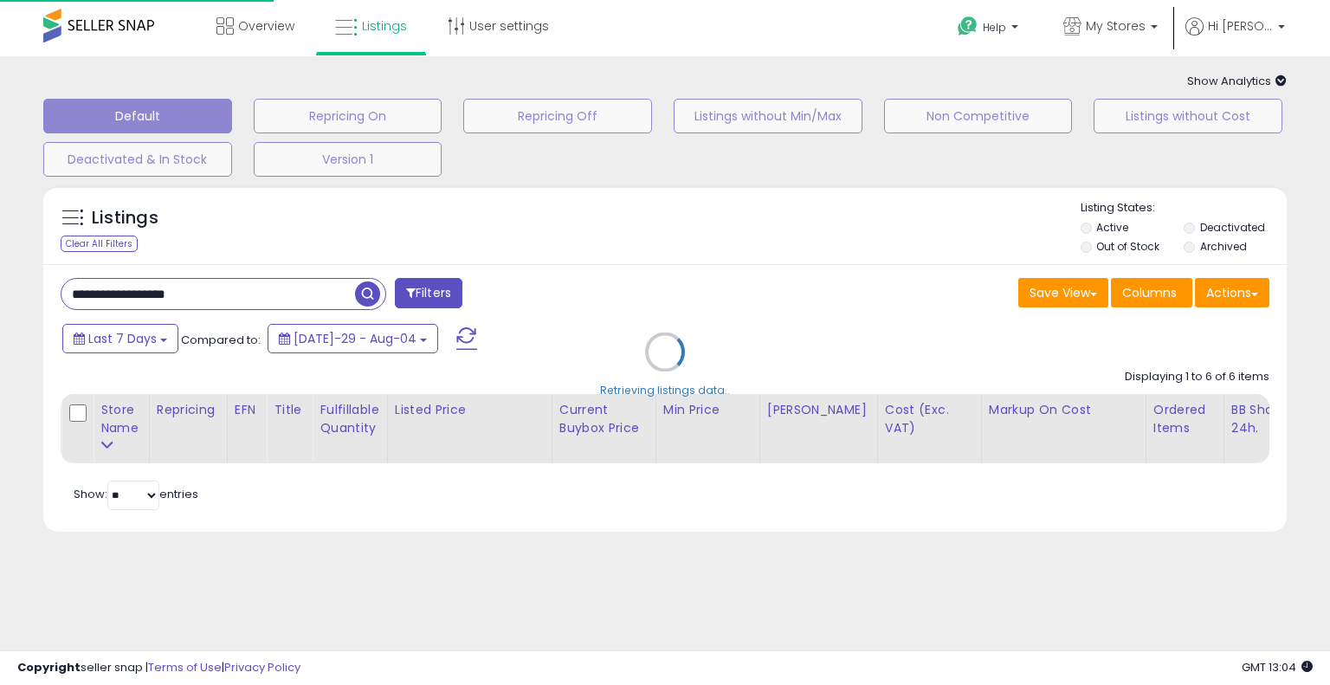
click at [609, 255] on div "Retrieving listings data.." at bounding box center [664, 365] width 1269 height 377
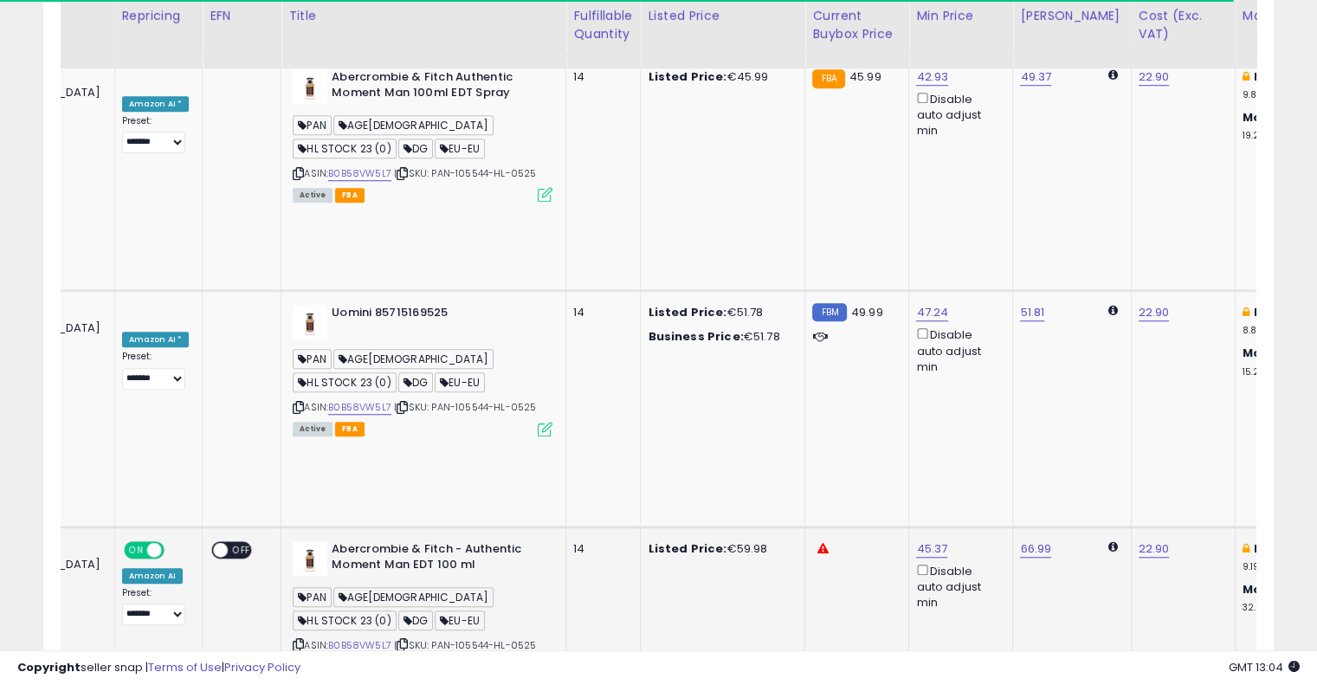
scroll to position [0, 192]
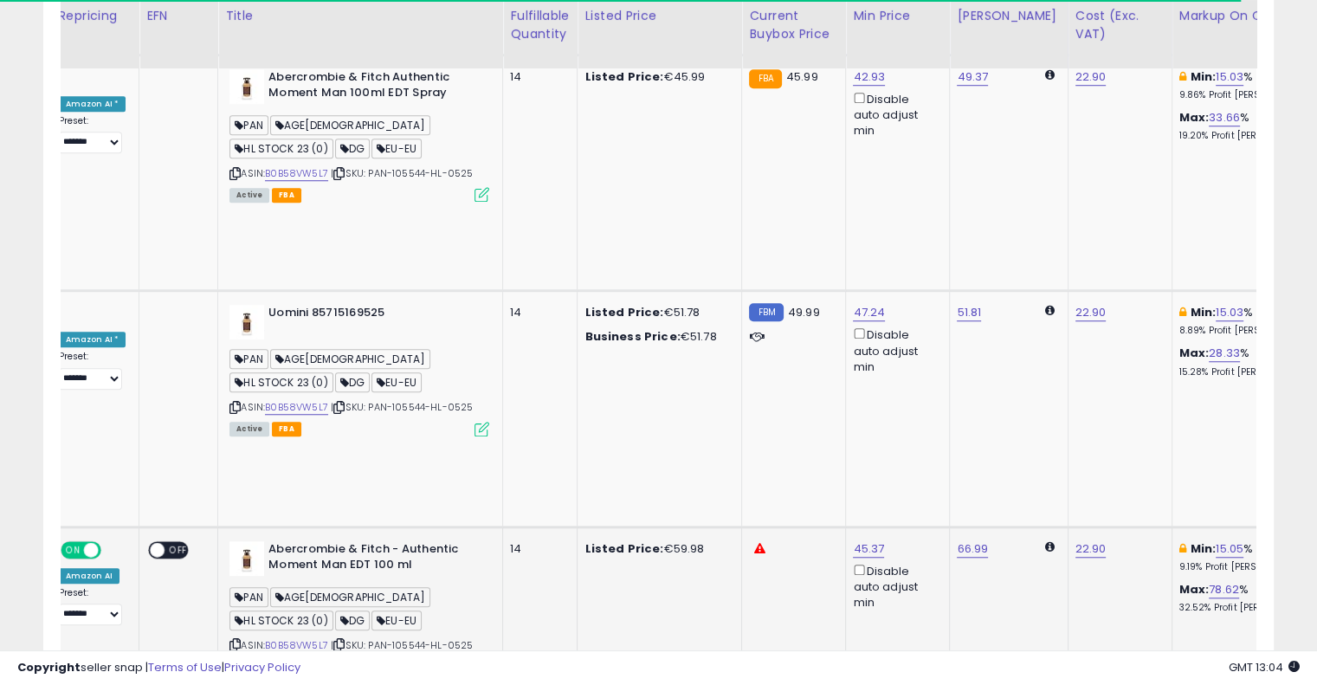
drag, startPoint x: 592, startPoint y: 240, endPoint x: 680, endPoint y: 223, distance: 89.2
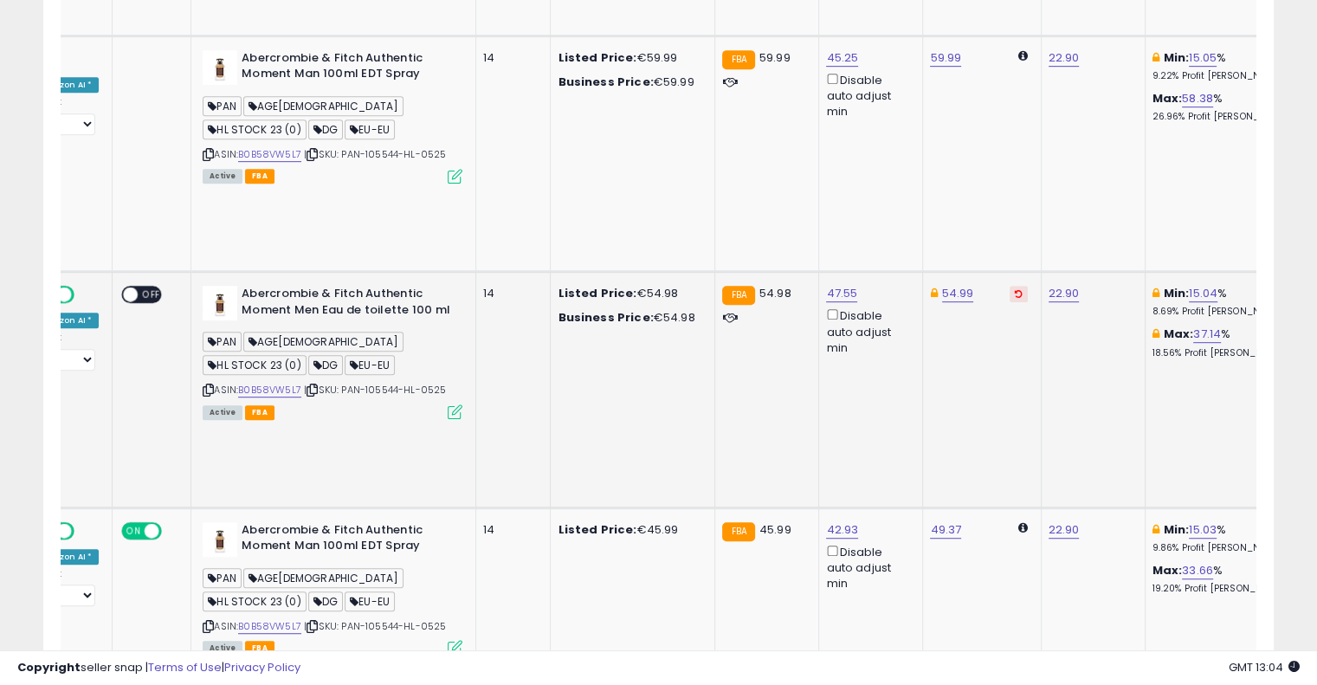
scroll to position [657, 0]
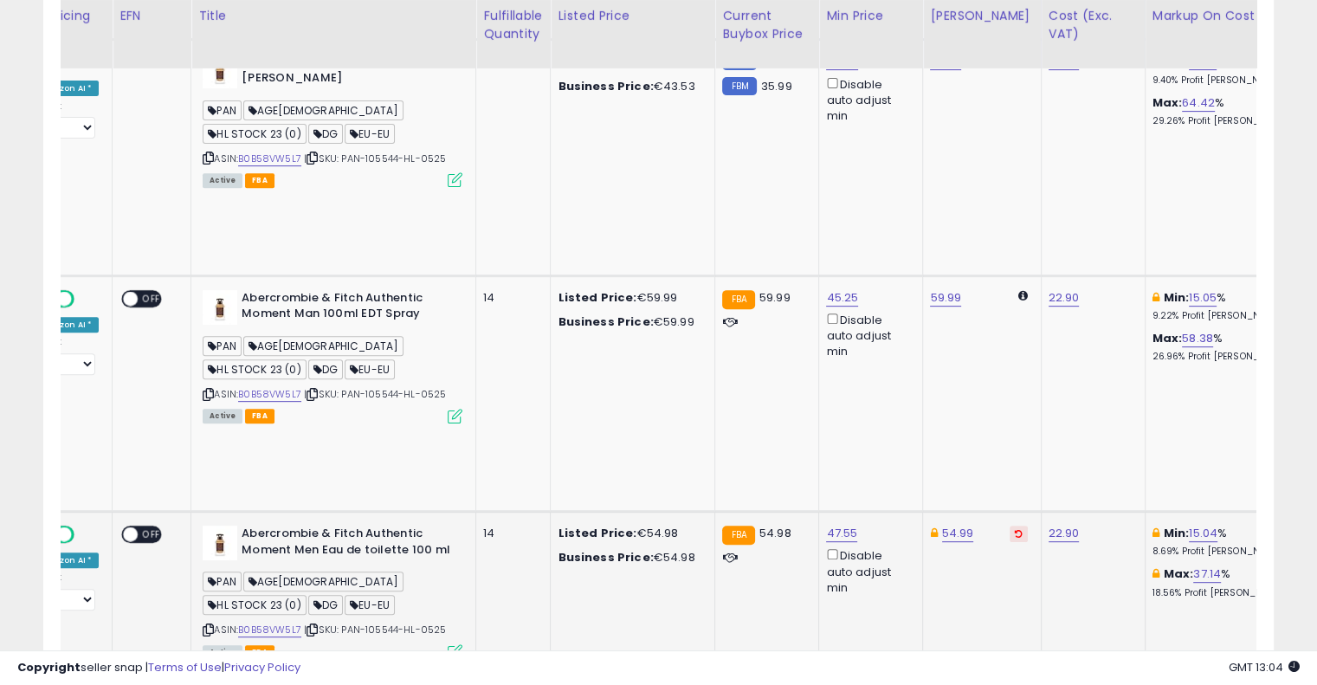
click at [1283, 529] on icon at bounding box center [1287, 533] width 8 height 9
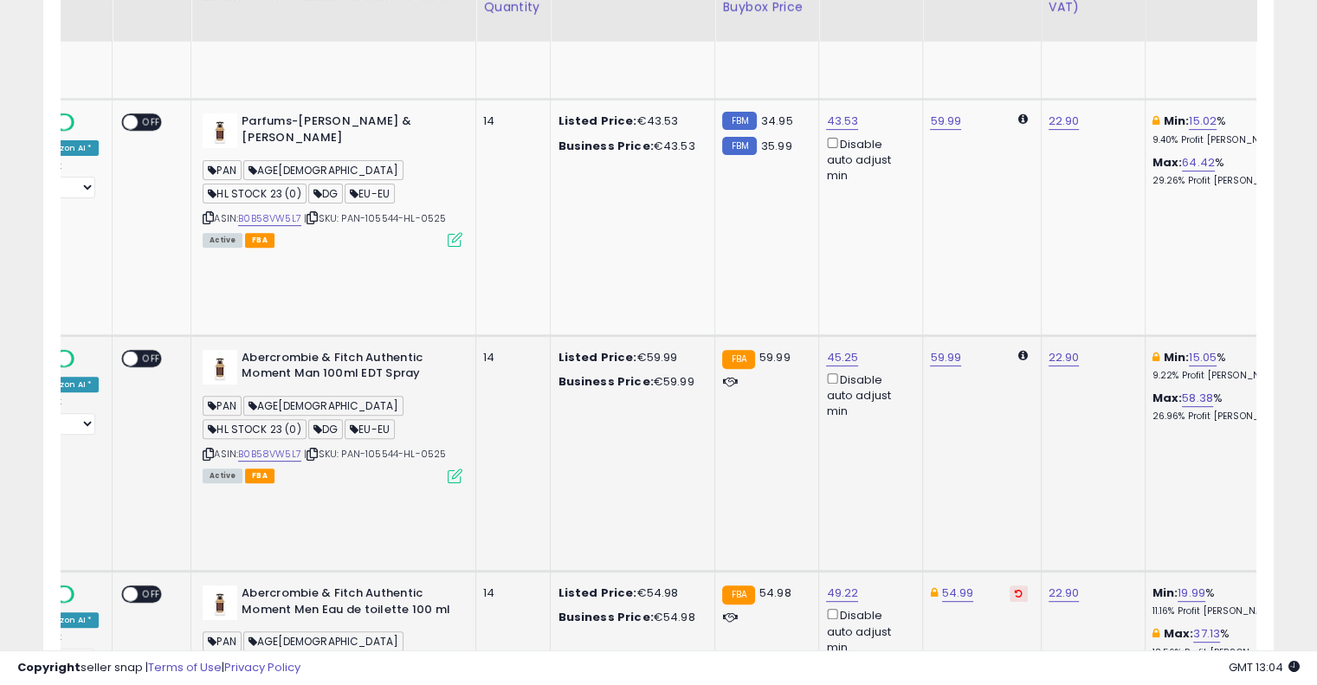
scroll to position [571, 0]
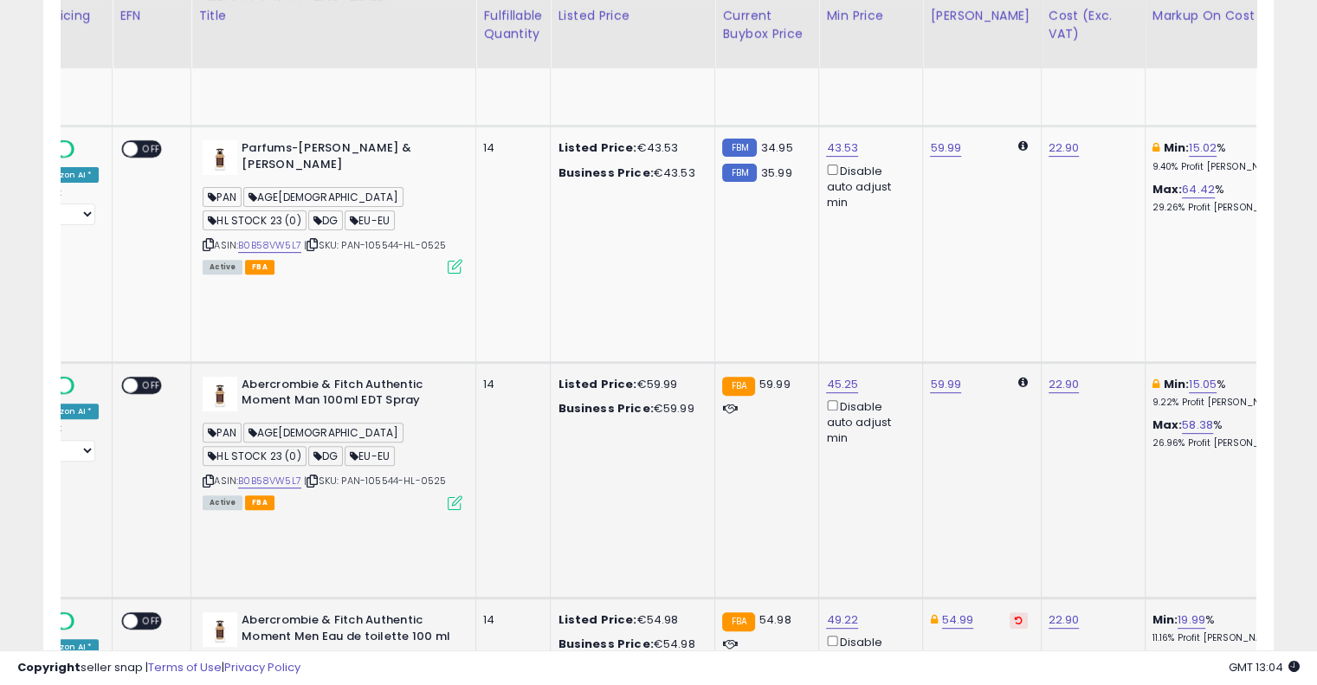
click at [1278, 377] on button at bounding box center [1287, 385] width 18 height 16
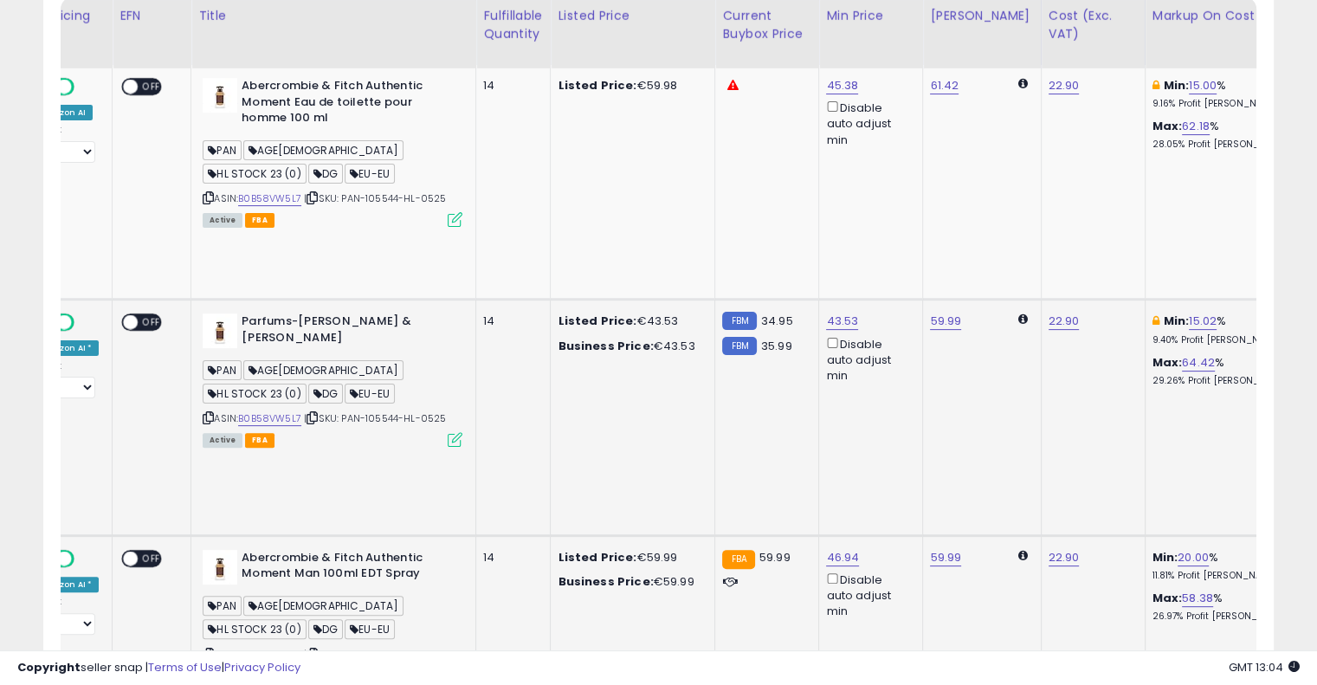
click at [1283, 317] on icon at bounding box center [1287, 321] width 8 height 9
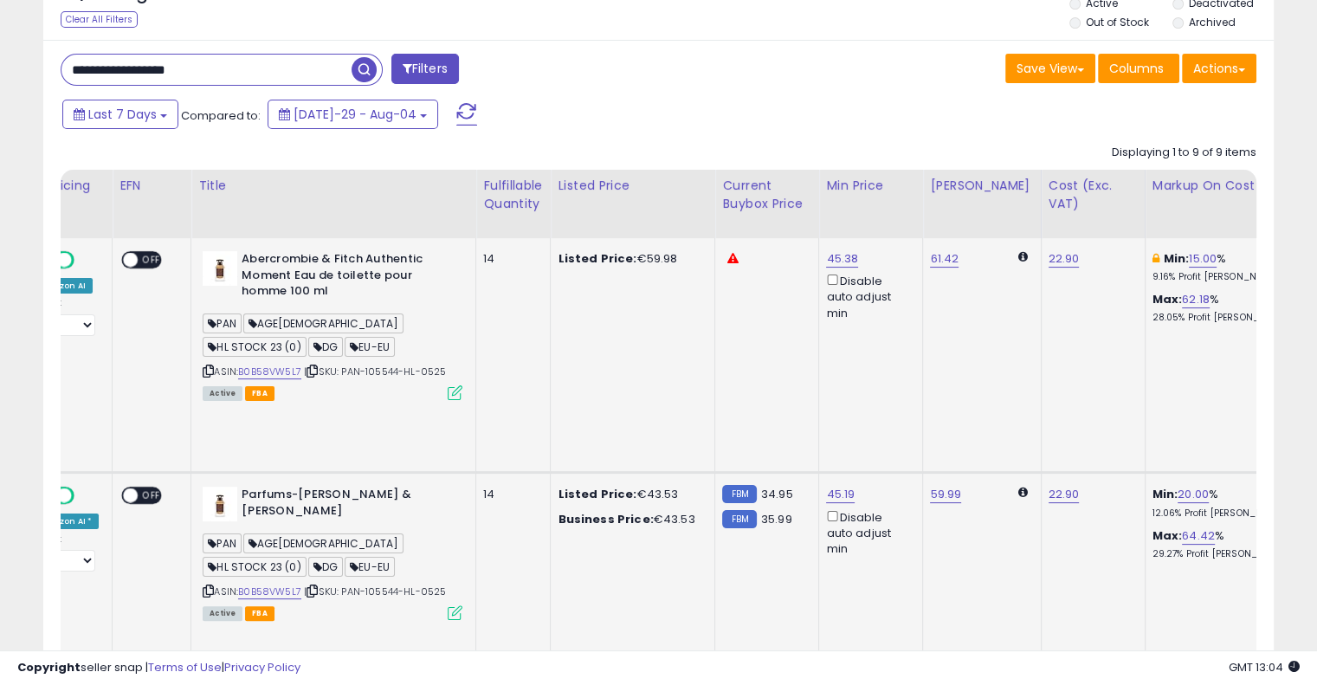
click at [1283, 259] on icon at bounding box center [1287, 259] width 8 height 9
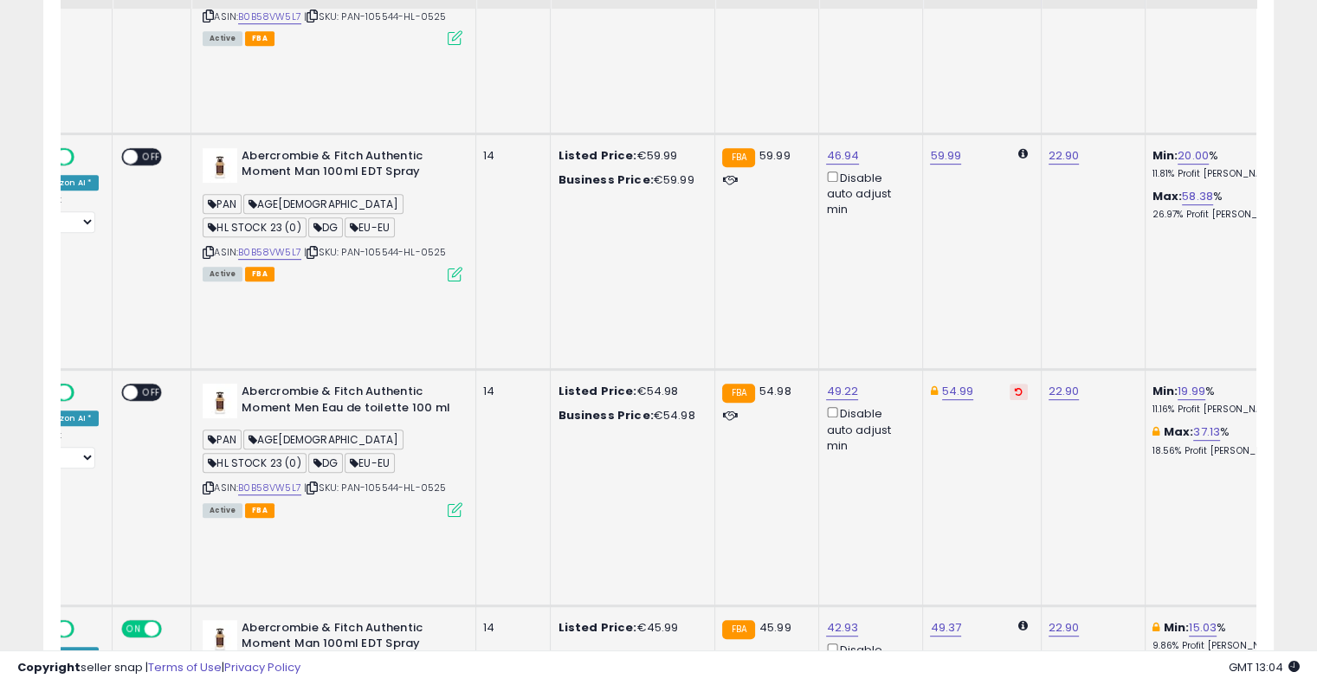
scroll to position [830, 0]
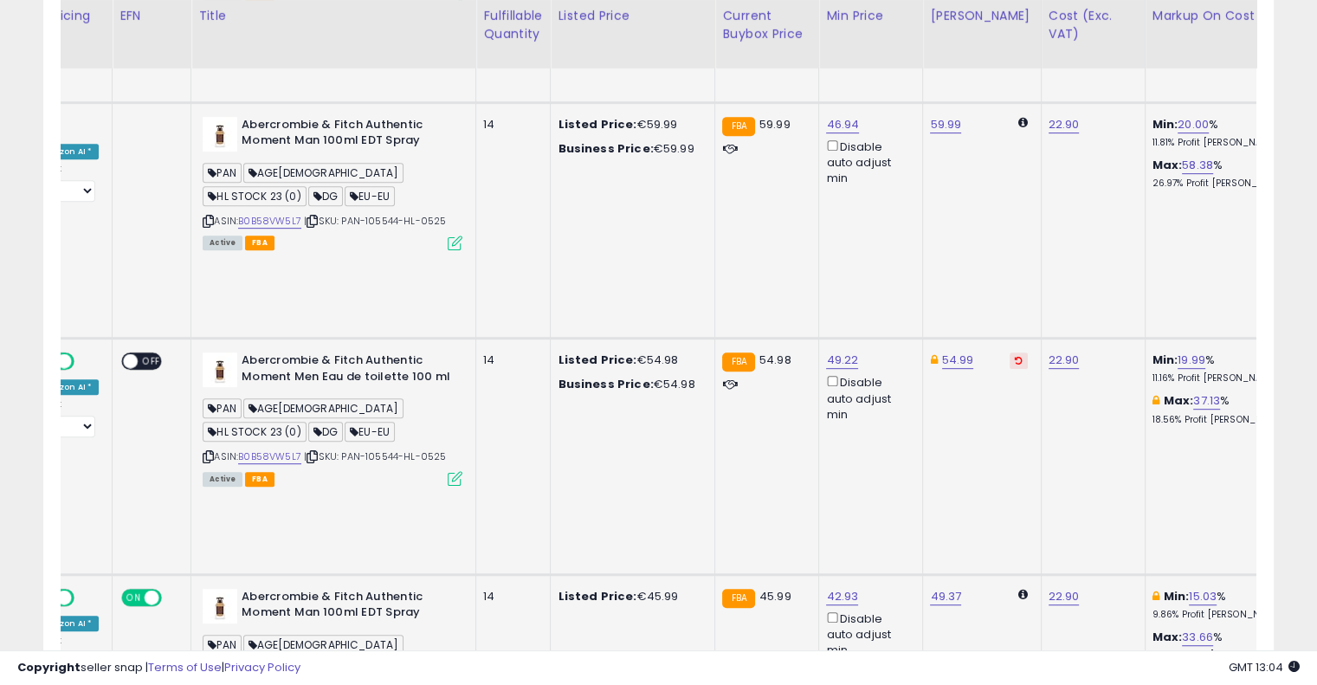
click at [1283, 592] on icon at bounding box center [1287, 596] width 8 height 9
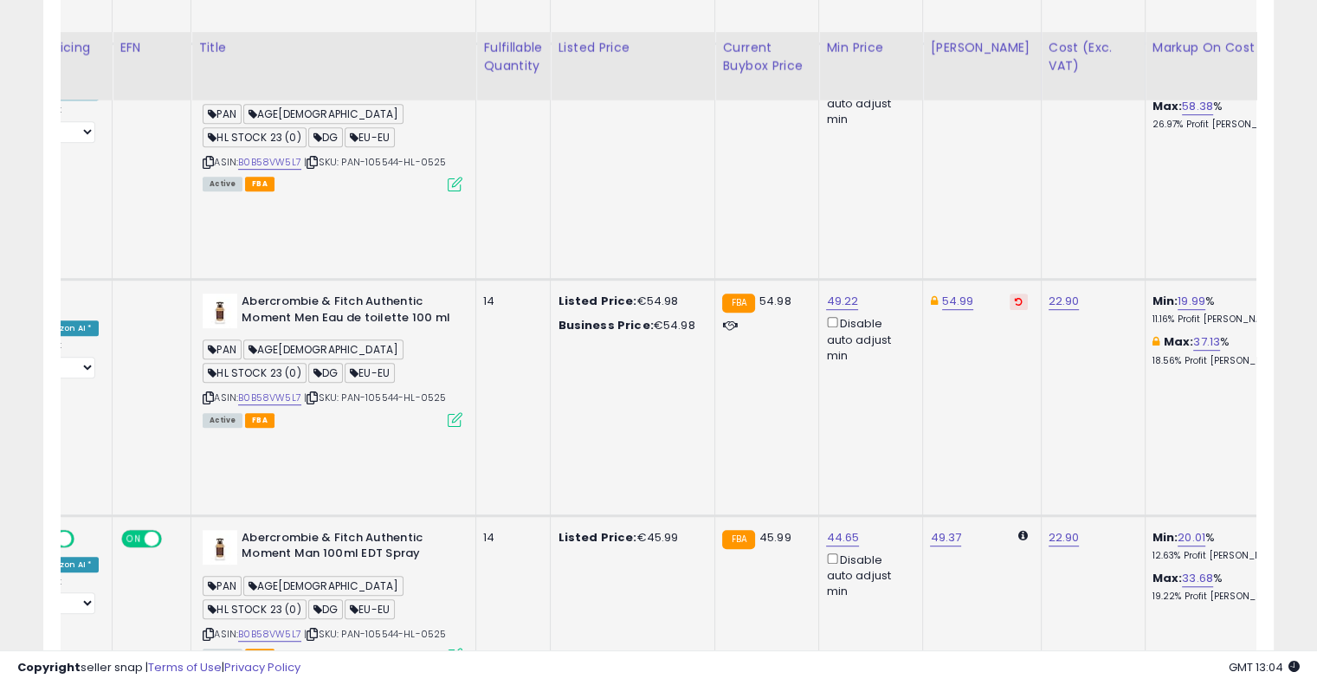
scroll to position [1004, 0]
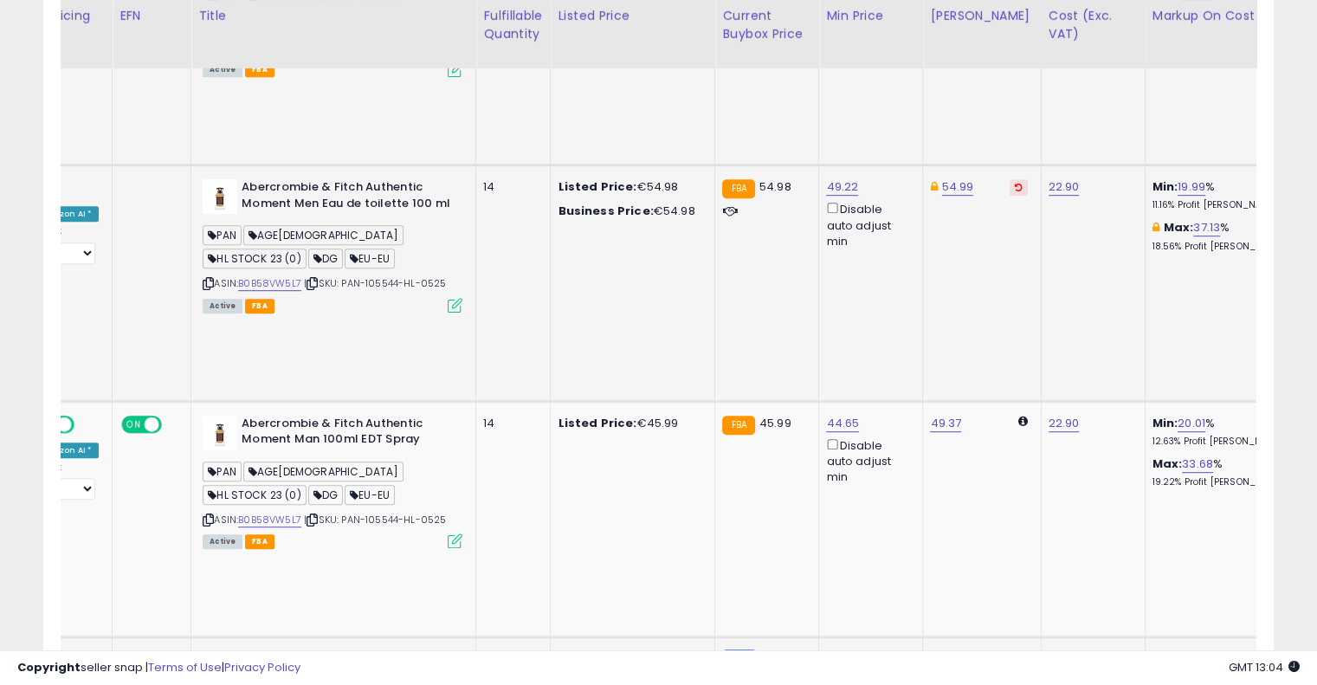
click at [1278, 651] on button at bounding box center [1287, 659] width 18 height 16
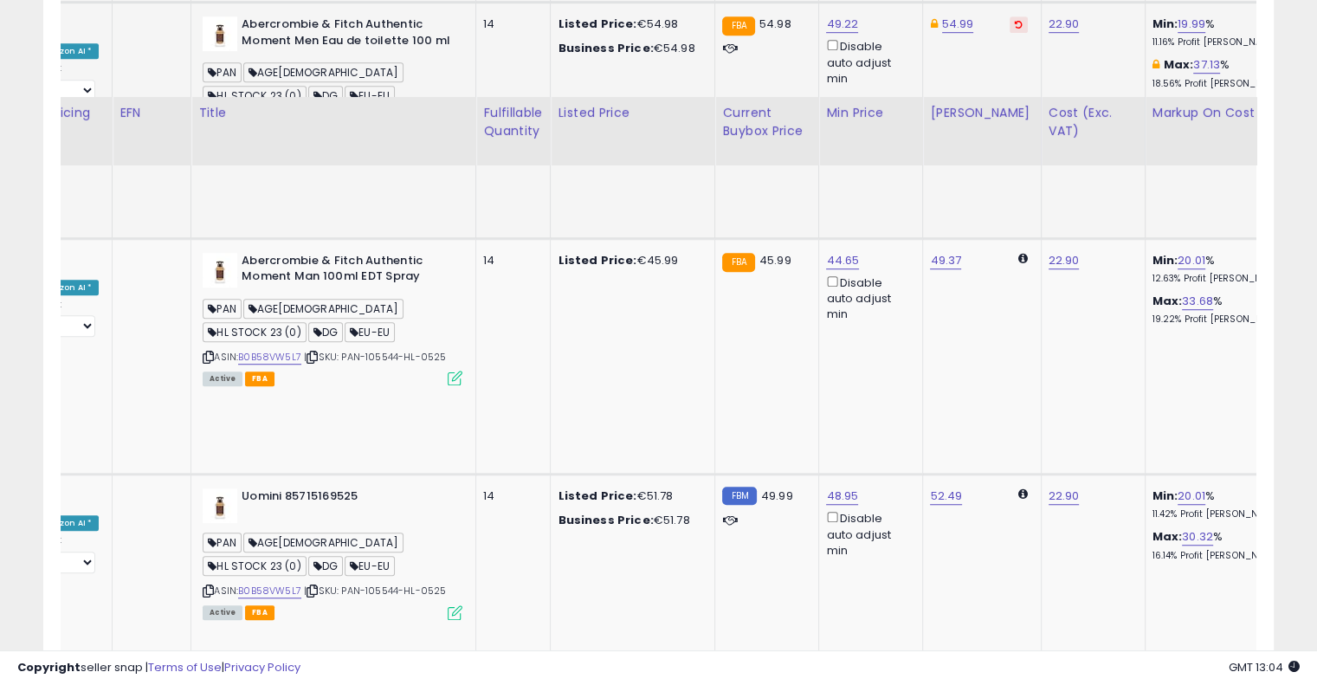
scroll to position [1263, 0]
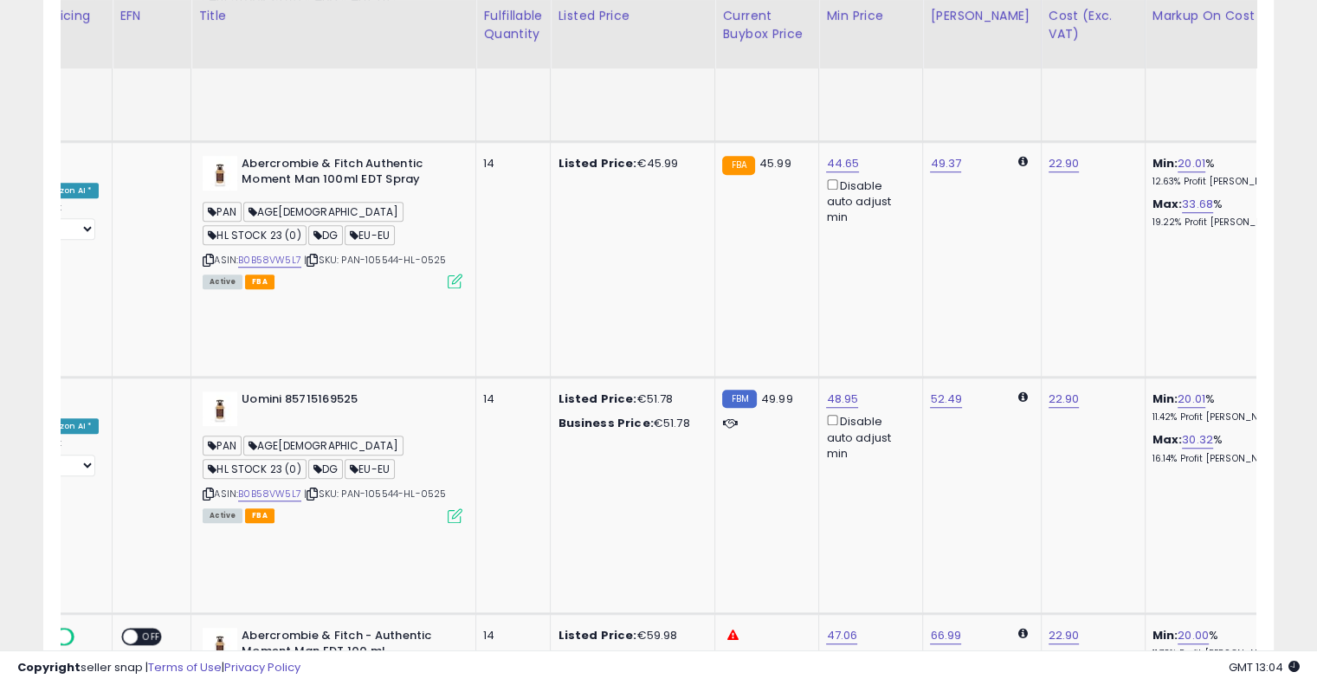
drag, startPoint x: 1211, startPoint y: 497, endPoint x: 1212, endPoint y: 487, distance: 10.4
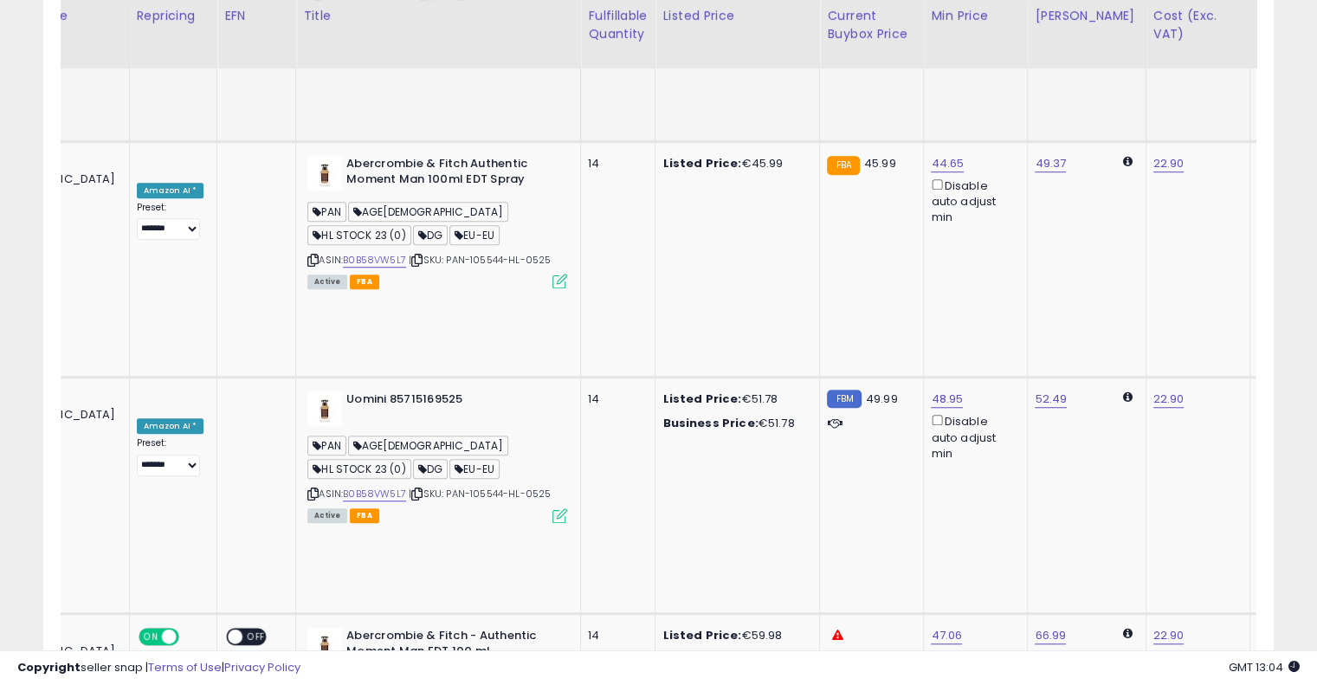
scroll to position [0, 0]
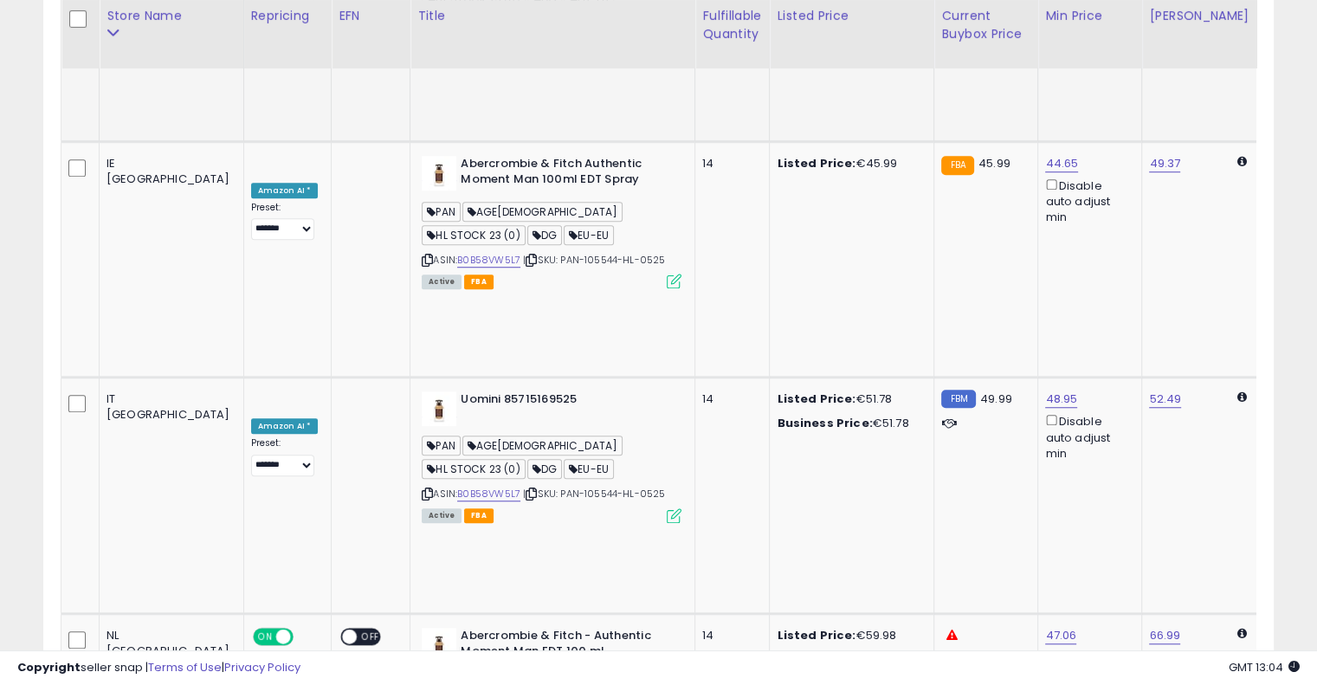
drag, startPoint x: 1084, startPoint y: 400, endPoint x: 775, endPoint y: 356, distance: 312.3
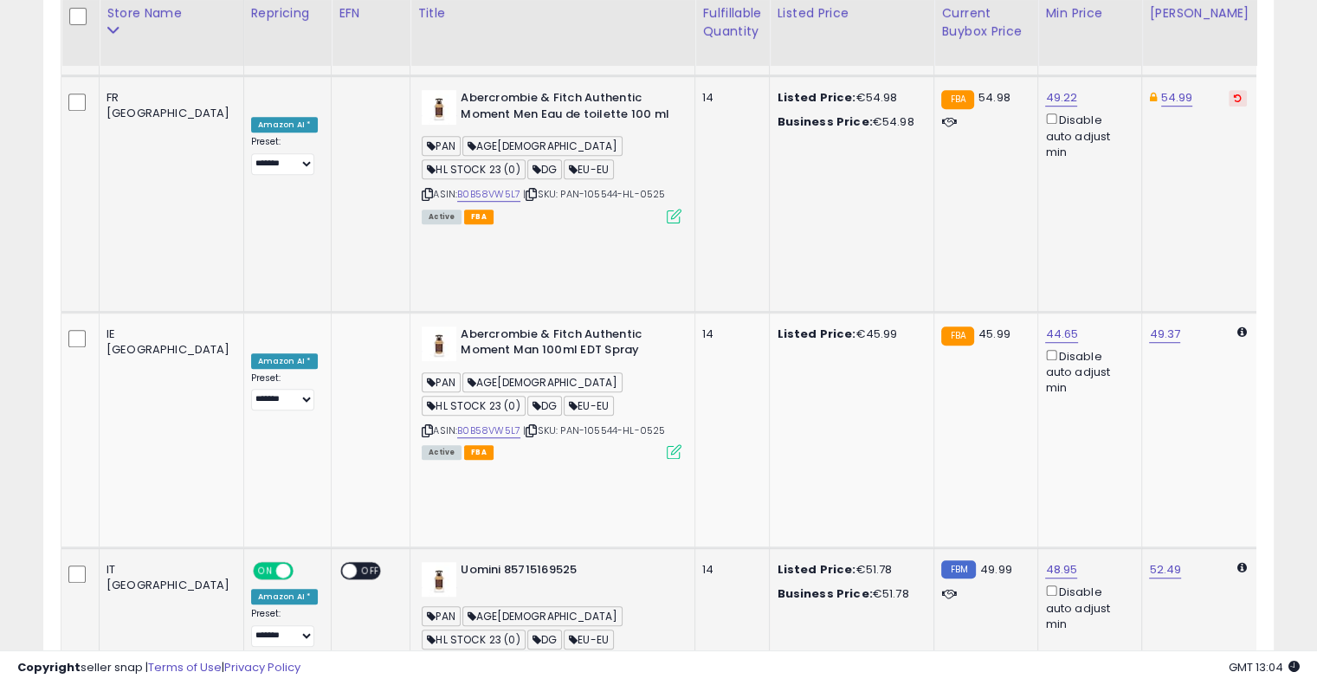
scroll to position [1090, 0]
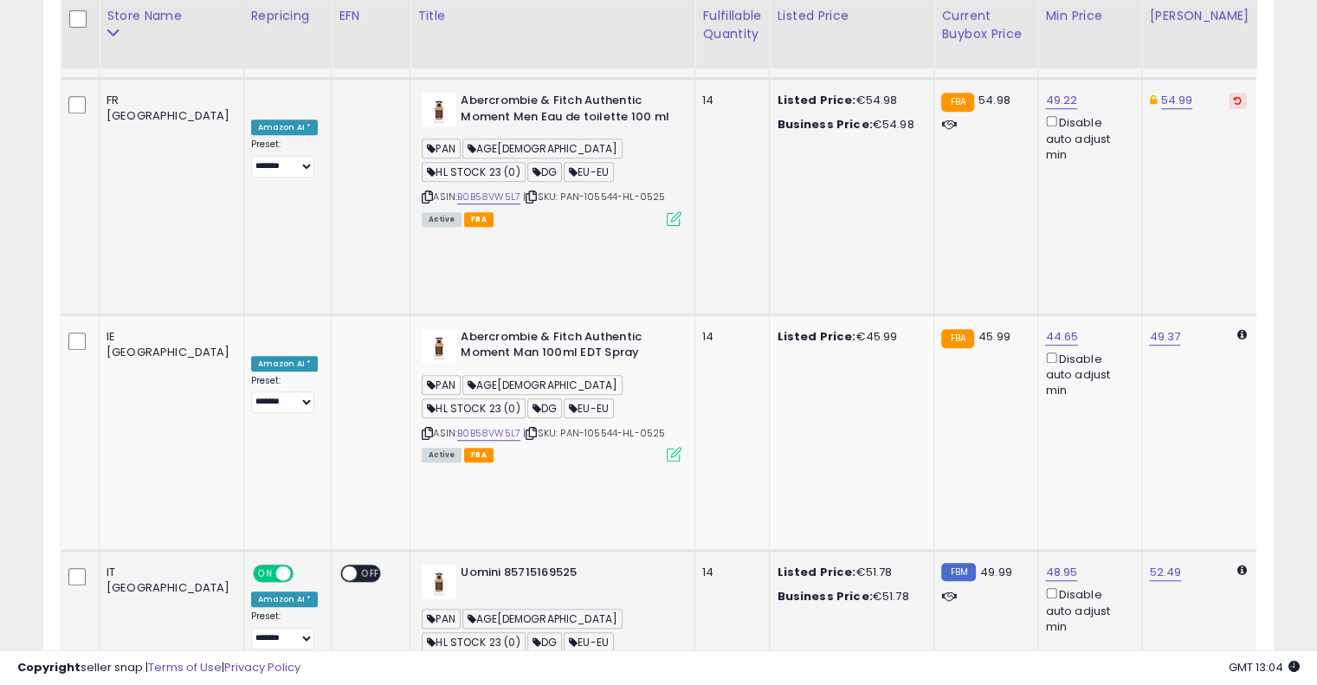
click at [457, 660] on link "B0B58VW5L7" at bounding box center [488, 667] width 63 height 15
